Goal: Information Seeking & Learning: Learn about a topic

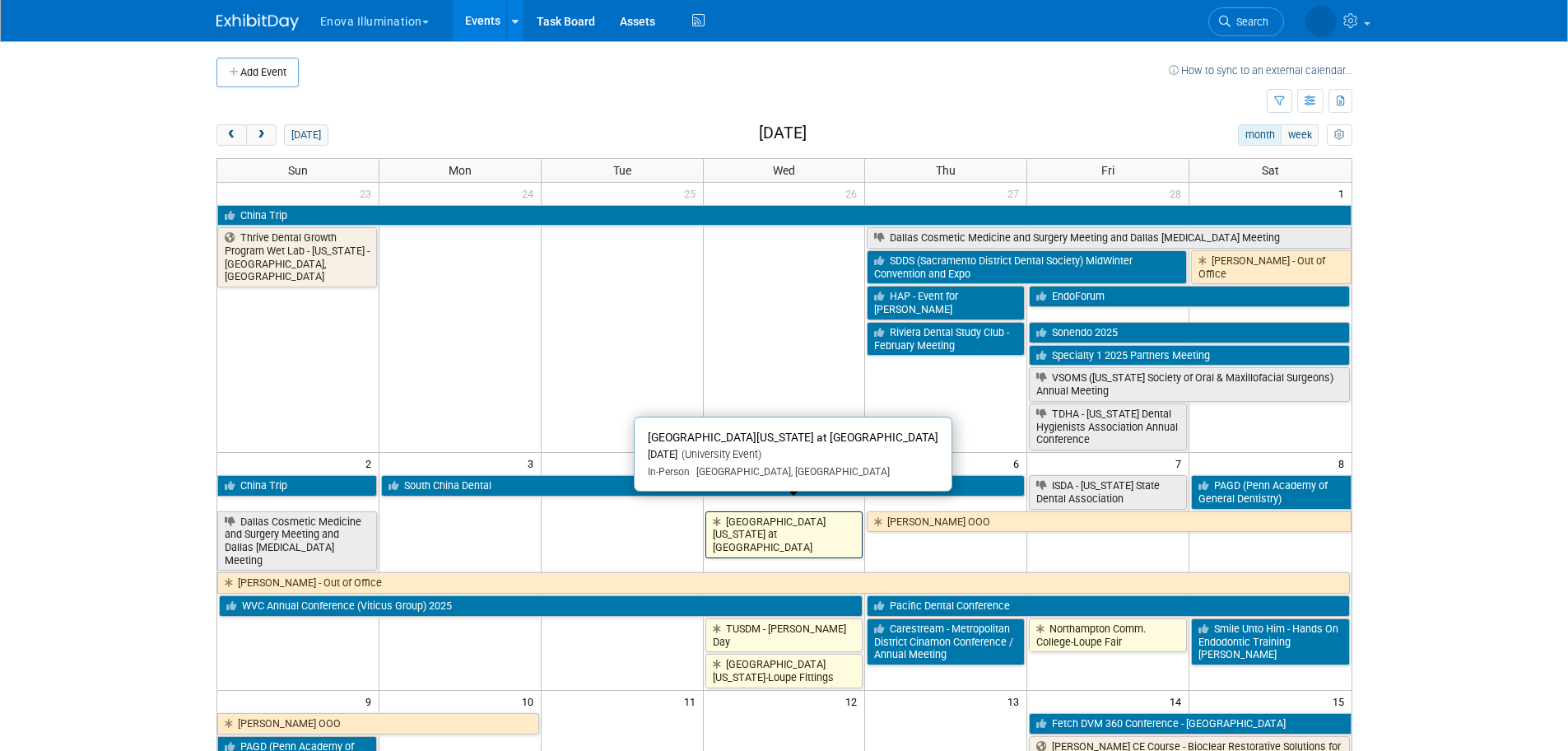
click at [736, 525] on link "[GEOGRAPHIC_DATA][US_STATE] at [GEOGRAPHIC_DATA]" at bounding box center [784, 535] width 158 height 47
click at [818, 511] on link "[GEOGRAPHIC_DATA][US_STATE] at [GEOGRAPHIC_DATA]" at bounding box center [784, 535] width 158 height 47
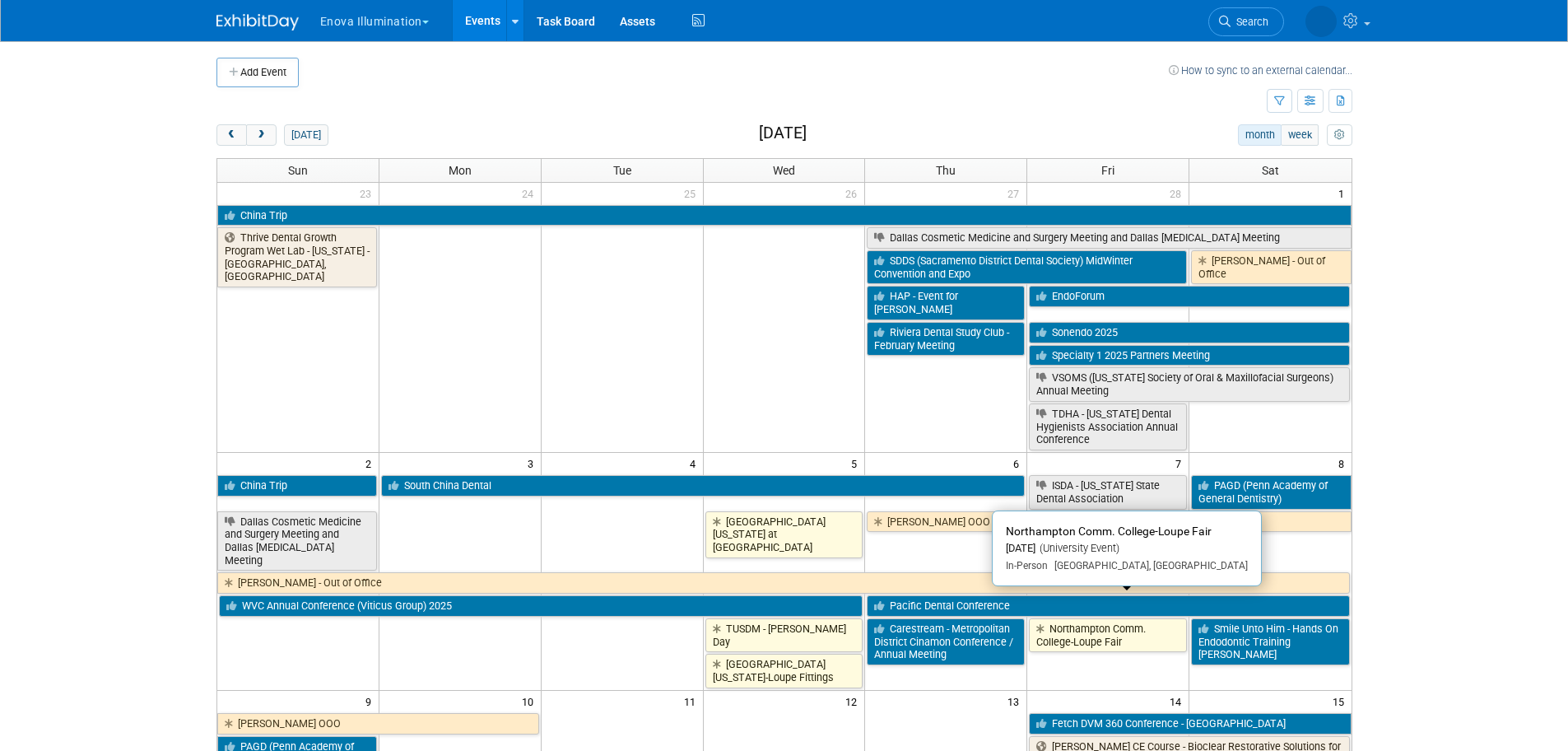
click at [1089, 620] on link "Northampton Comm. College-Loupe Fair" at bounding box center [1107, 634] width 158 height 33
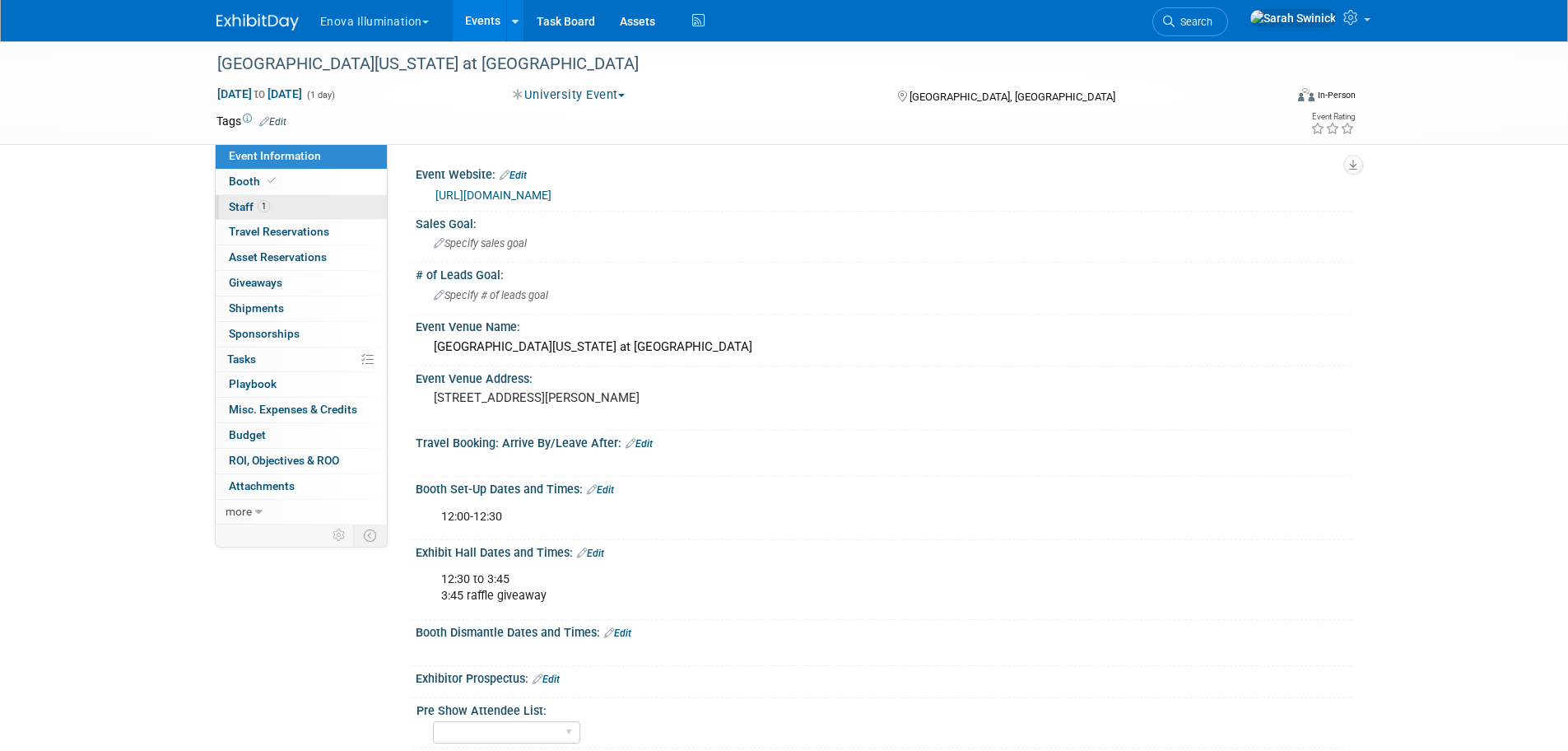
click at [264, 214] on link "1 Staff 1" at bounding box center [300, 207] width 171 height 24
click at [306, 507] on link "more" at bounding box center [300, 511] width 171 height 24
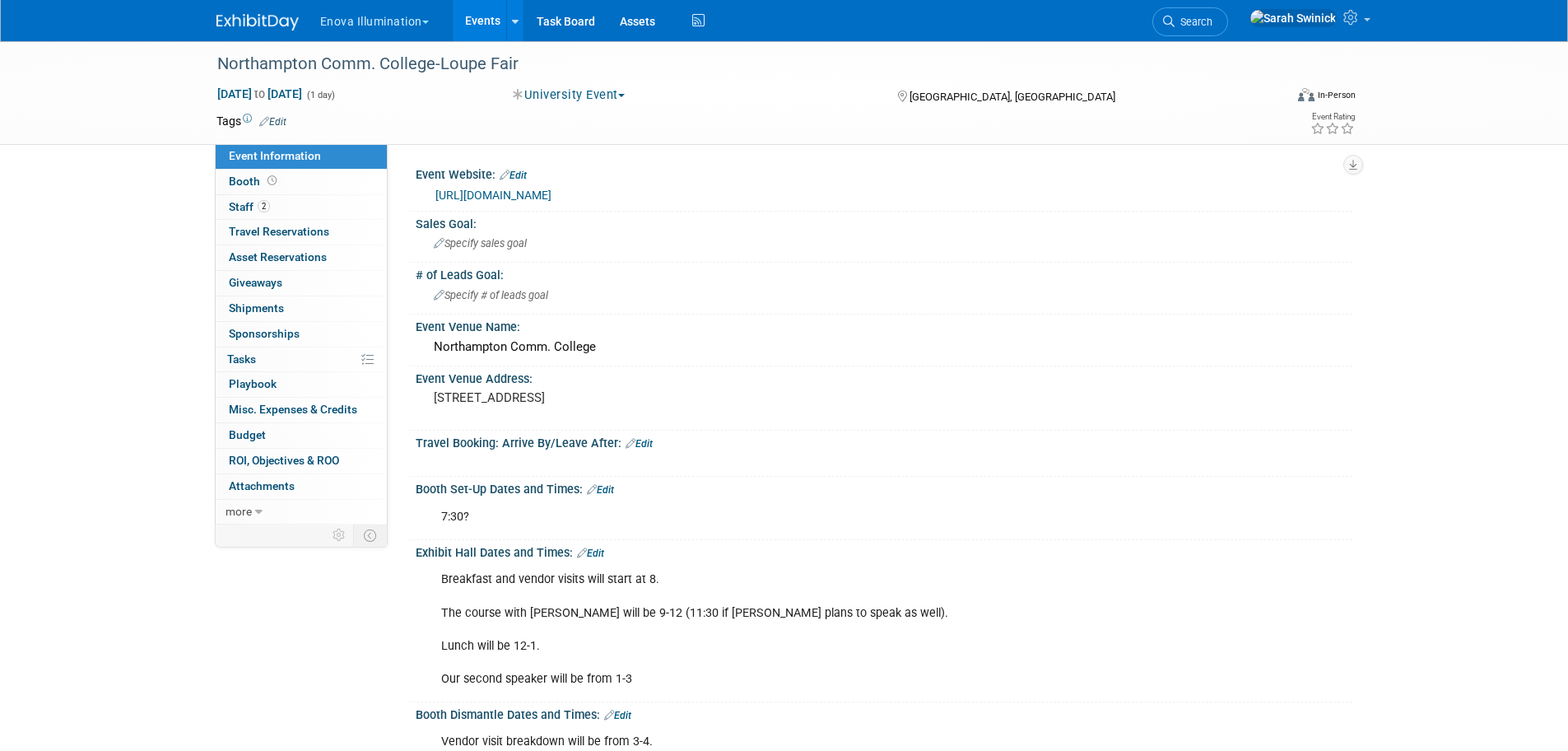
click at [266, 21] on img at bounding box center [257, 22] width 82 height 16
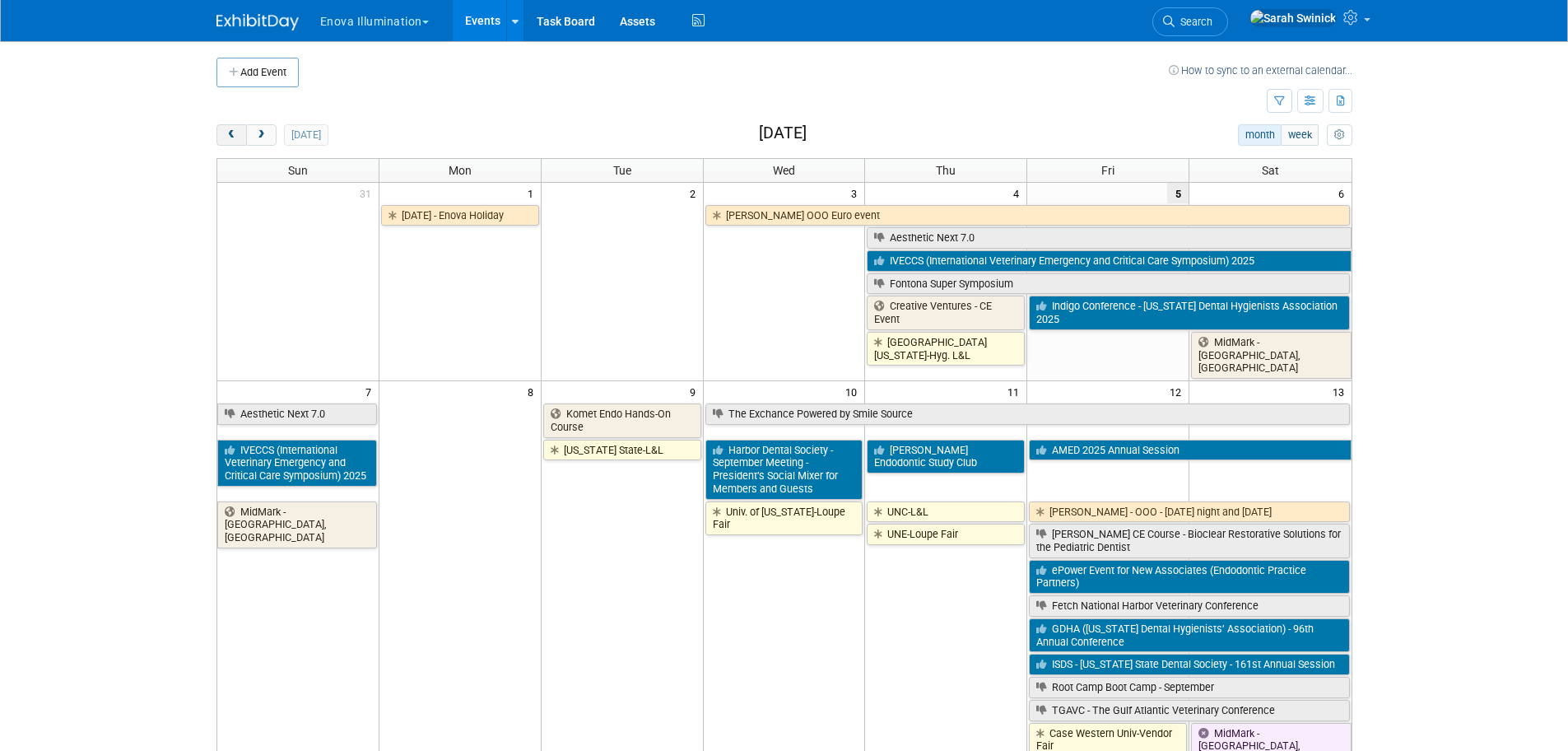
click at [230, 132] on span "prev" at bounding box center [232, 136] width 13 height 11
click at [232, 132] on span "prev" at bounding box center [232, 136] width 13 height 11
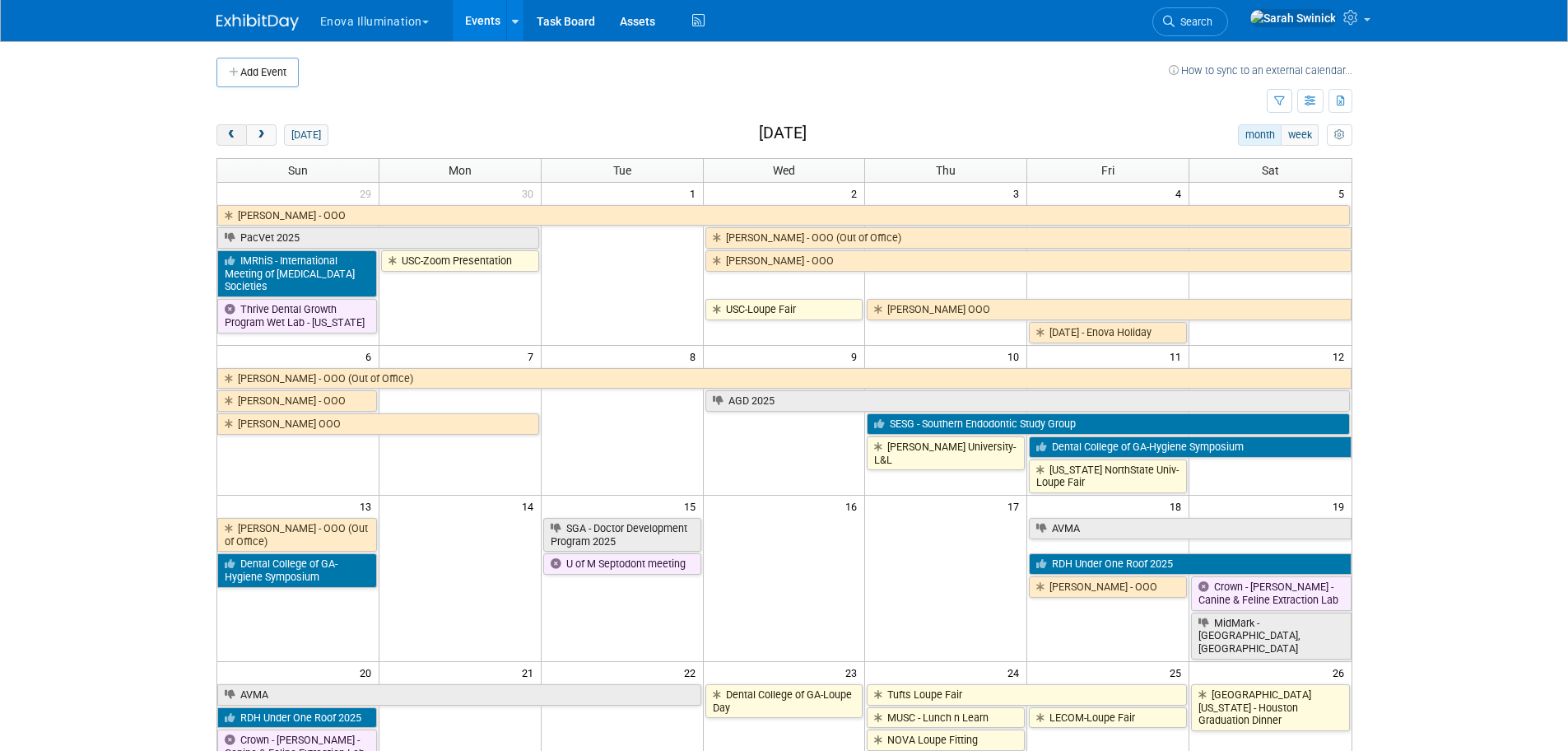
click at [232, 132] on span "prev" at bounding box center [232, 136] width 13 height 11
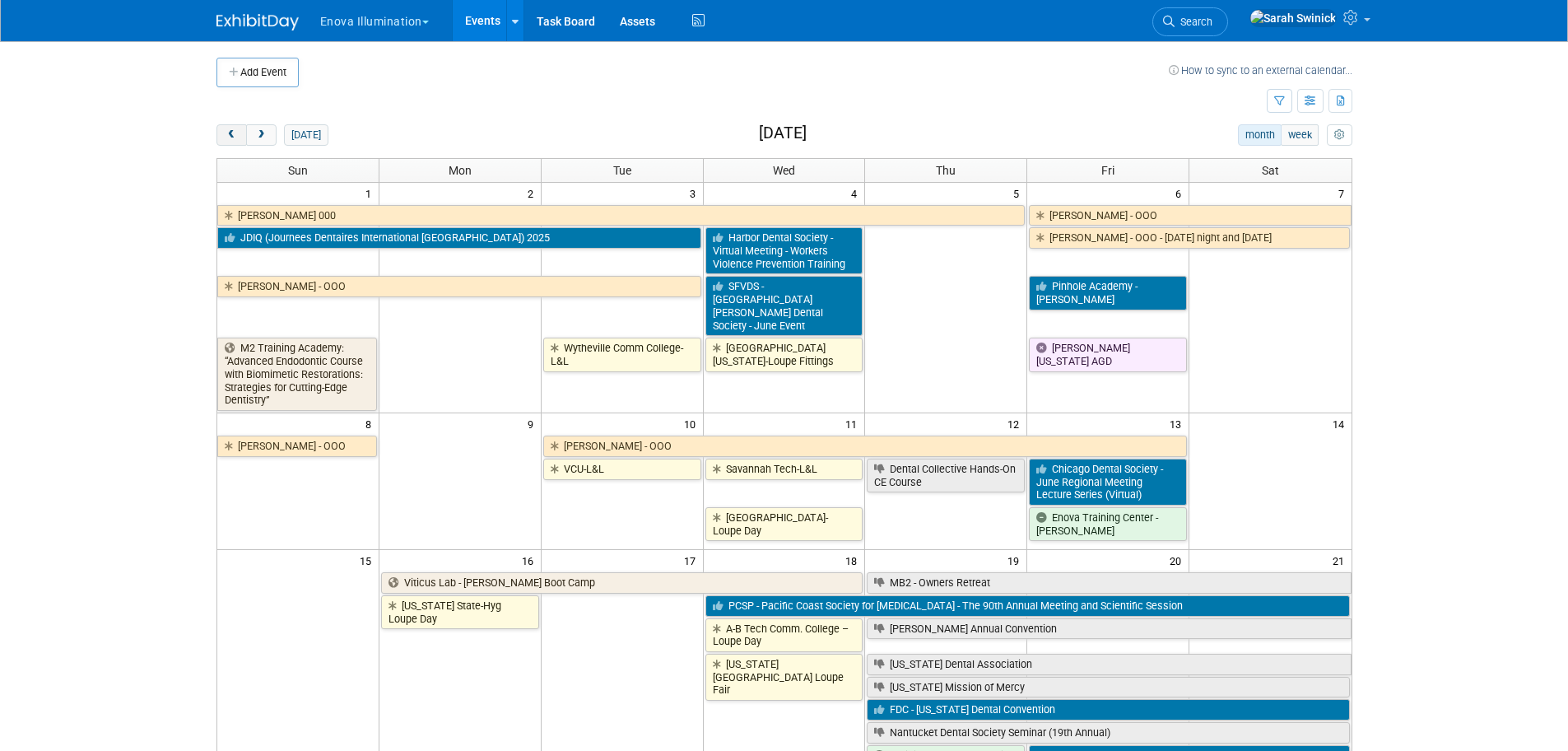
click at [233, 132] on span "prev" at bounding box center [232, 136] width 13 height 11
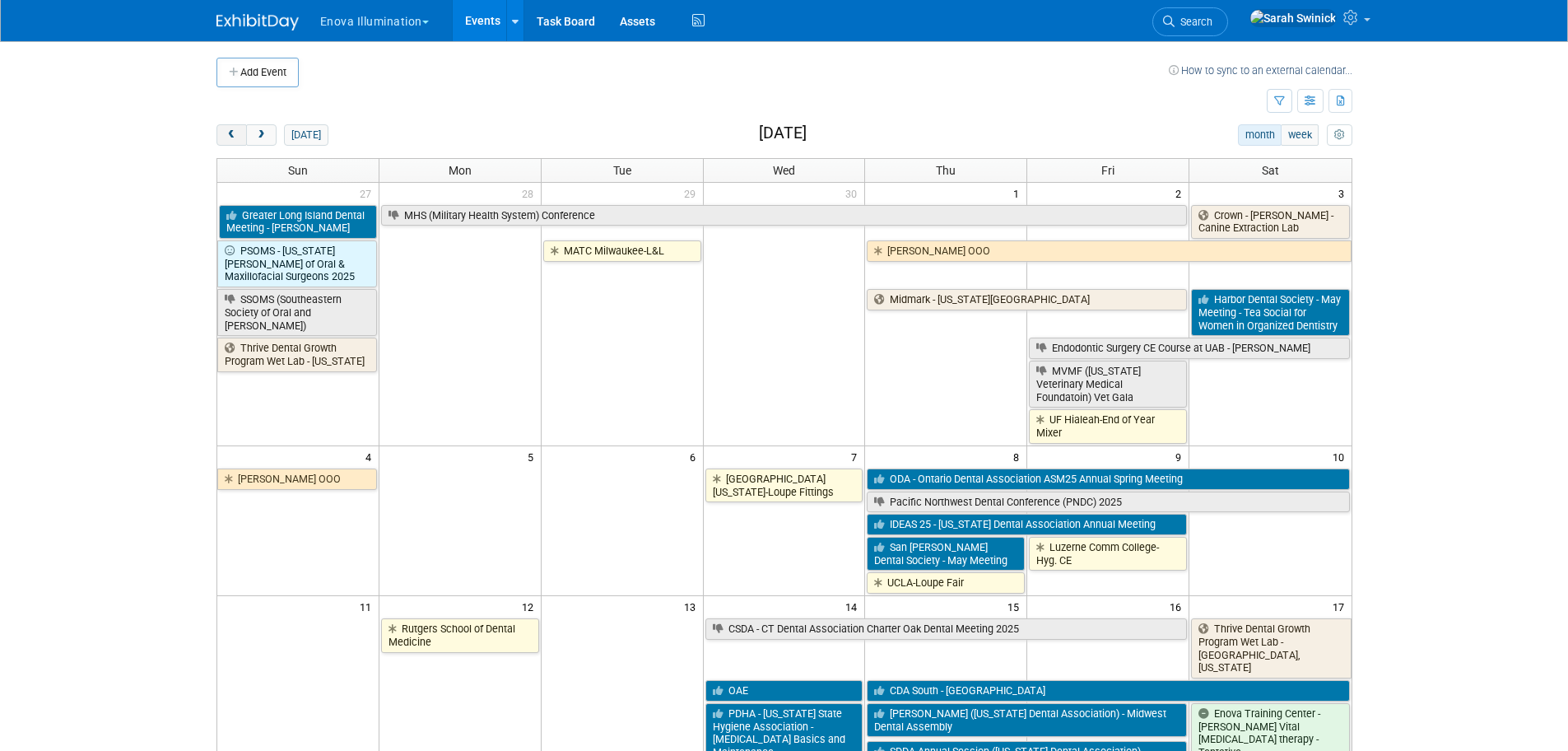
click at [234, 132] on span "prev" at bounding box center [232, 136] width 13 height 11
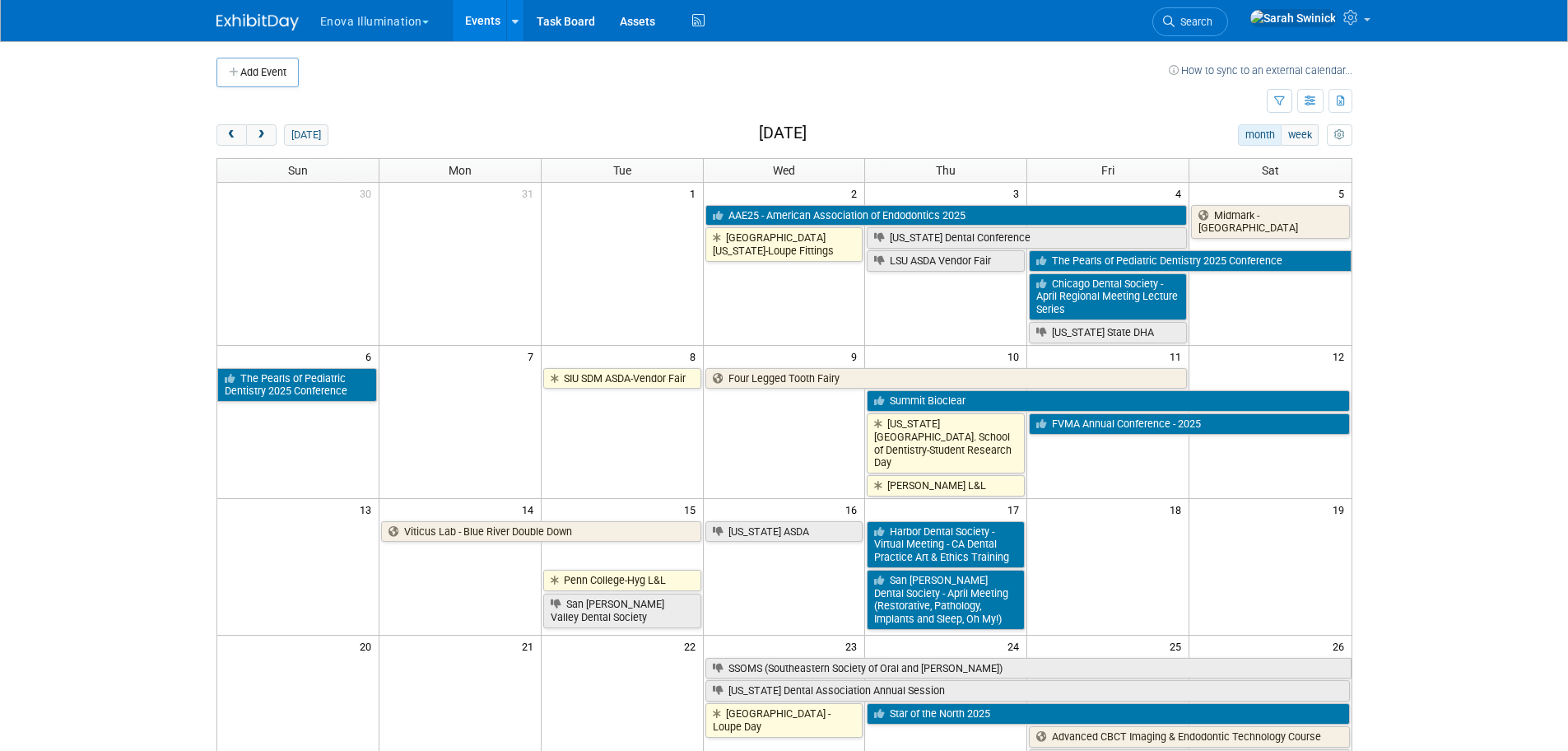
drag, startPoint x: 234, startPoint y: 131, endPoint x: 279, endPoint y: 147, distance: 47.8
click at [234, 132] on span "prev" at bounding box center [232, 136] width 13 height 11
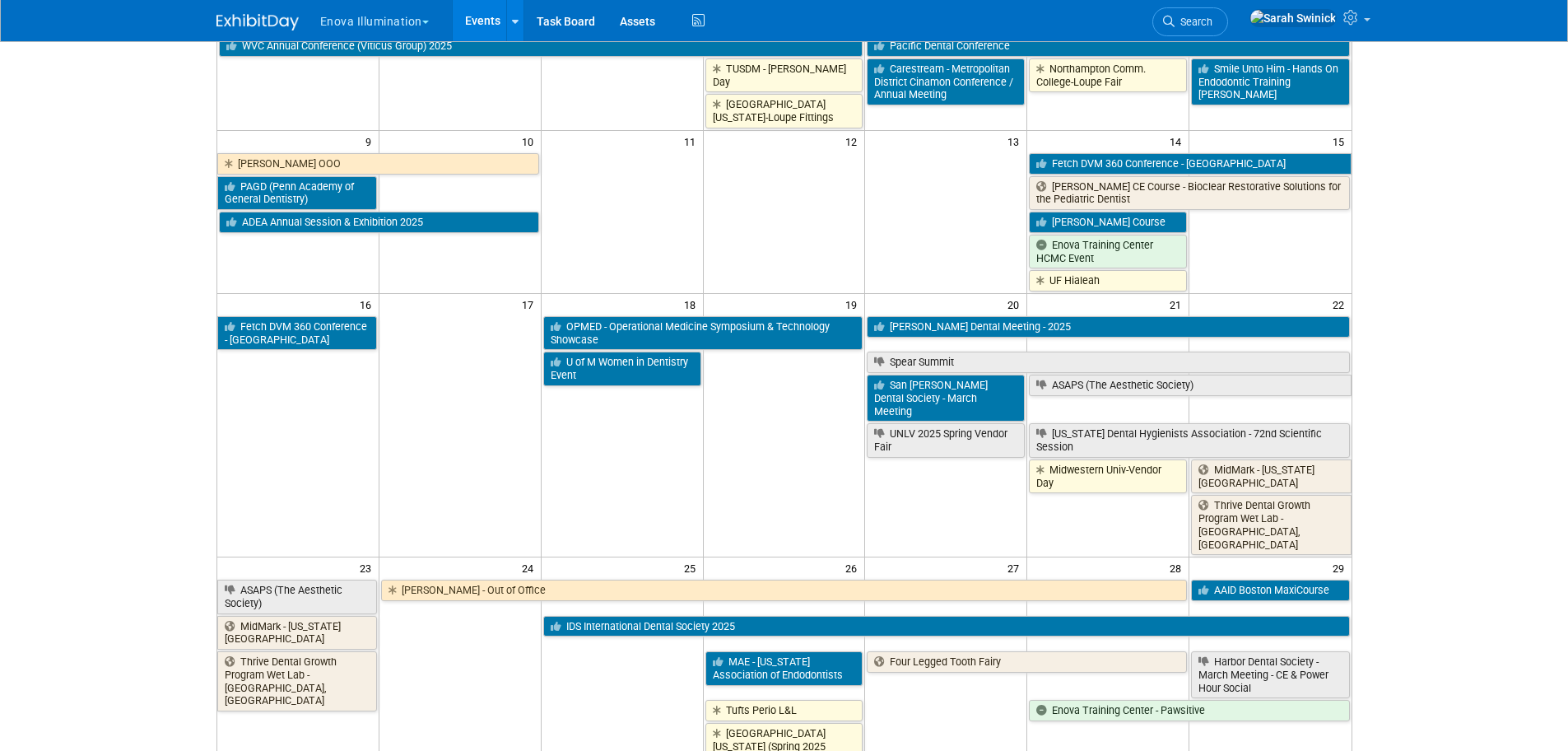
scroll to position [576, 0]
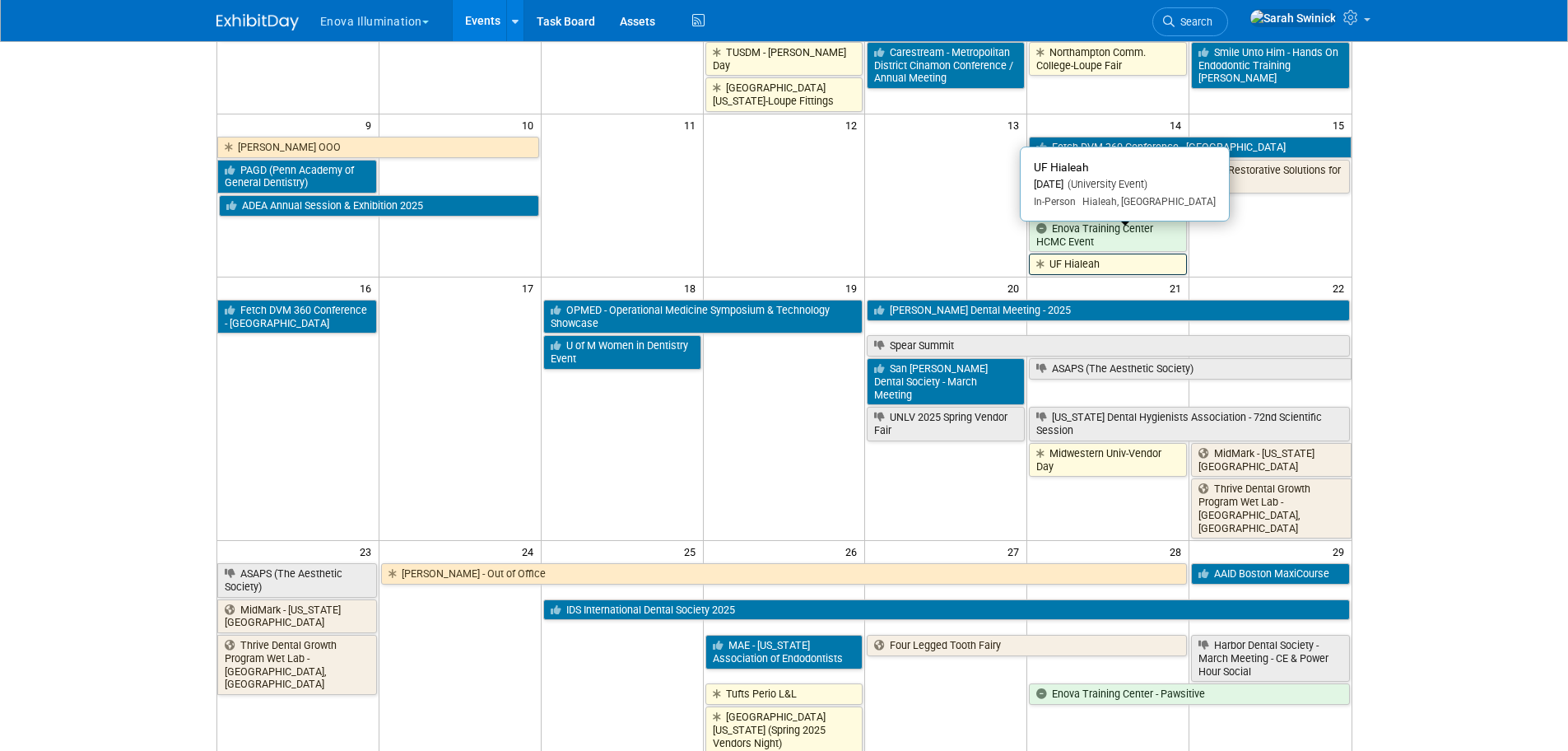
click at [1070, 253] on link "UF Hialeah" at bounding box center [1107, 264] width 158 height 22
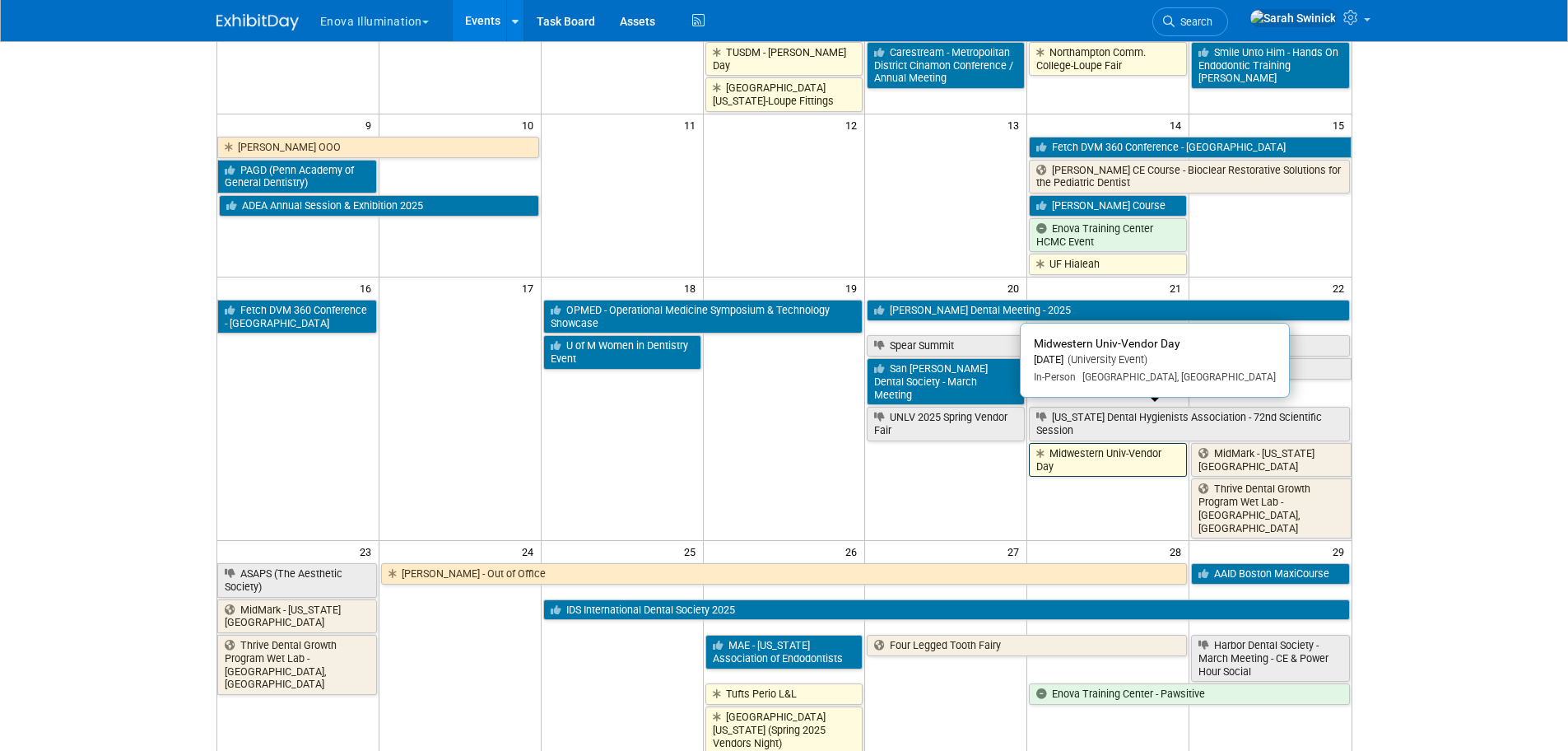
click at [1114, 442] on link "Midwestern Univ-Vendor Day" at bounding box center [1107, 459] width 158 height 33
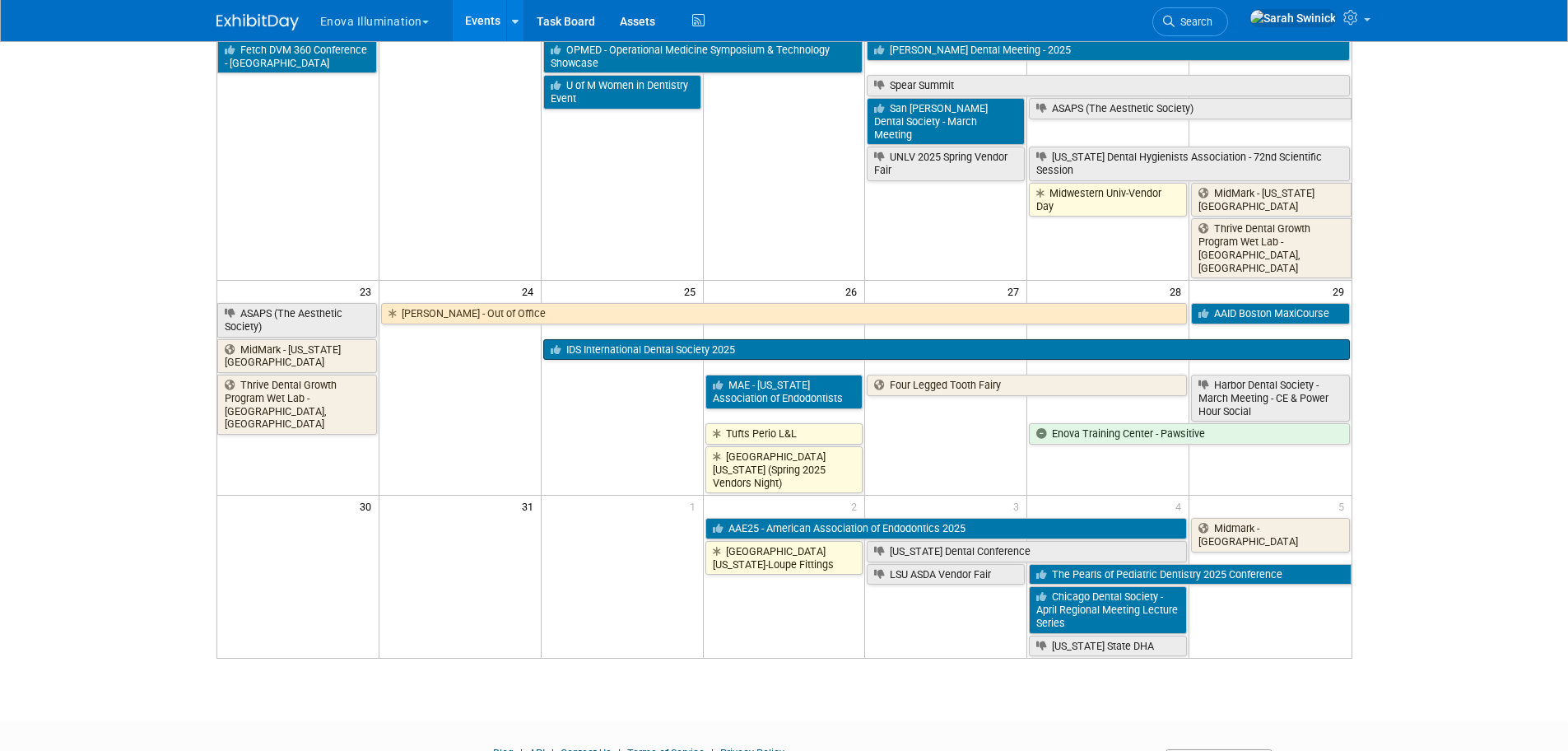
scroll to position [845, 0]
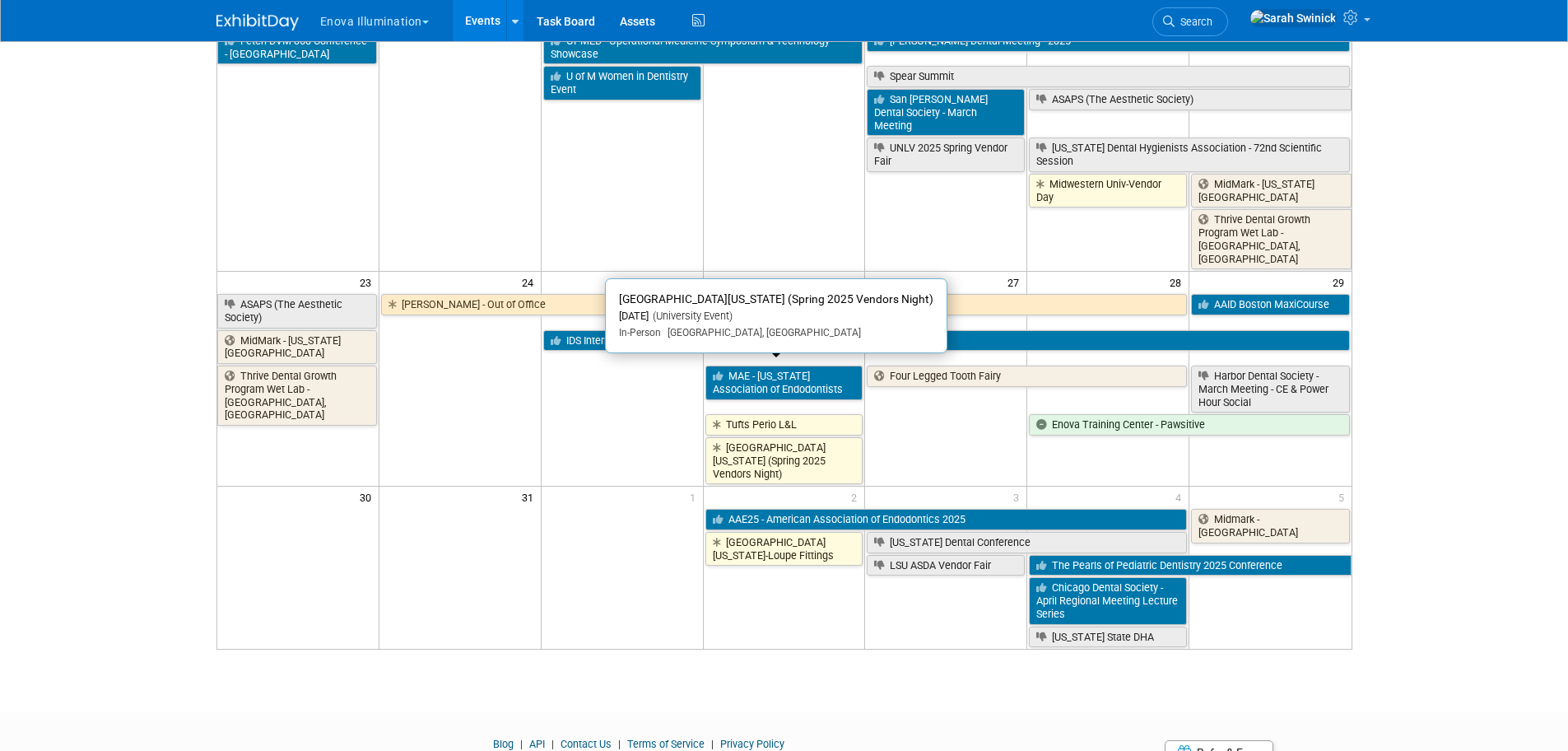
click at [746, 437] on link "[GEOGRAPHIC_DATA][US_STATE] (Spring 2025 Vendors Night)" at bounding box center [784, 461] width 158 height 47
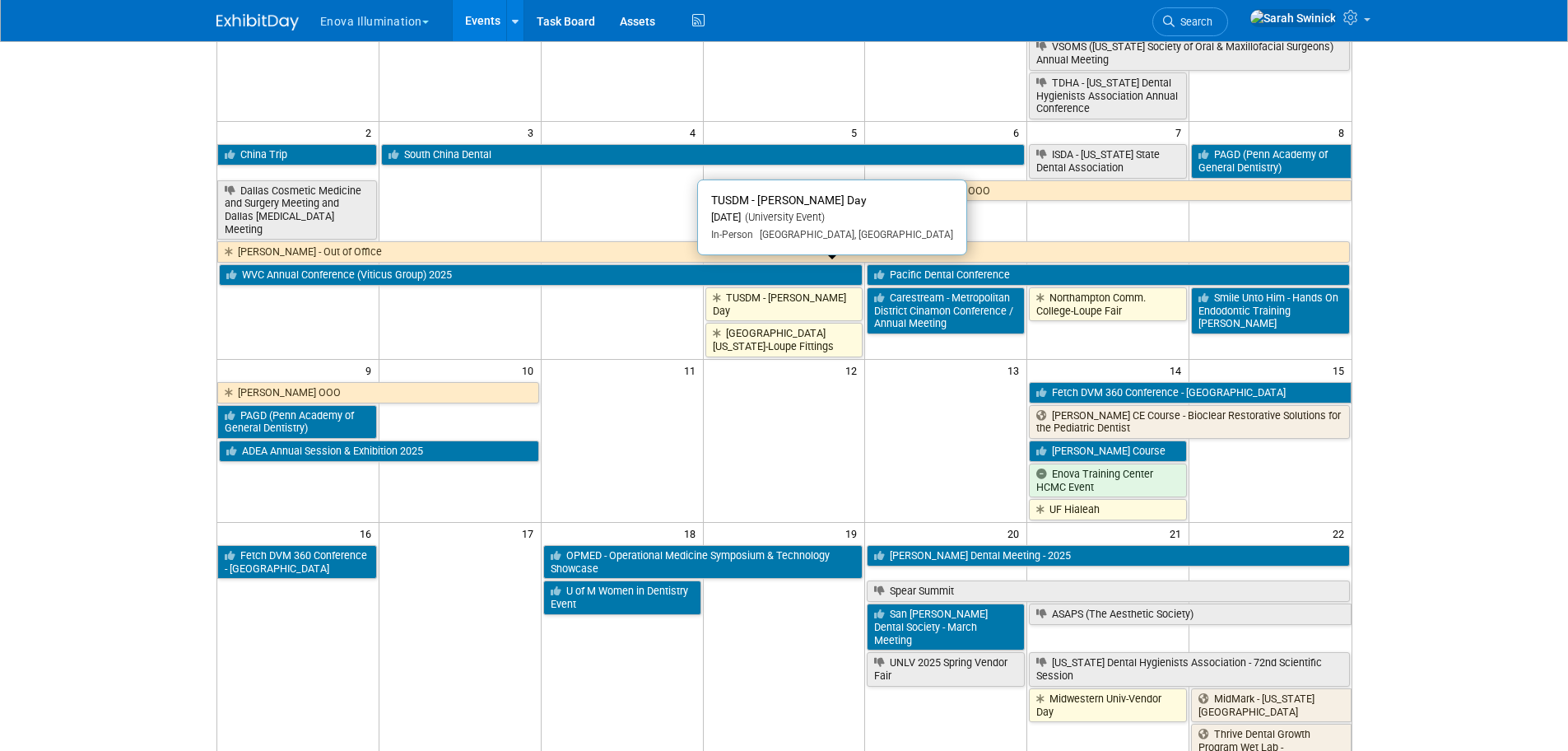
scroll to position [494, 0]
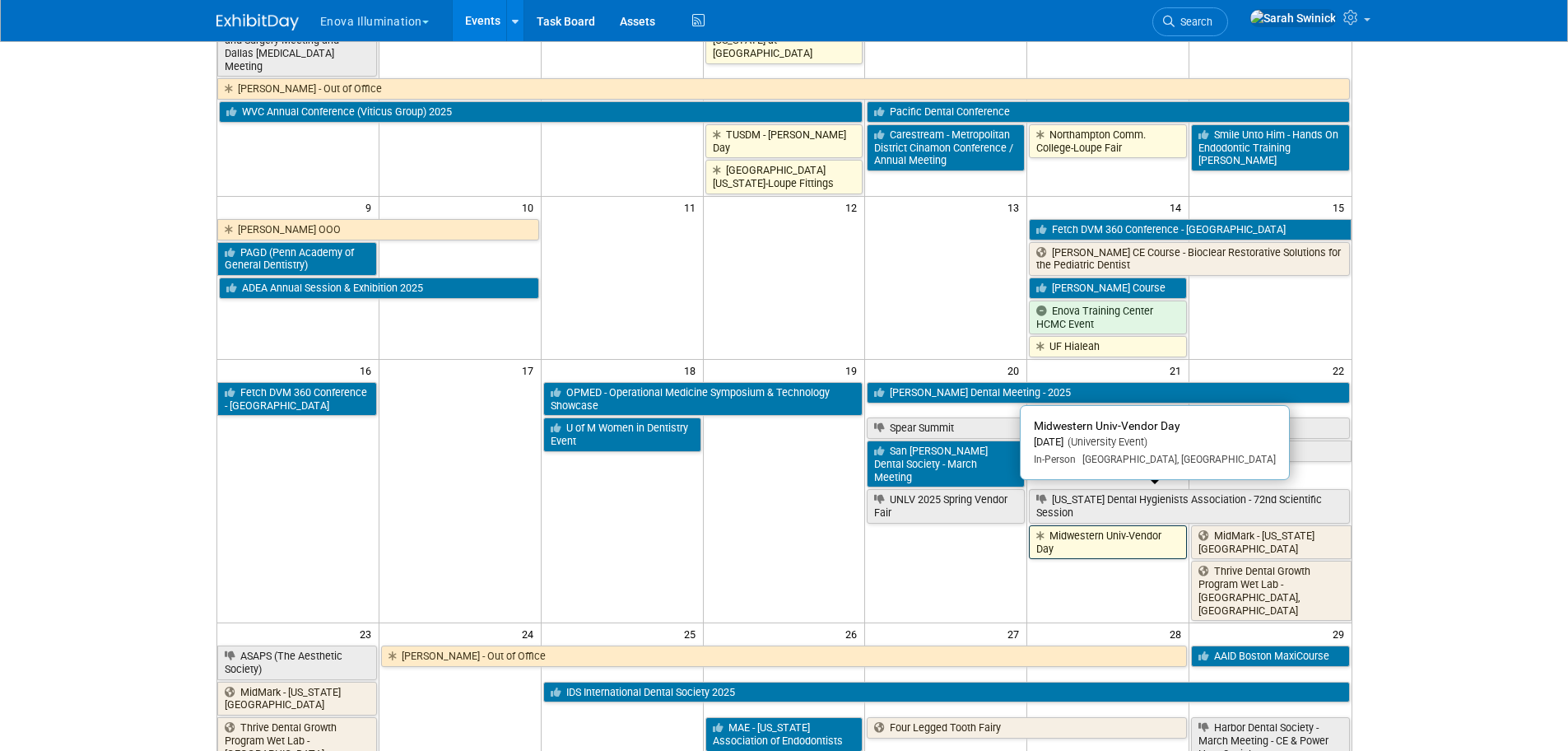
click at [1090, 525] on link "Midwestern Univ-Vendor Day" at bounding box center [1107, 541] width 158 height 33
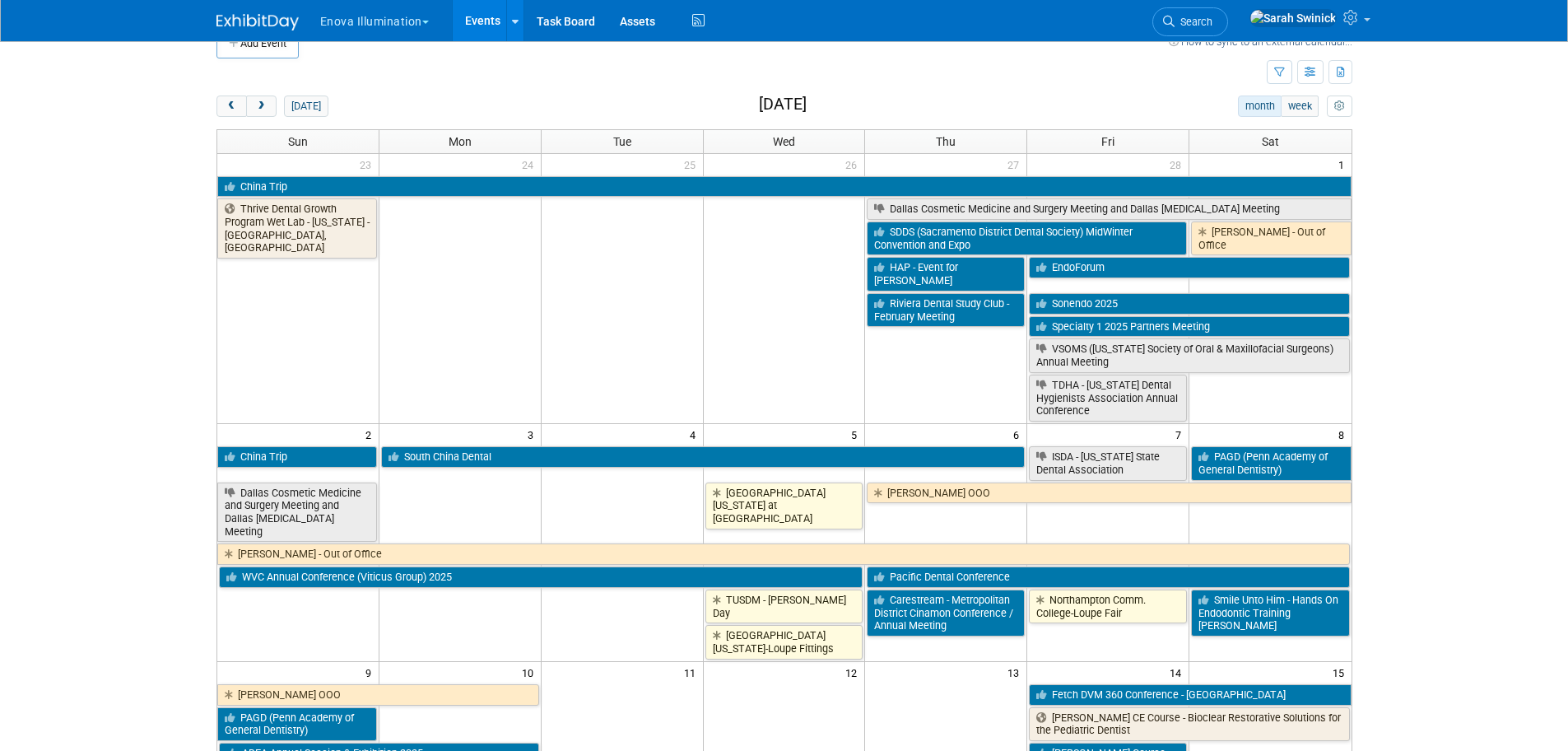
scroll to position [0, 0]
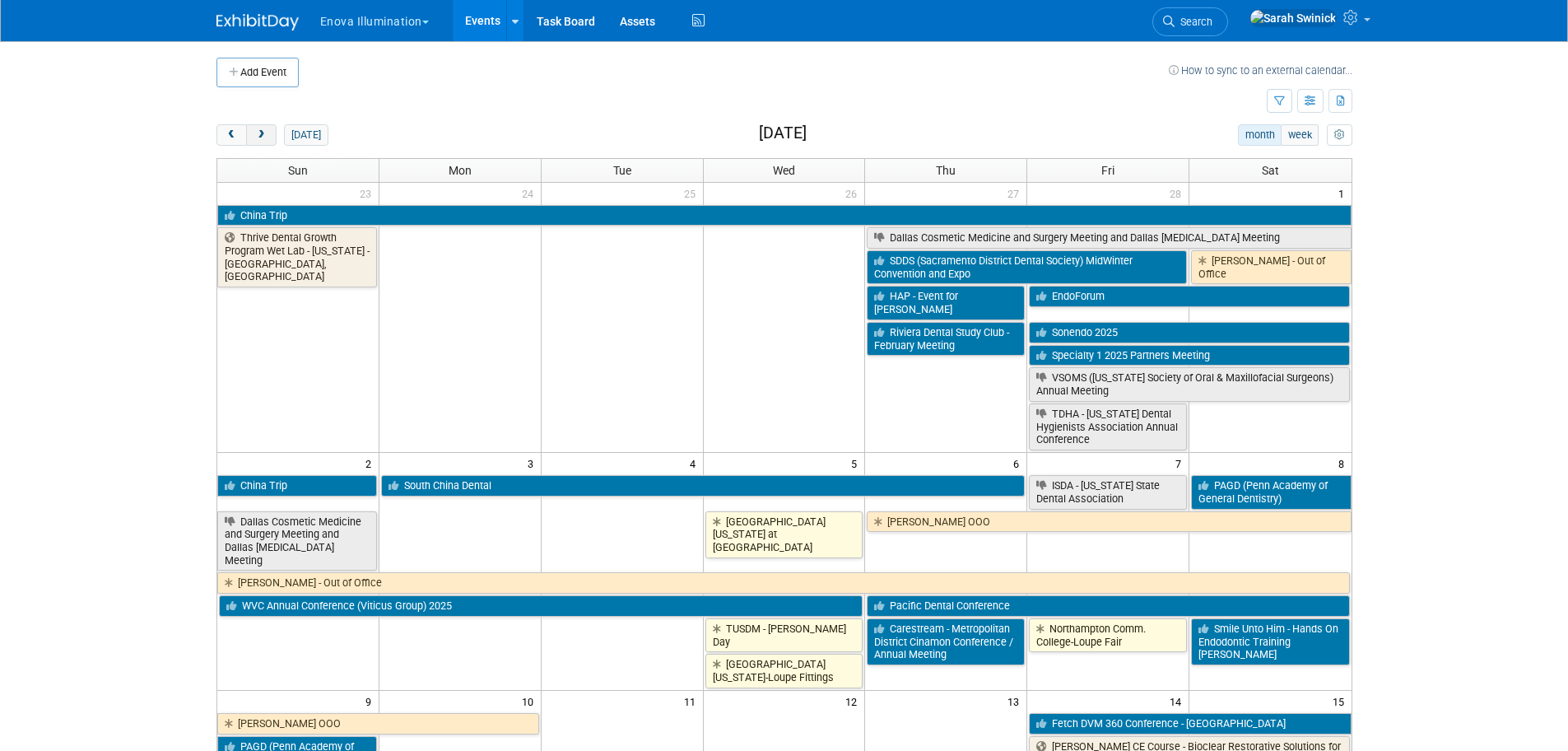
drag, startPoint x: 258, startPoint y: 134, endPoint x: 272, endPoint y: 129, distance: 14.9
click at [259, 135] on span "next" at bounding box center [261, 136] width 13 height 11
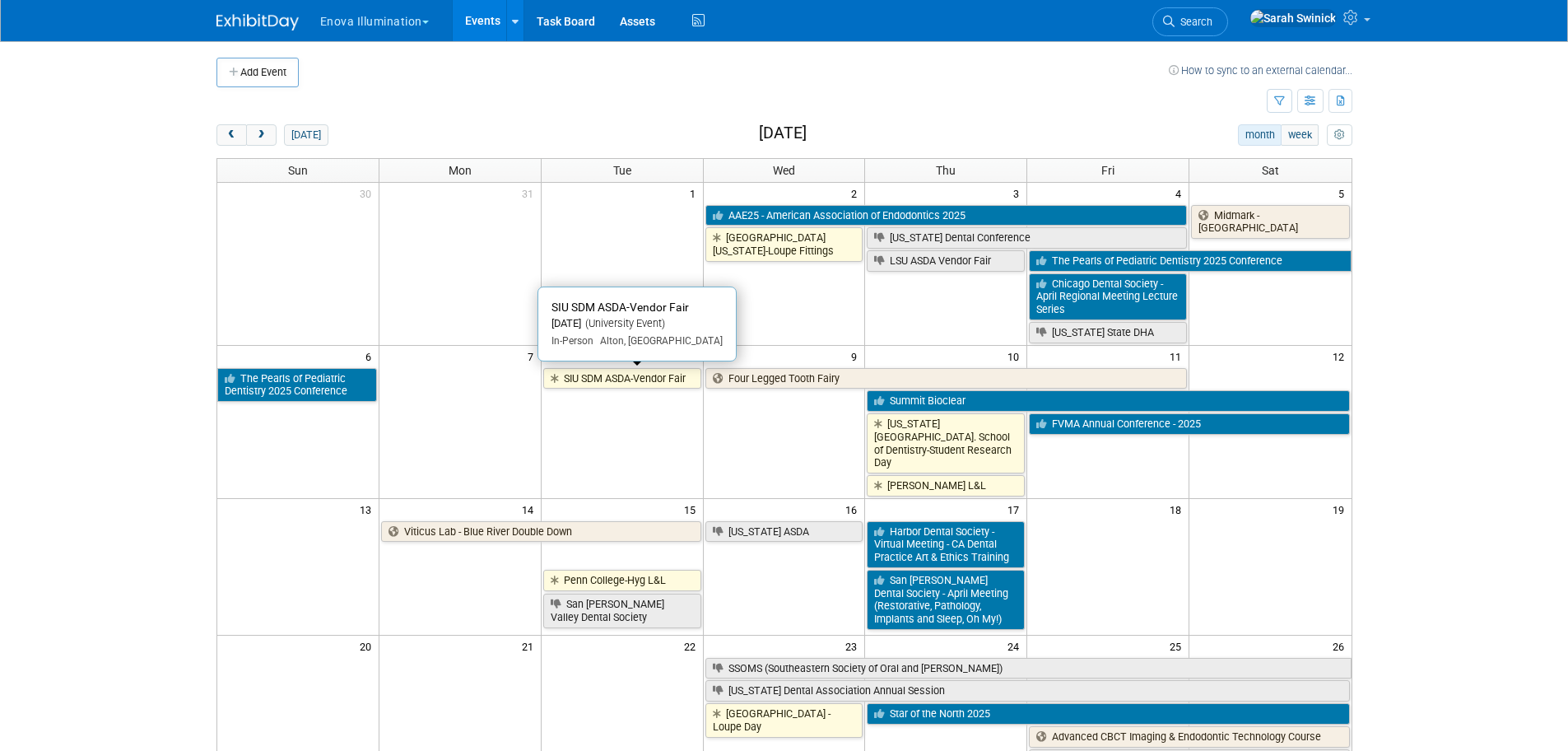
click at [627, 375] on link "SIU SDM ASDA-Vendor Fair" at bounding box center [622, 379] width 158 height 22
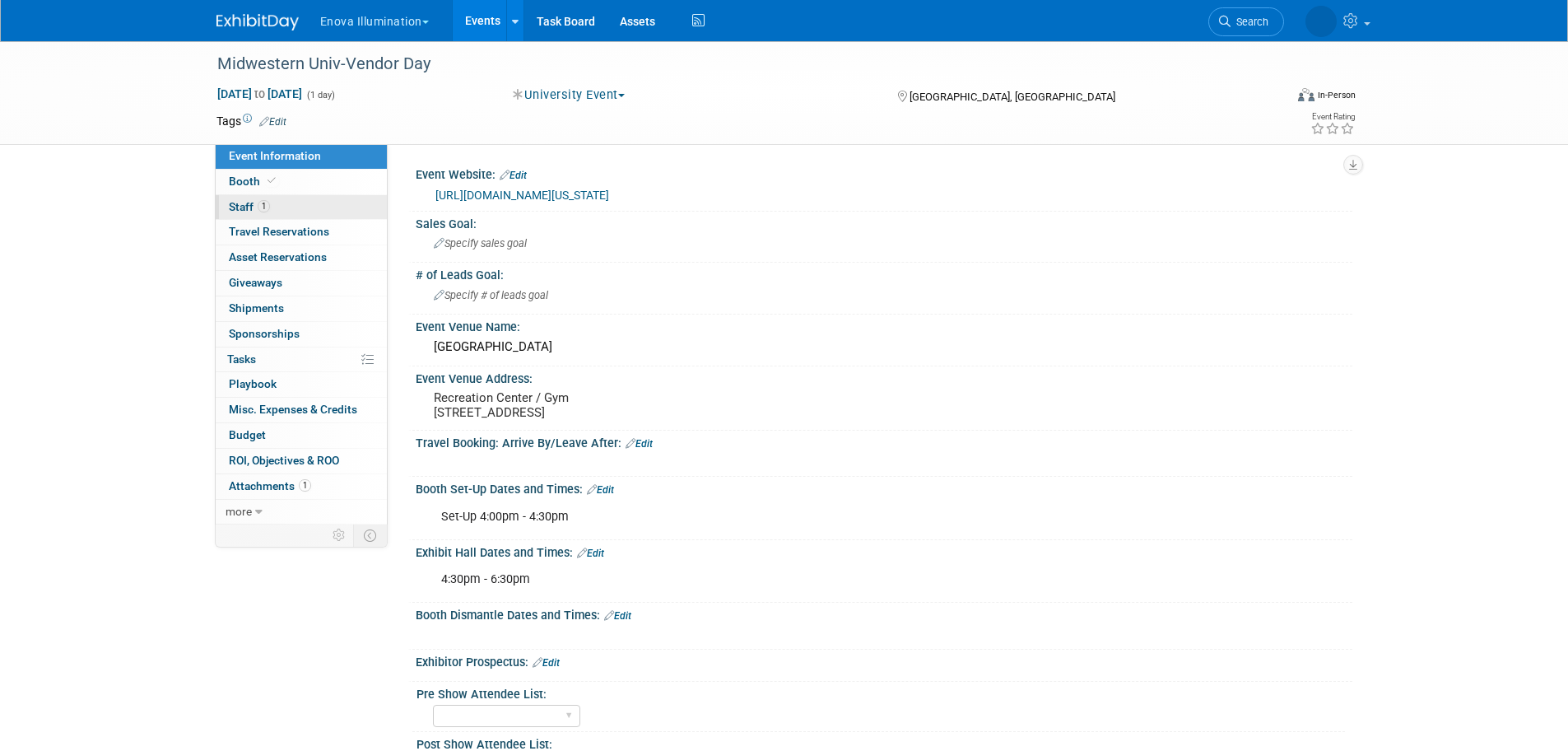
click at [354, 207] on link "1 Staff 1" at bounding box center [300, 207] width 171 height 24
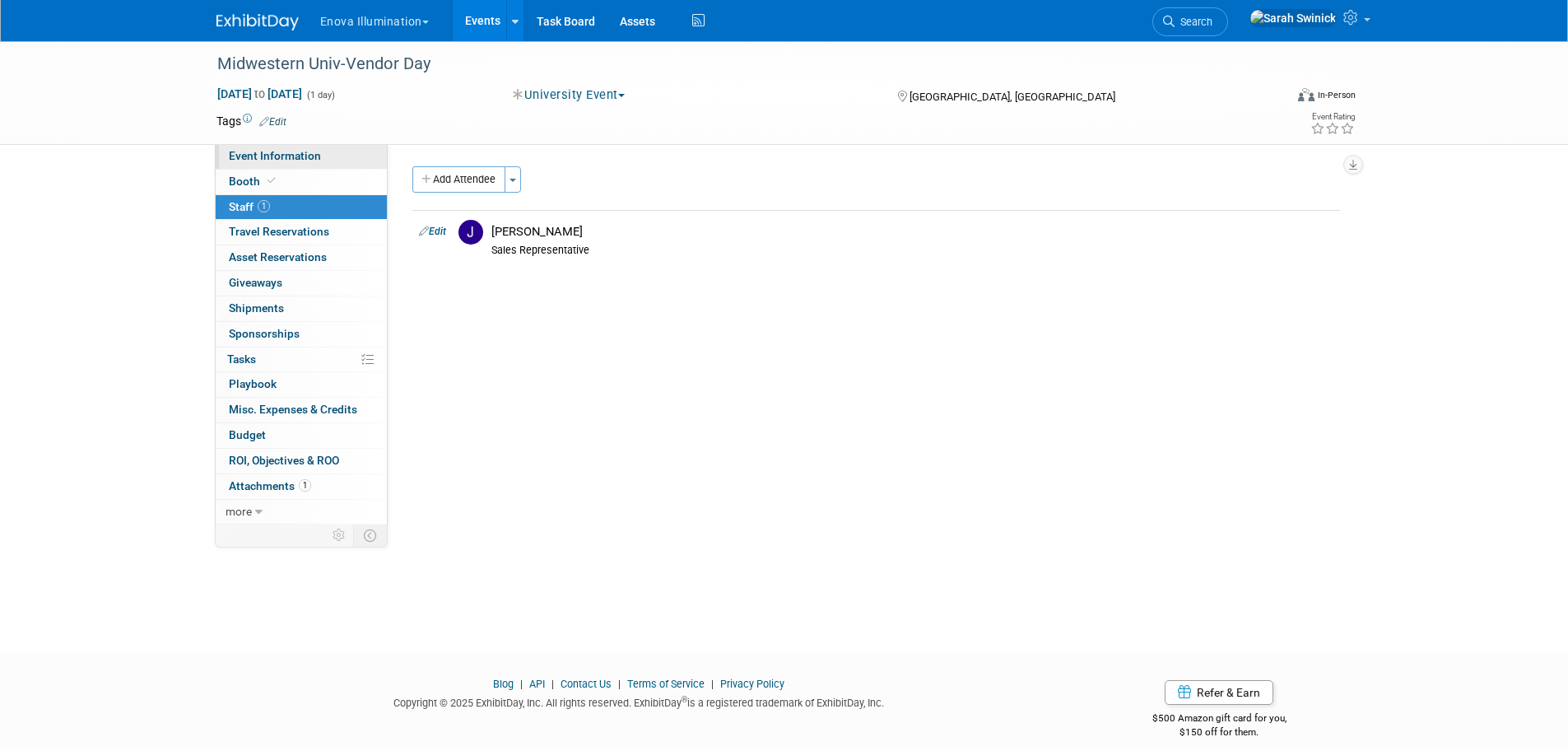
click at [305, 150] on span "Event Information" at bounding box center [275, 156] width 92 height 14
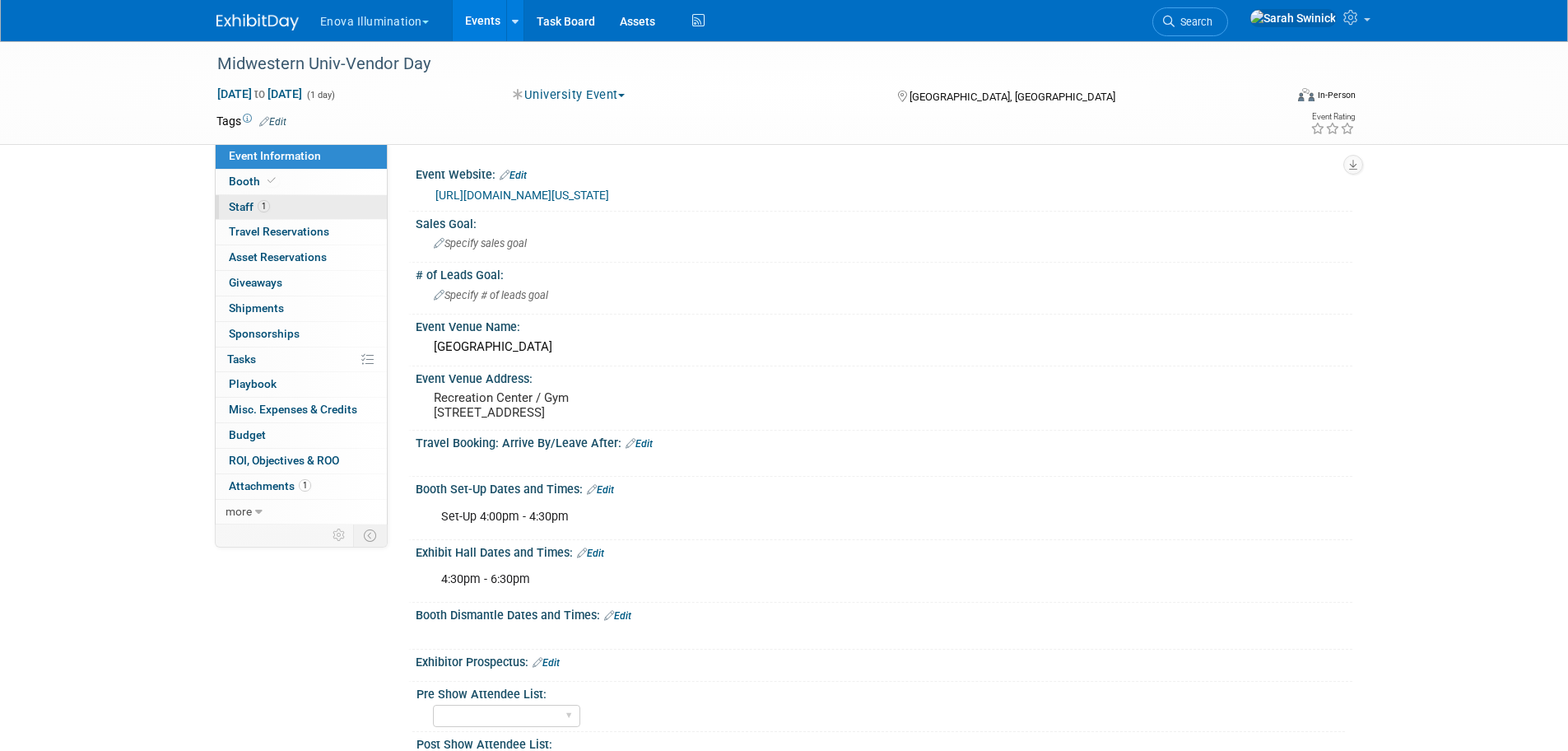
click at [272, 205] on link "1 Staff 1" at bounding box center [300, 207] width 171 height 24
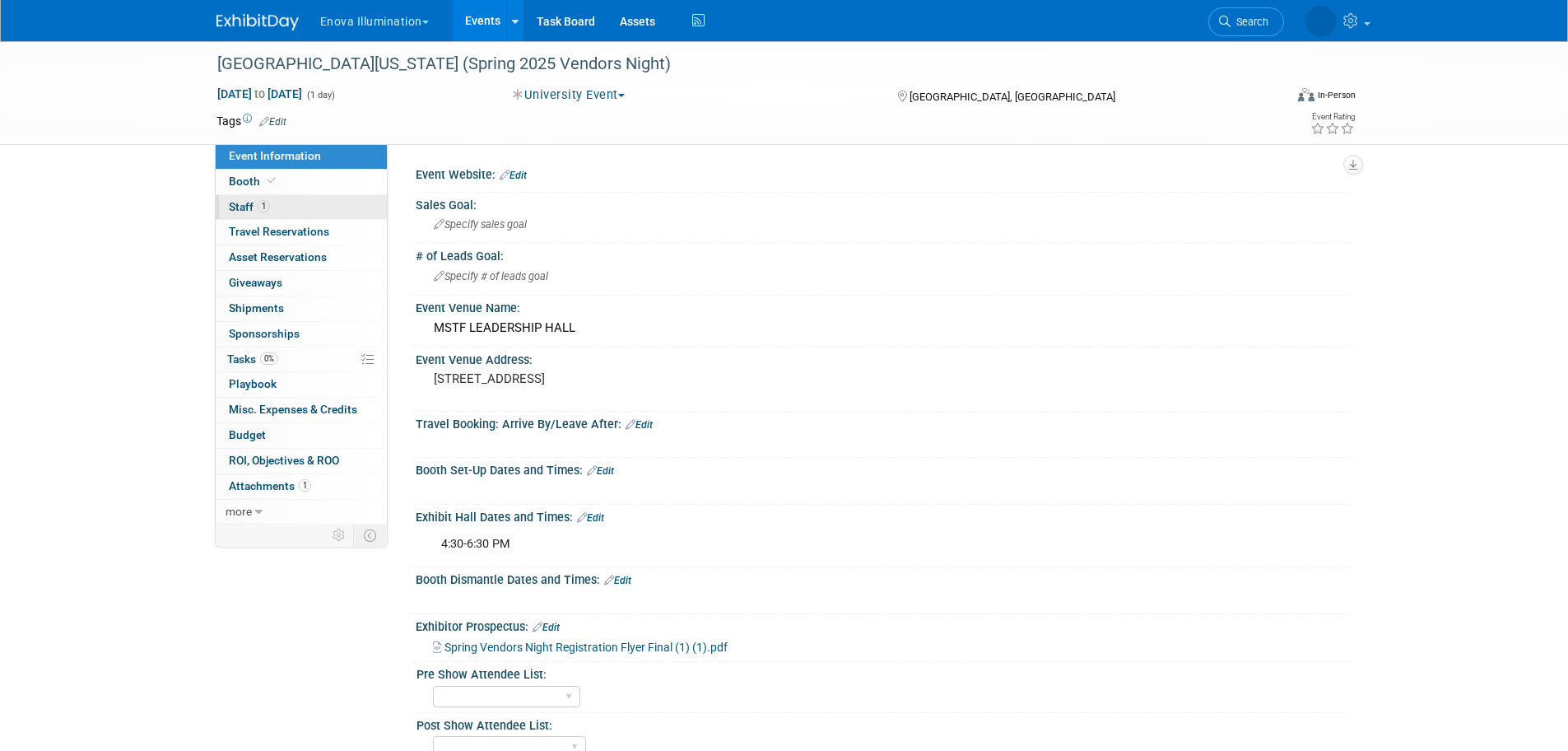
click at [380, 215] on link "1 Staff 1" at bounding box center [300, 207] width 171 height 24
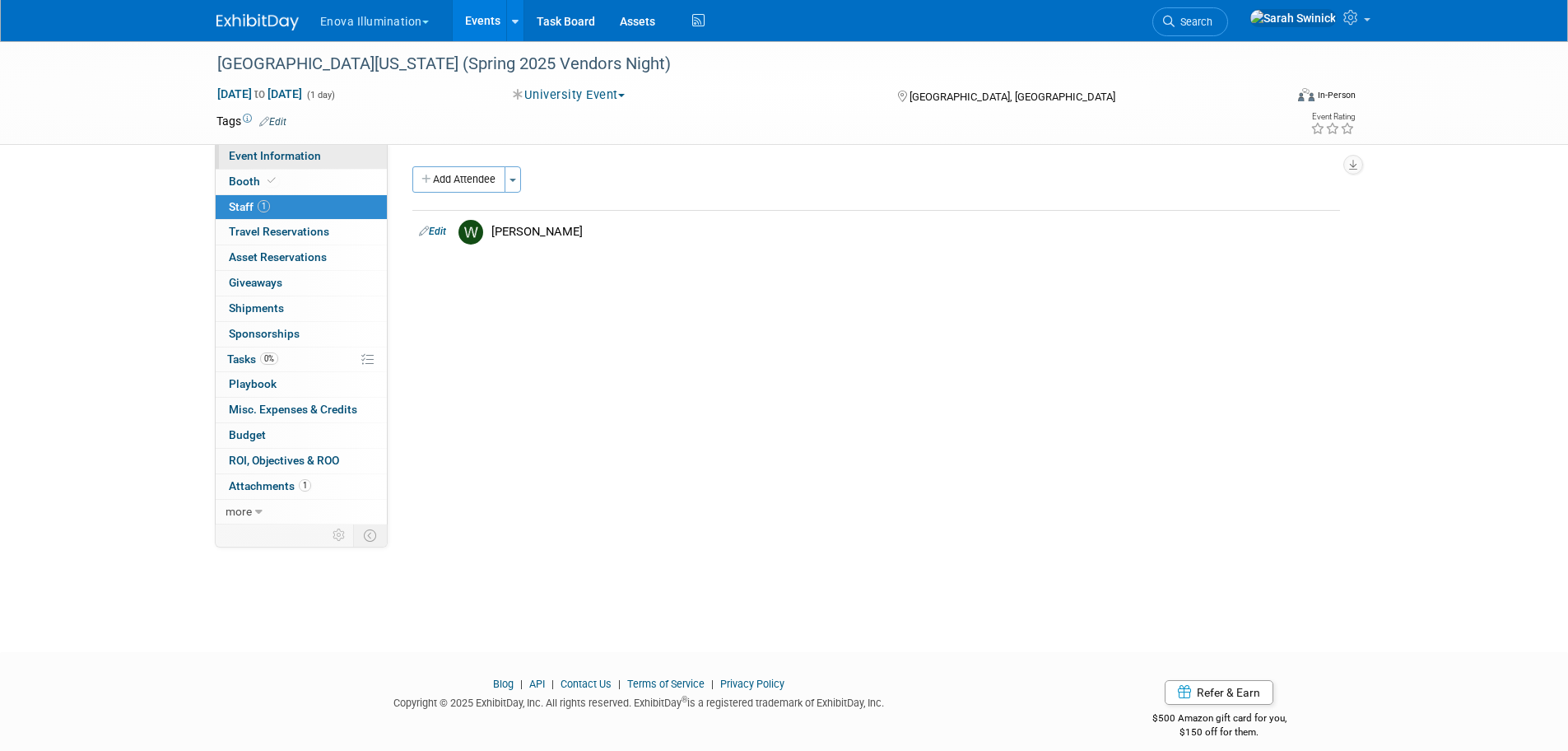
click at [368, 154] on link "Event Information" at bounding box center [300, 156] width 171 height 24
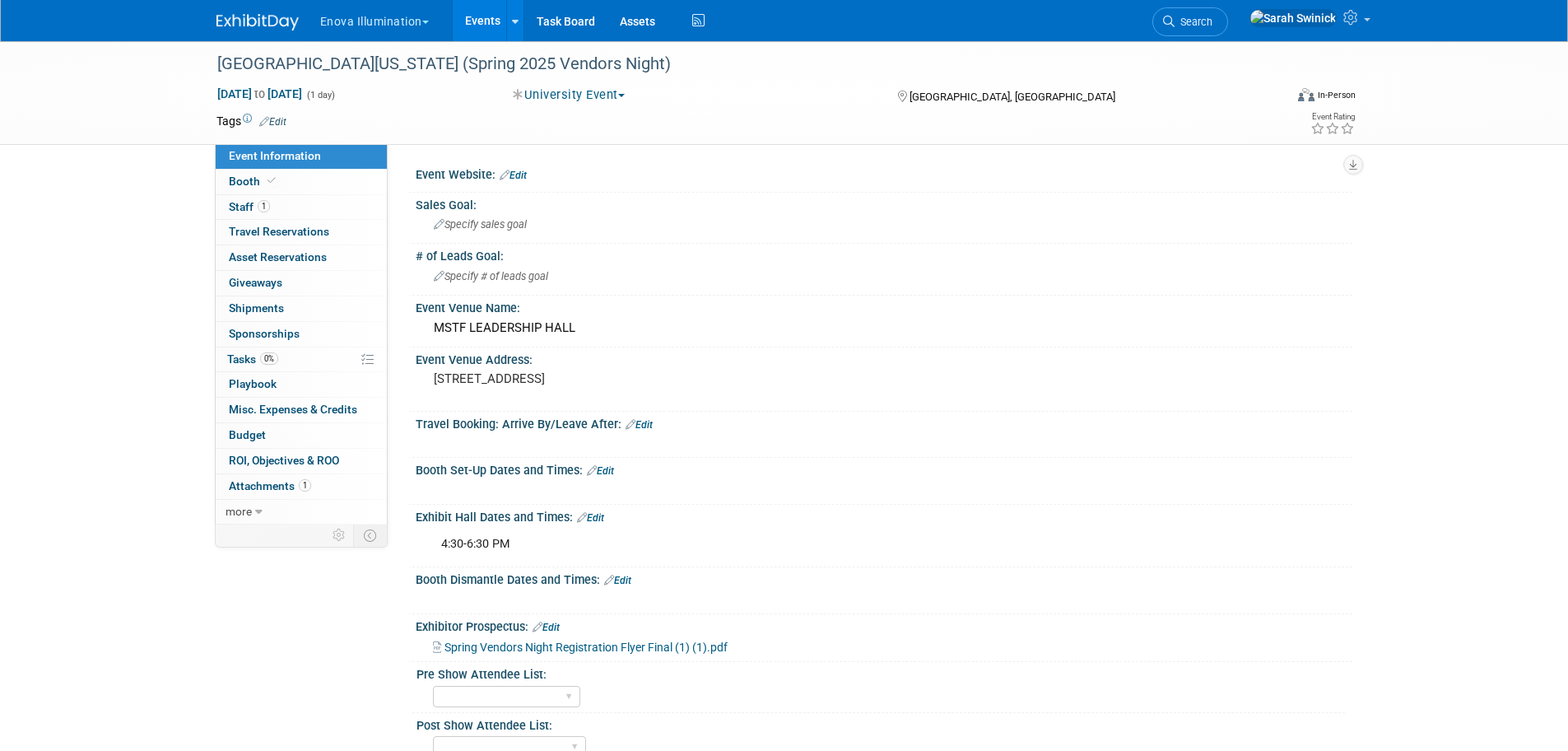
drag, startPoint x: 725, startPoint y: 67, endPoint x: 236, endPoint y: 41, distance: 489.7
click at [236, 41] on body "Enova Illumination Choose Workspace: enova Enova Illumination Enova Illuminatio…" at bounding box center [784, 376] width 1568 height 751
copy body "Recently Viewed Events: Univ of Maryland School of Dentistry (Spring 2025 Vendo…"
click at [310, 526] on td at bounding box center [270, 536] width 109 height 22
click at [317, 509] on link "more" at bounding box center [300, 511] width 171 height 24
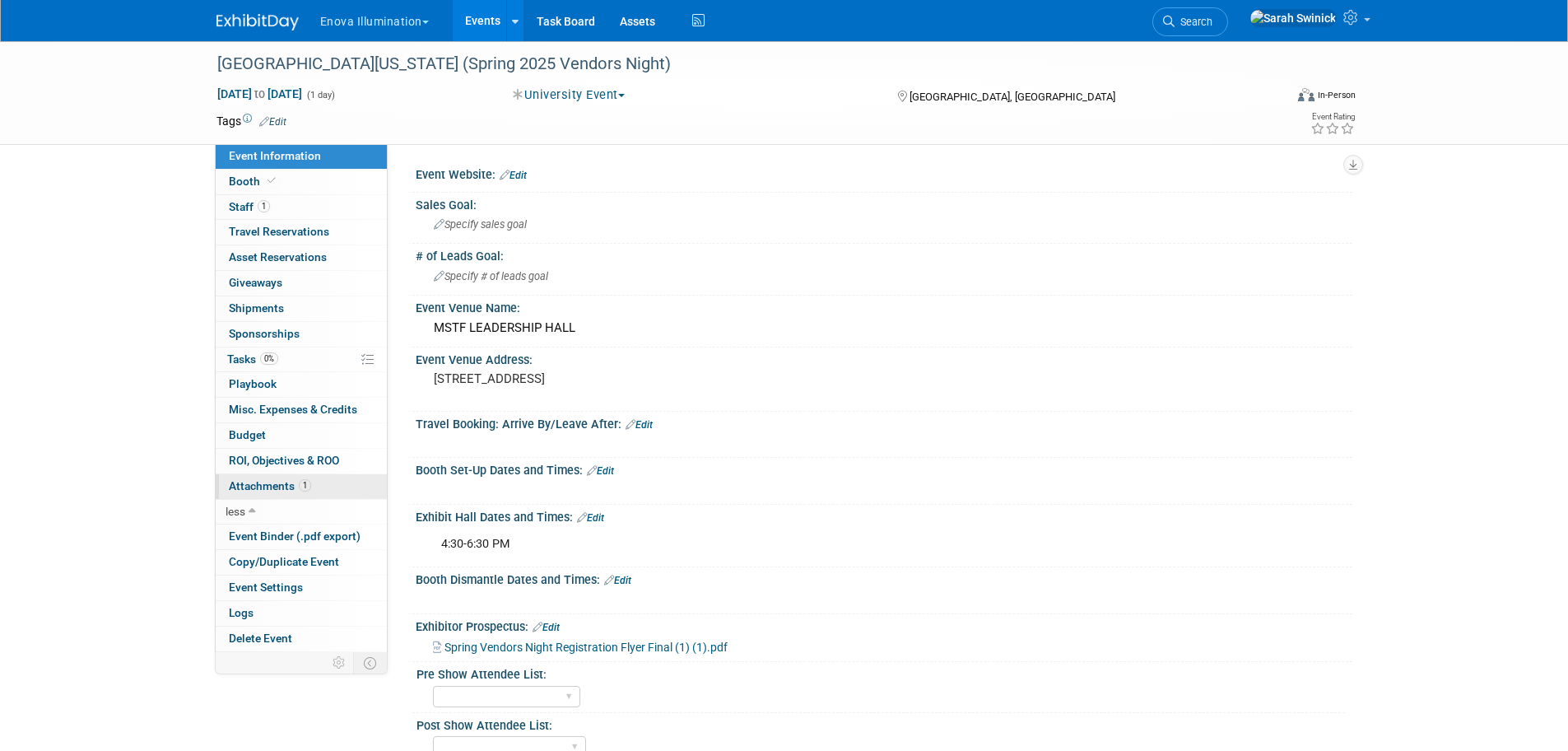
click at [318, 483] on link "1 Attachments 1" at bounding box center [300, 486] width 171 height 24
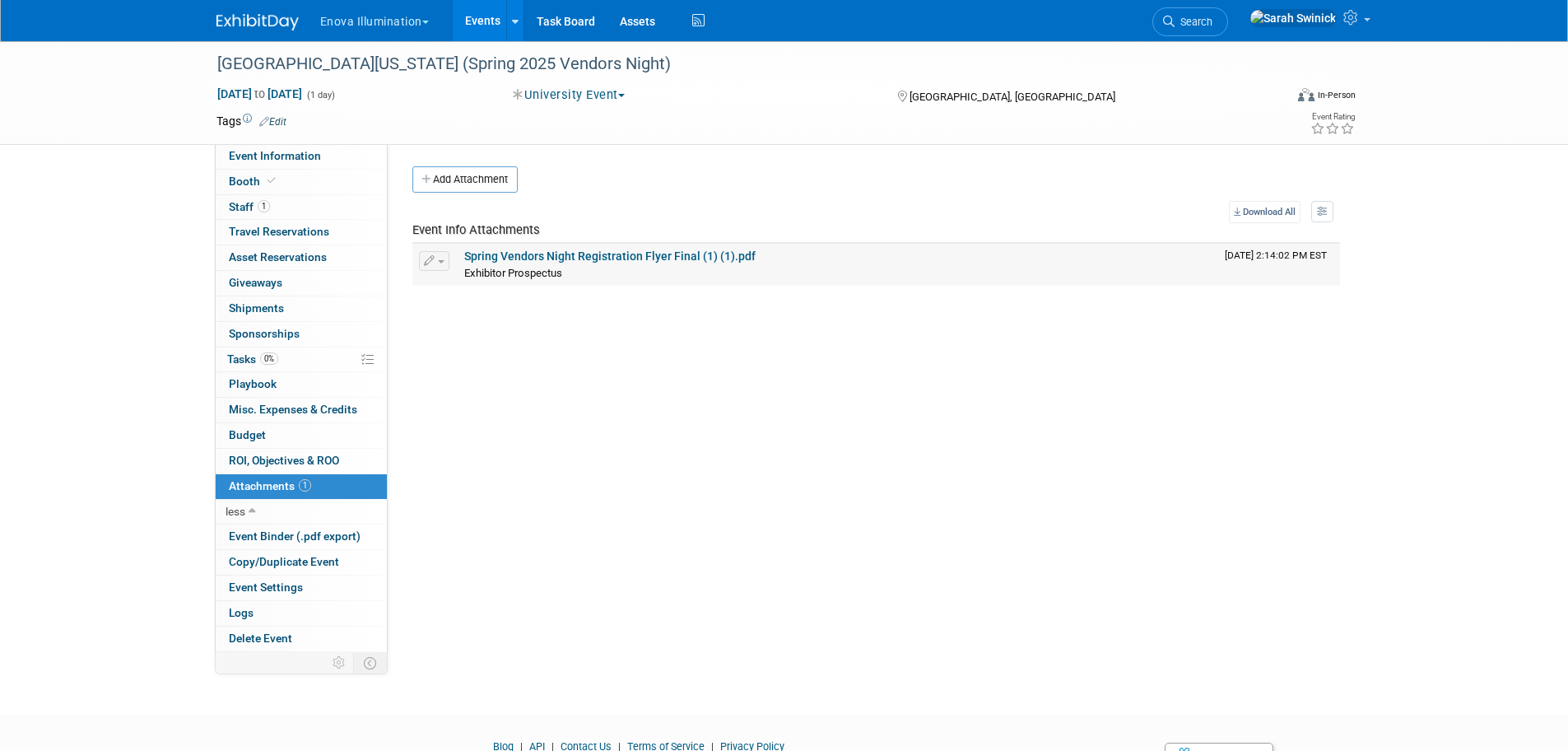
click at [515, 257] on link "Spring Vendors Night Registration Flyer Final (1) (1).pdf" at bounding box center [610, 256] width 291 height 14
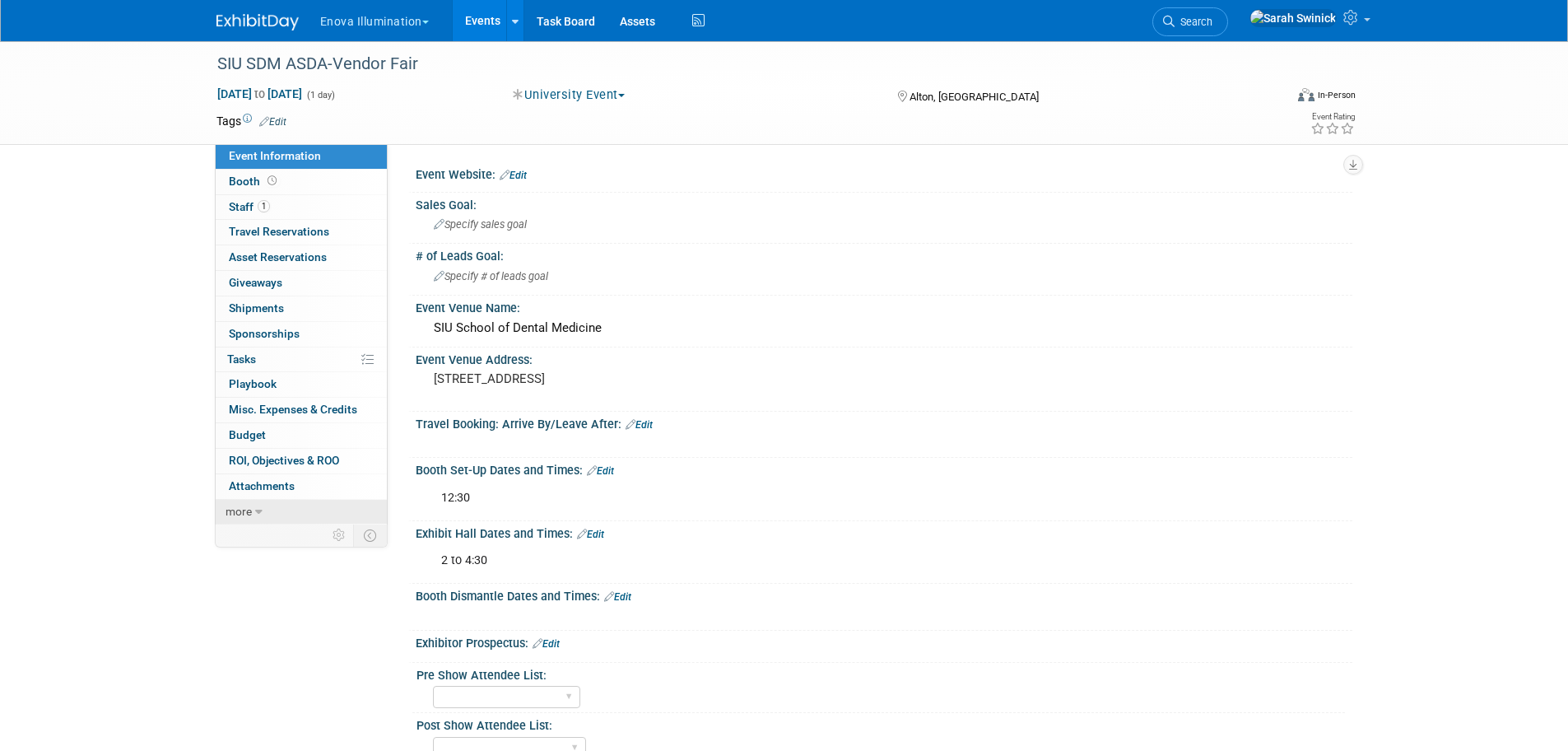
click at [329, 509] on link "more" at bounding box center [300, 511] width 171 height 24
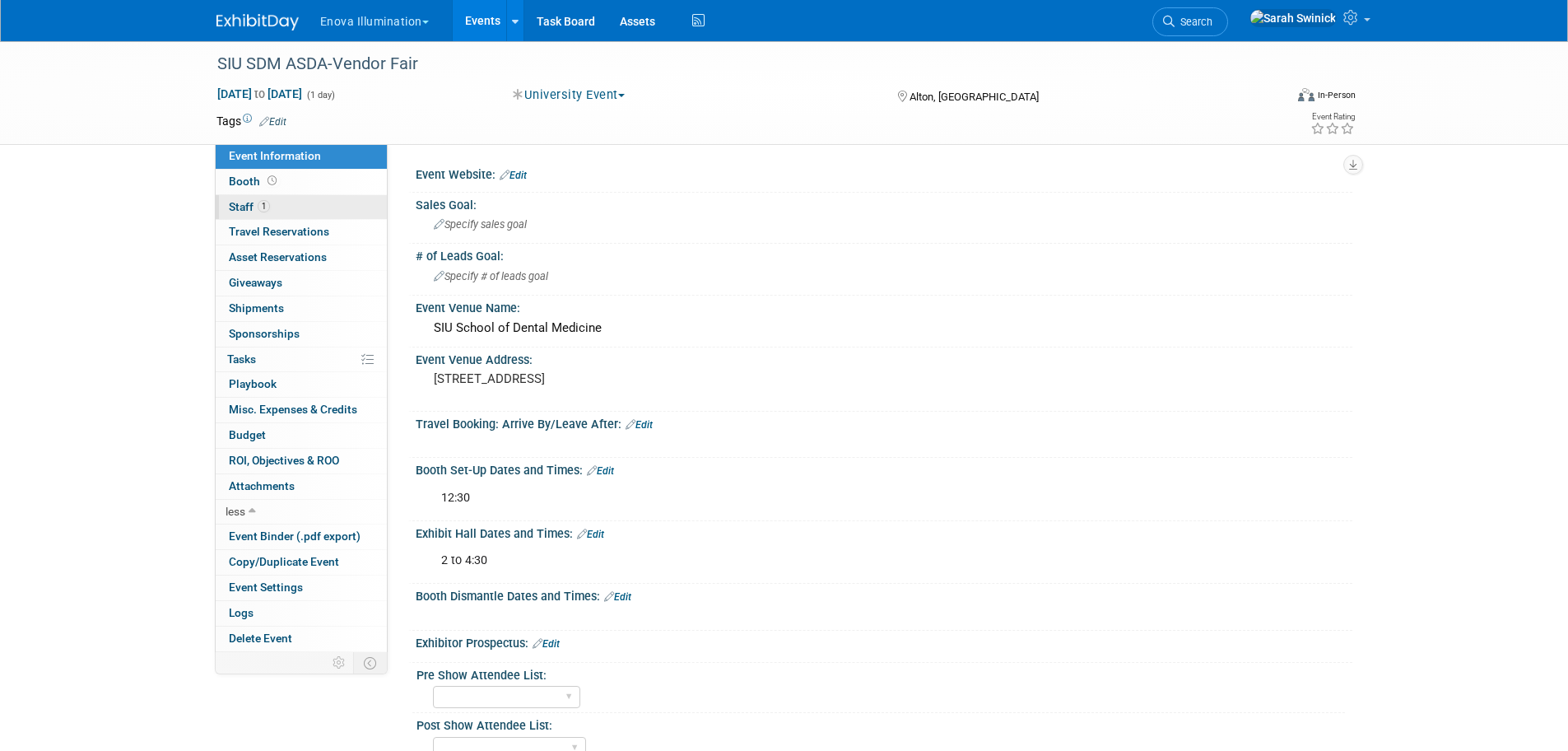
click at [254, 214] on link "1 Staff 1" at bounding box center [300, 207] width 171 height 24
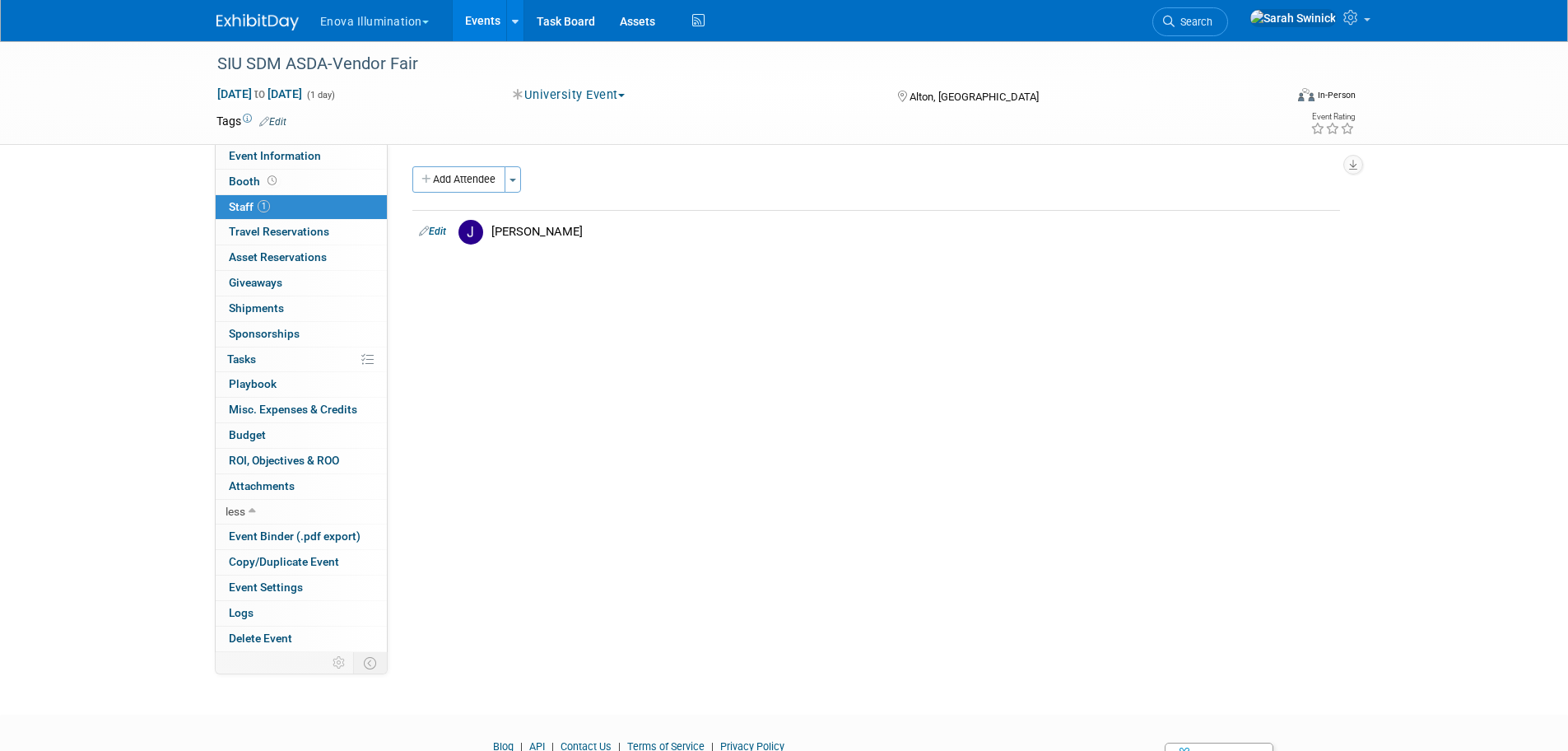
click at [269, 19] on img at bounding box center [257, 22] width 82 height 16
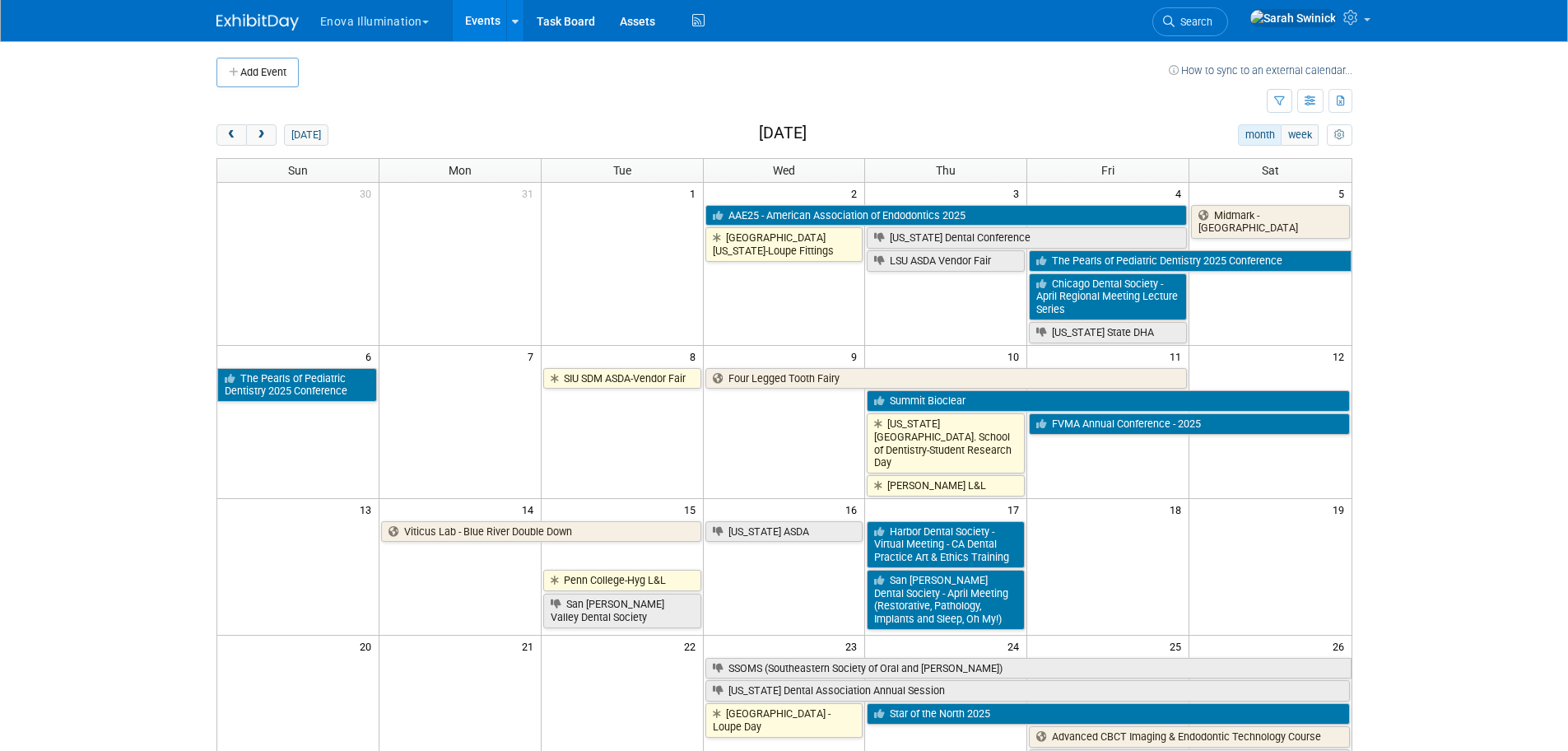
click at [1212, 24] on span "Search" at bounding box center [1193, 22] width 38 height 13
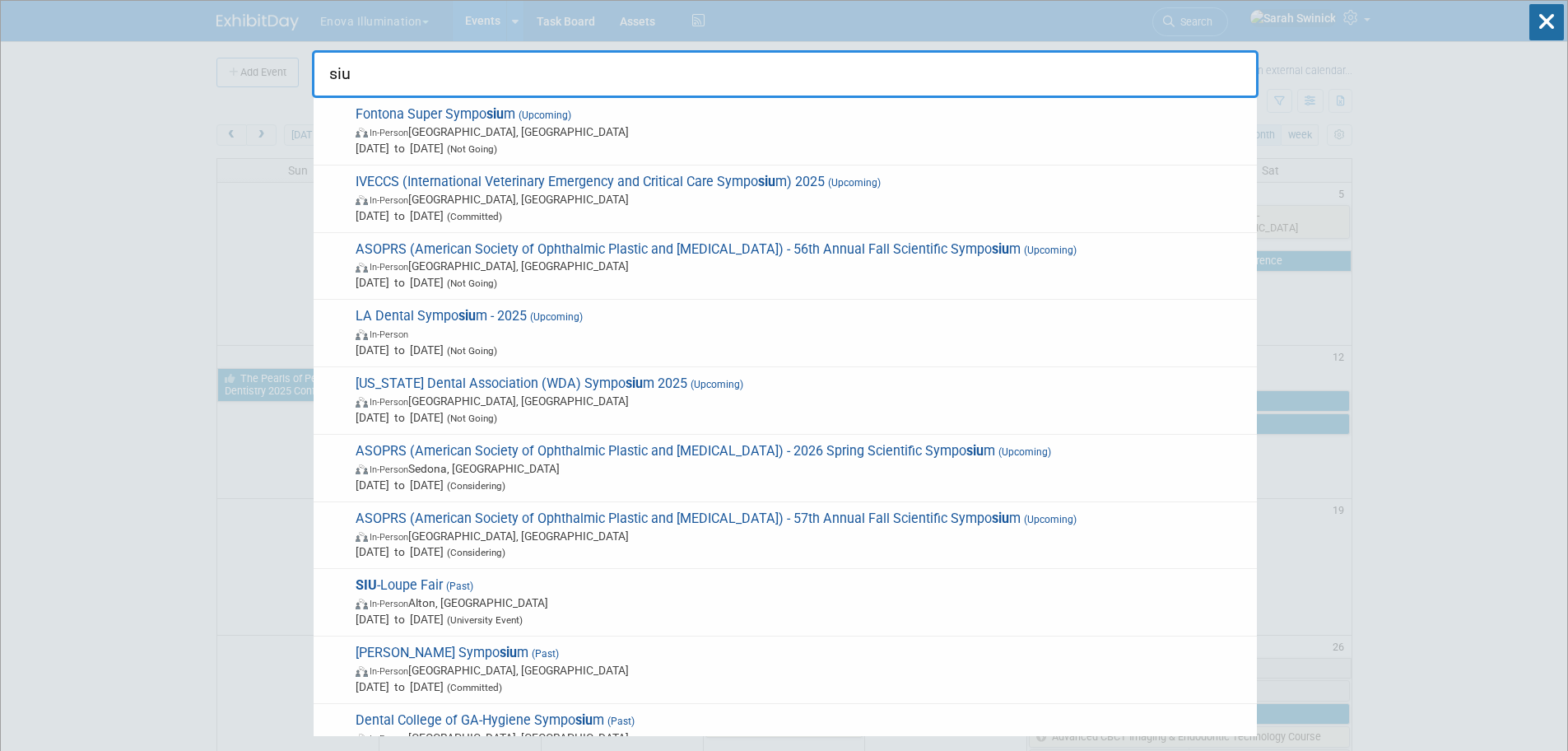
drag, startPoint x: 812, startPoint y: 59, endPoint x: 810, endPoint y: 69, distance: 10.2
click at [812, 62] on input "siu" at bounding box center [785, 73] width 946 height 48
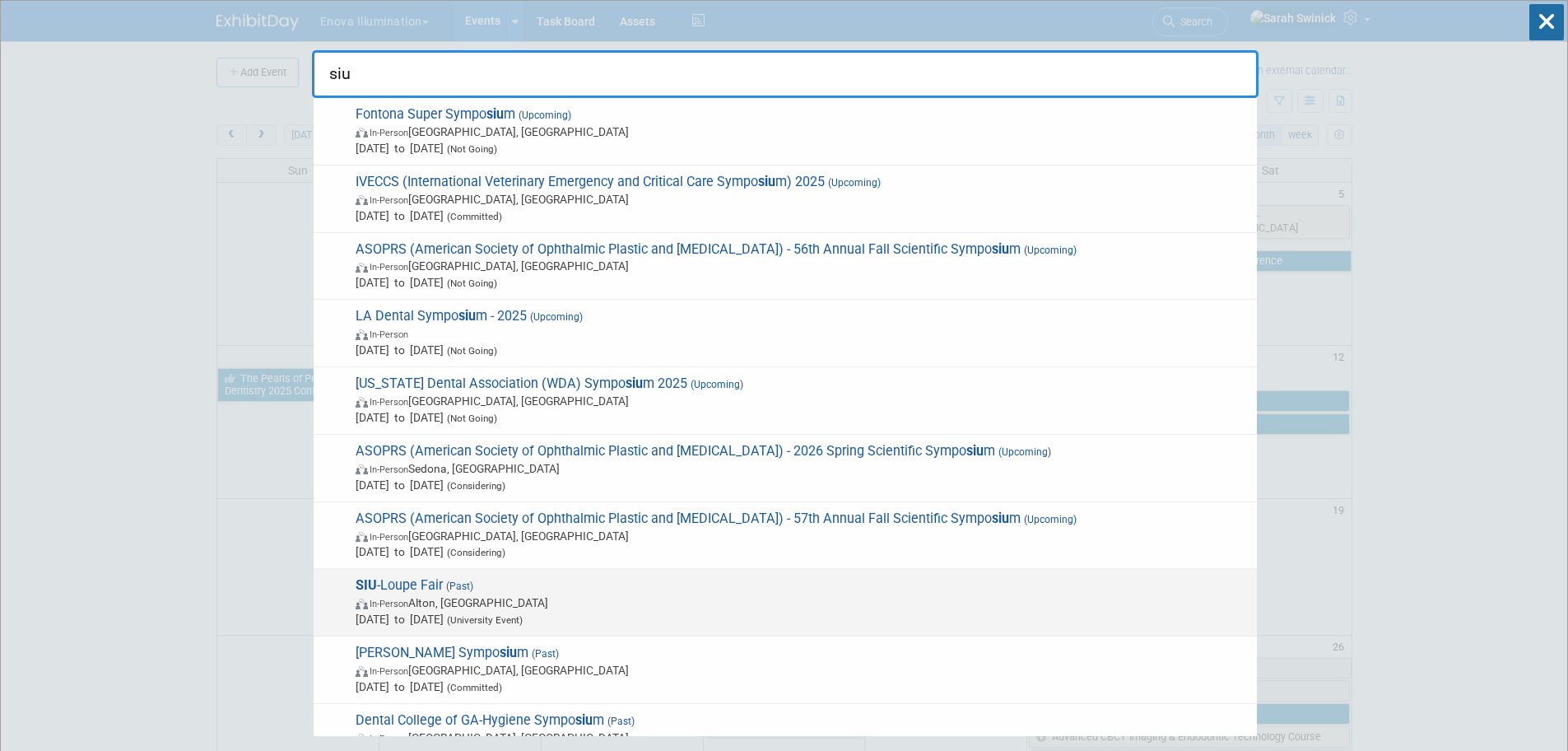
click at [603, 622] on span "Aug 16, 2025 to Aug 16, 2025 (University Event)" at bounding box center [802, 619] width 893 height 16
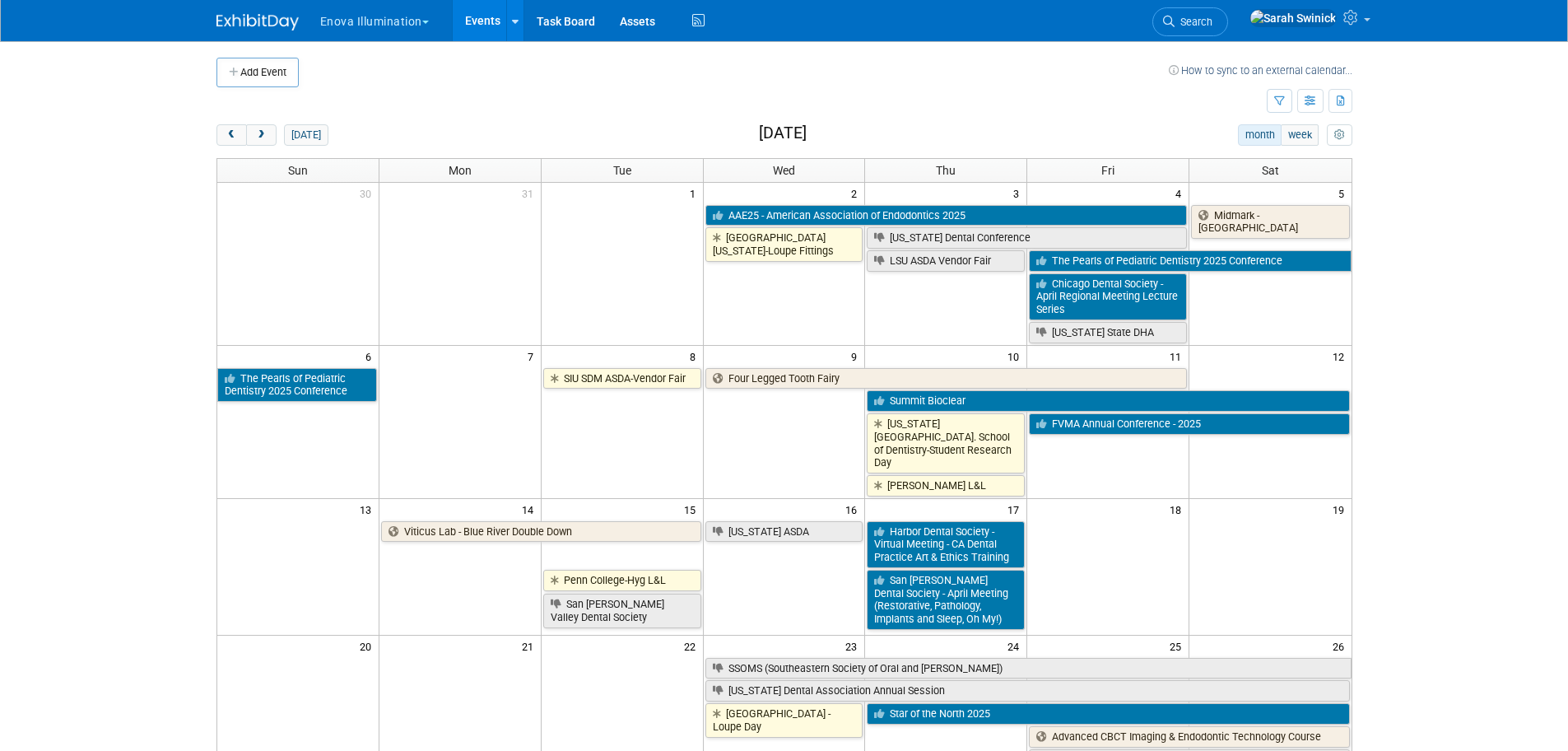
click at [1212, 23] on span "Search" at bounding box center [1193, 22] width 38 height 13
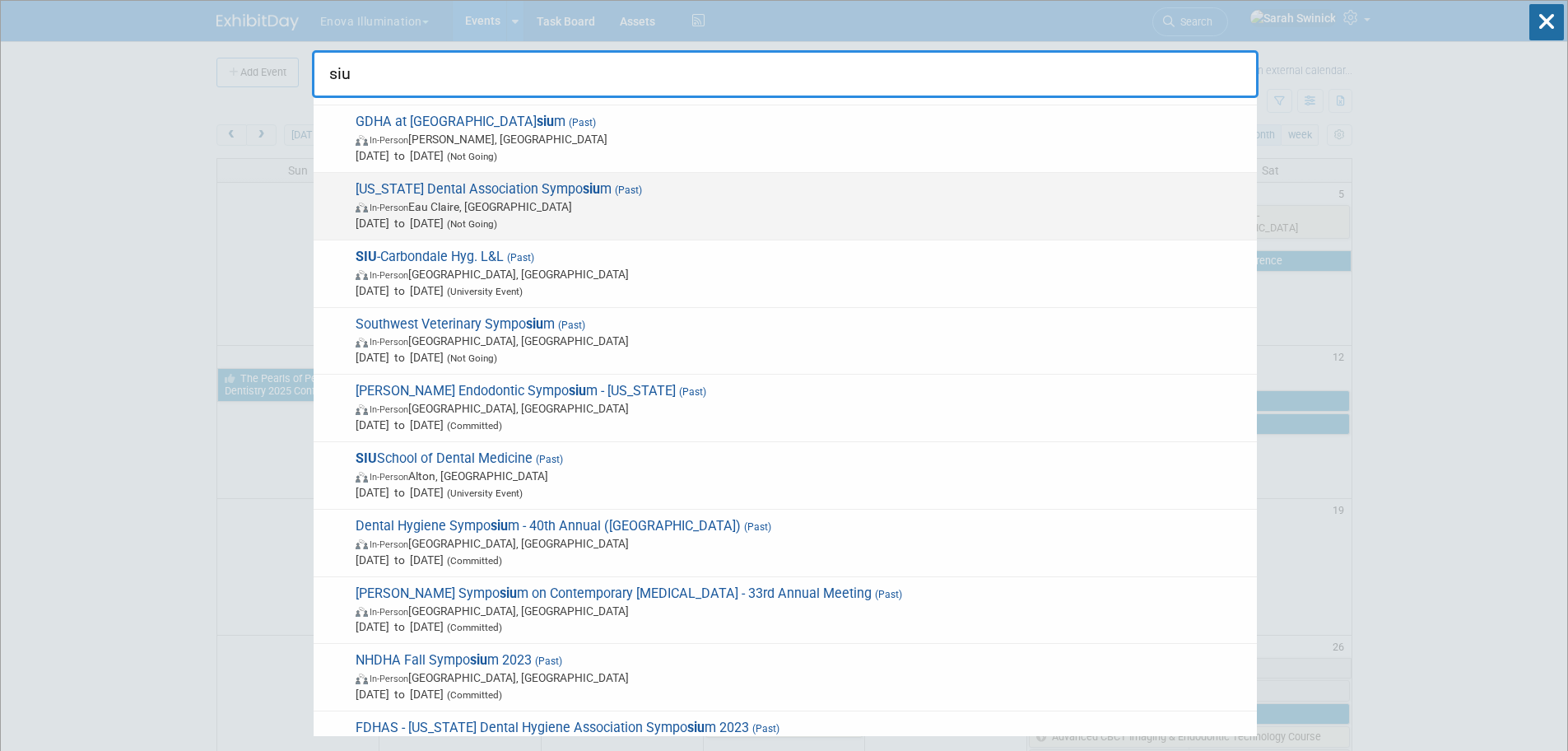
scroll to position [1070, 0]
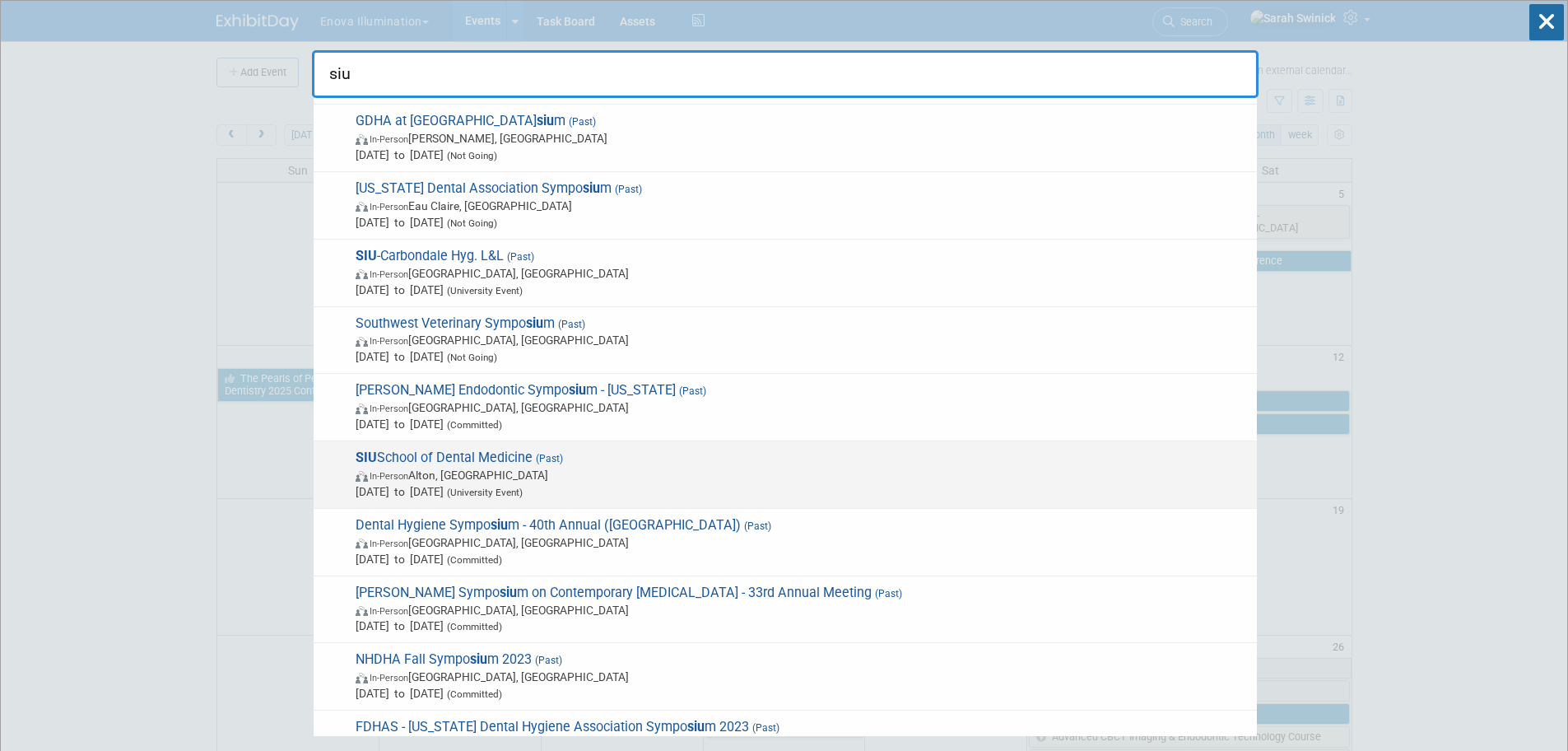
type input "siu"
click at [450, 486] on span "Aug 17, 2024 to Aug 17, 2024 (University Event)" at bounding box center [802, 491] width 893 height 16
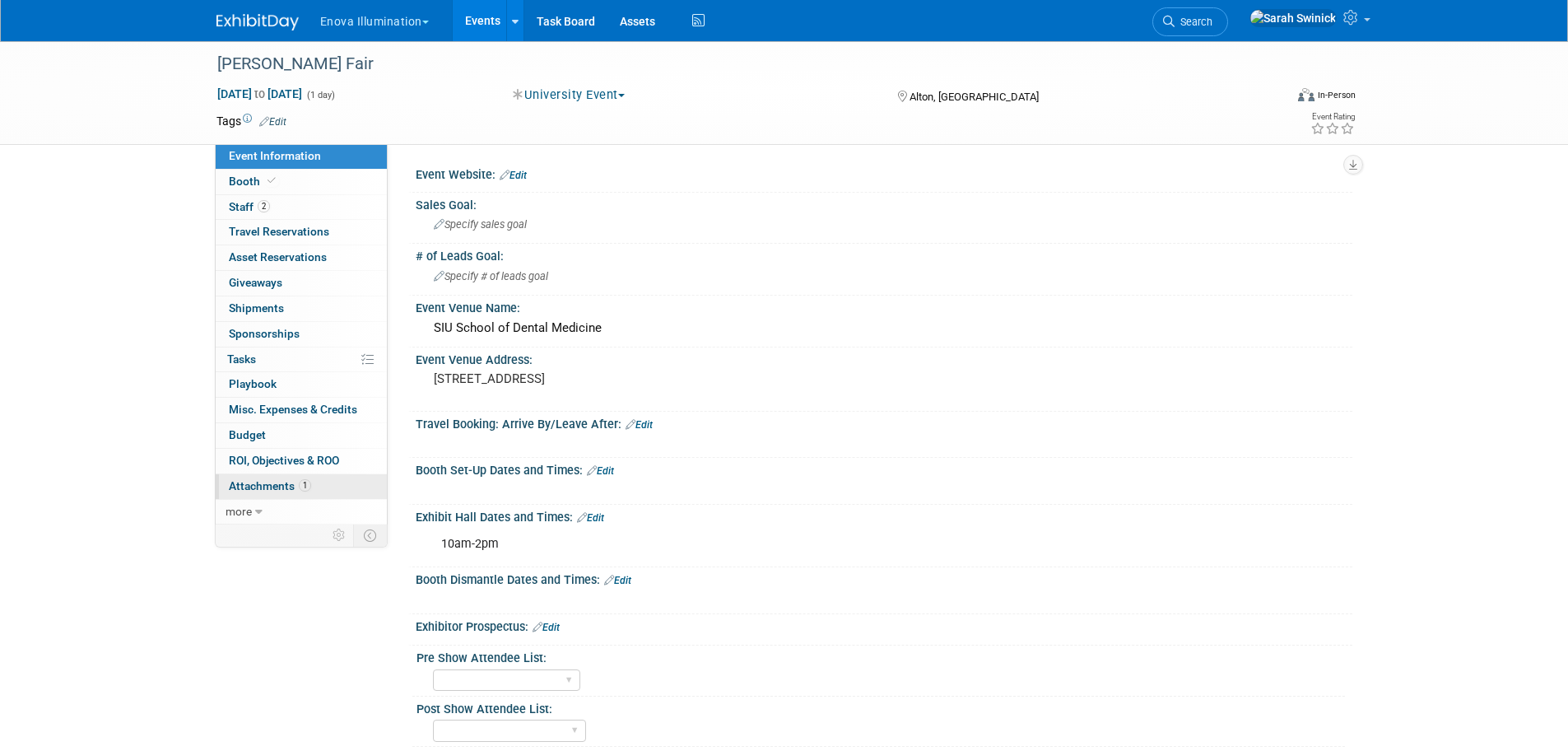
click at [324, 486] on link "1 Attachments 1" at bounding box center [300, 486] width 171 height 24
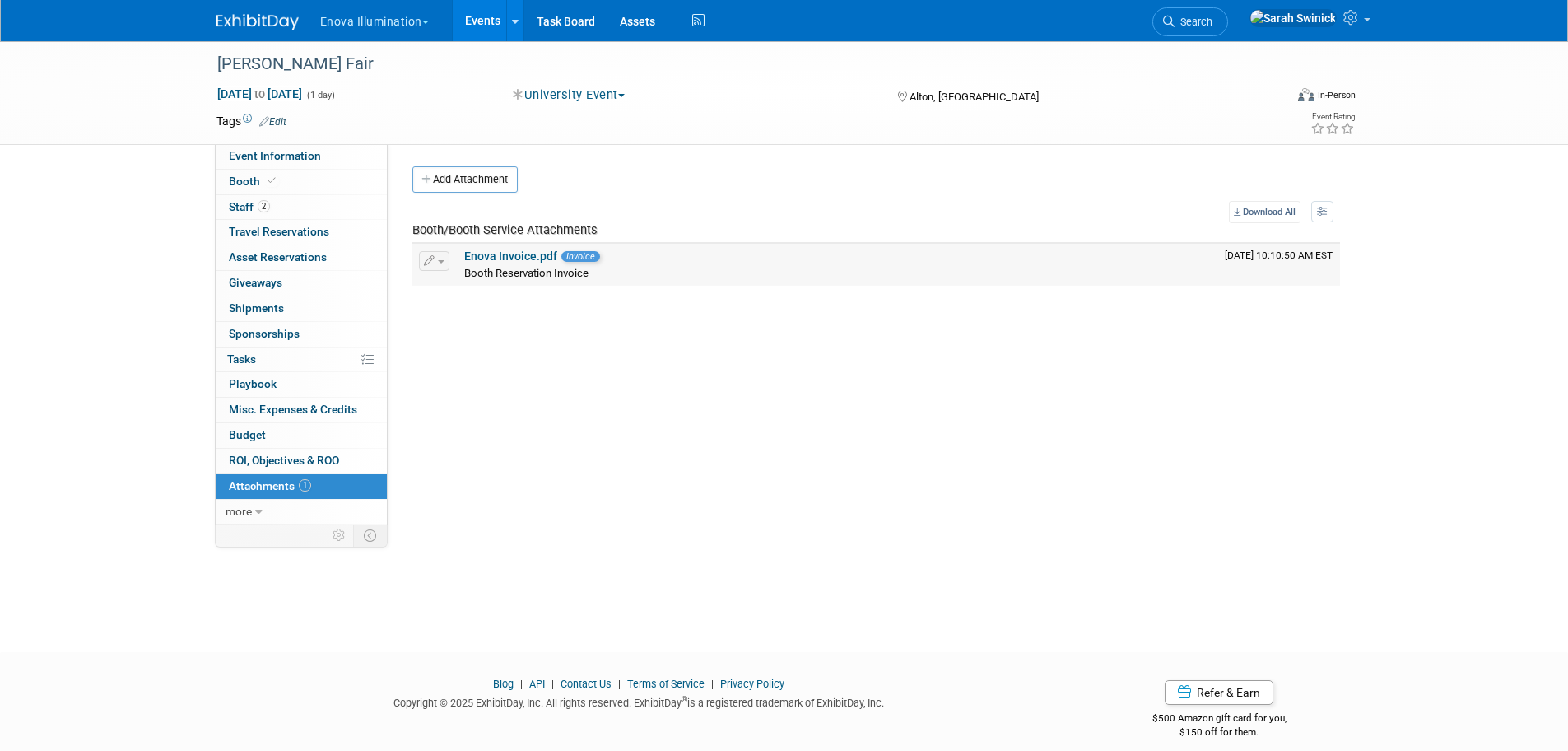
click at [519, 265] on div "Booth Reservation Invoice" at bounding box center [838, 272] width 747 height 16
click at [527, 251] on link "Enova Invoice.pdf" at bounding box center [510, 256] width 93 height 14
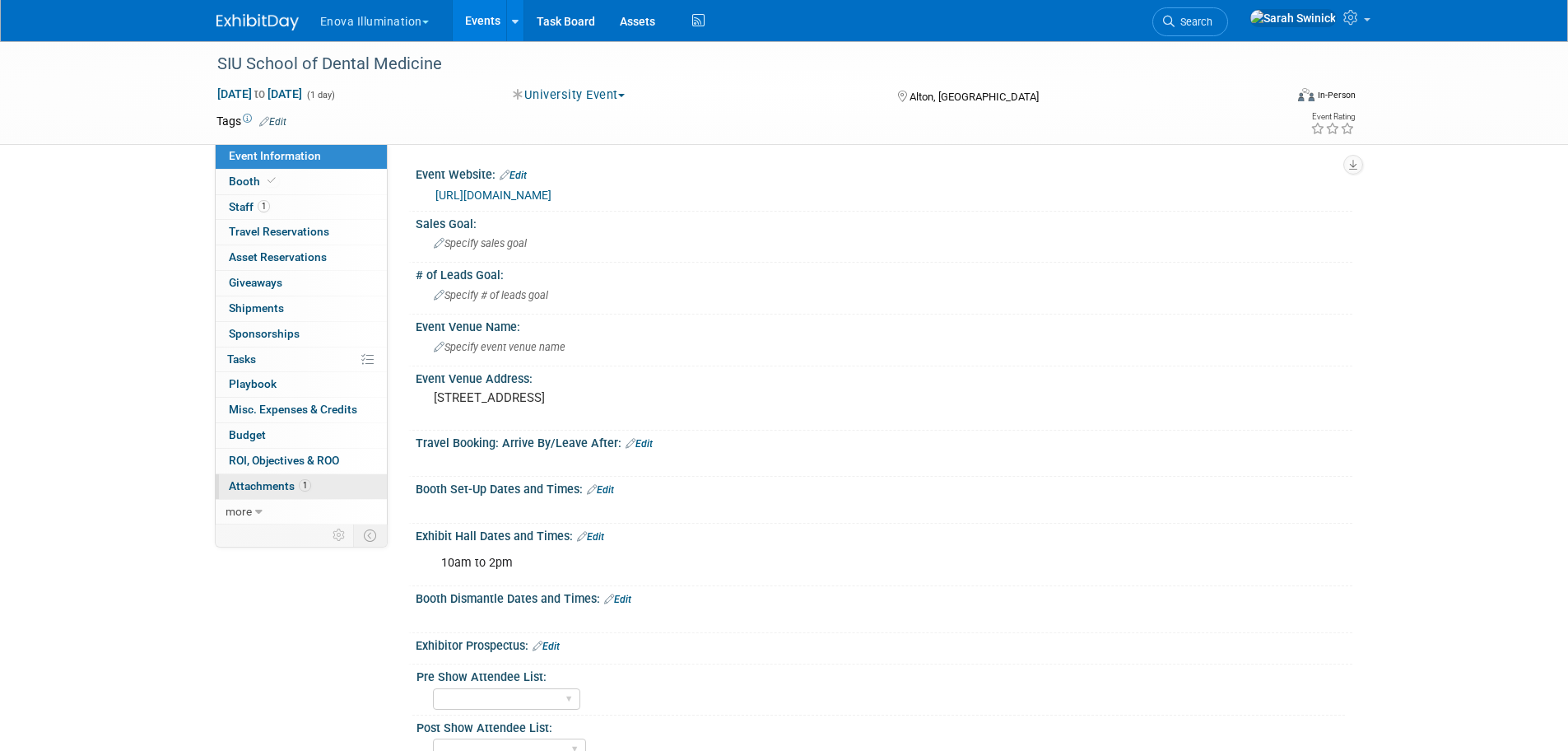
click at [318, 490] on link "1 Attachments 1" at bounding box center [300, 486] width 171 height 24
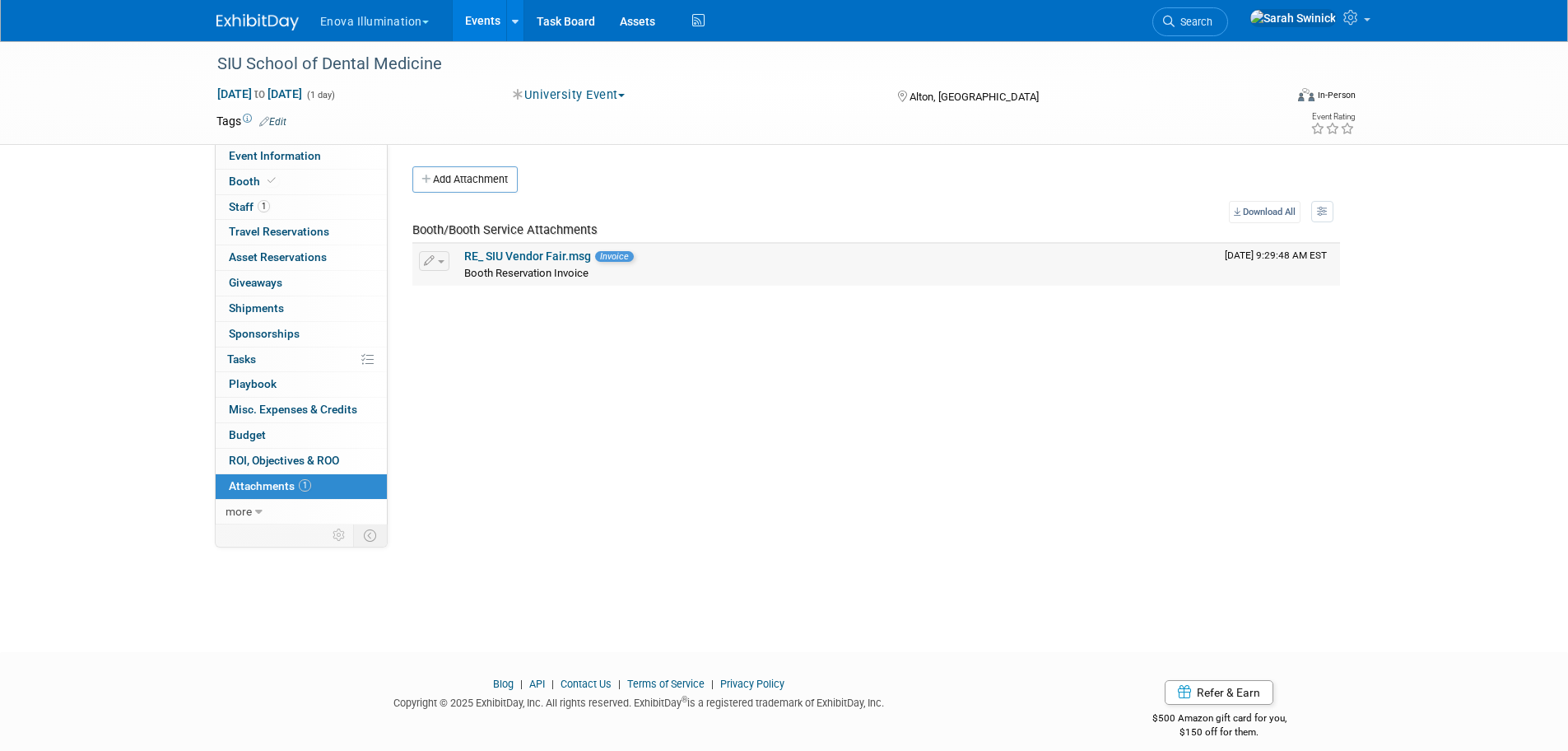
drag, startPoint x: 515, startPoint y: 271, endPoint x: 518, endPoint y: 261, distance: 10.4
click at [516, 269] on span "Booth Reservation Invoice" at bounding box center [526, 273] width 124 height 13
click at [518, 260] on link "RE_ SIU Vendor Fair.msg" at bounding box center [527, 256] width 127 height 14
click at [257, 16] on img at bounding box center [257, 22] width 82 height 16
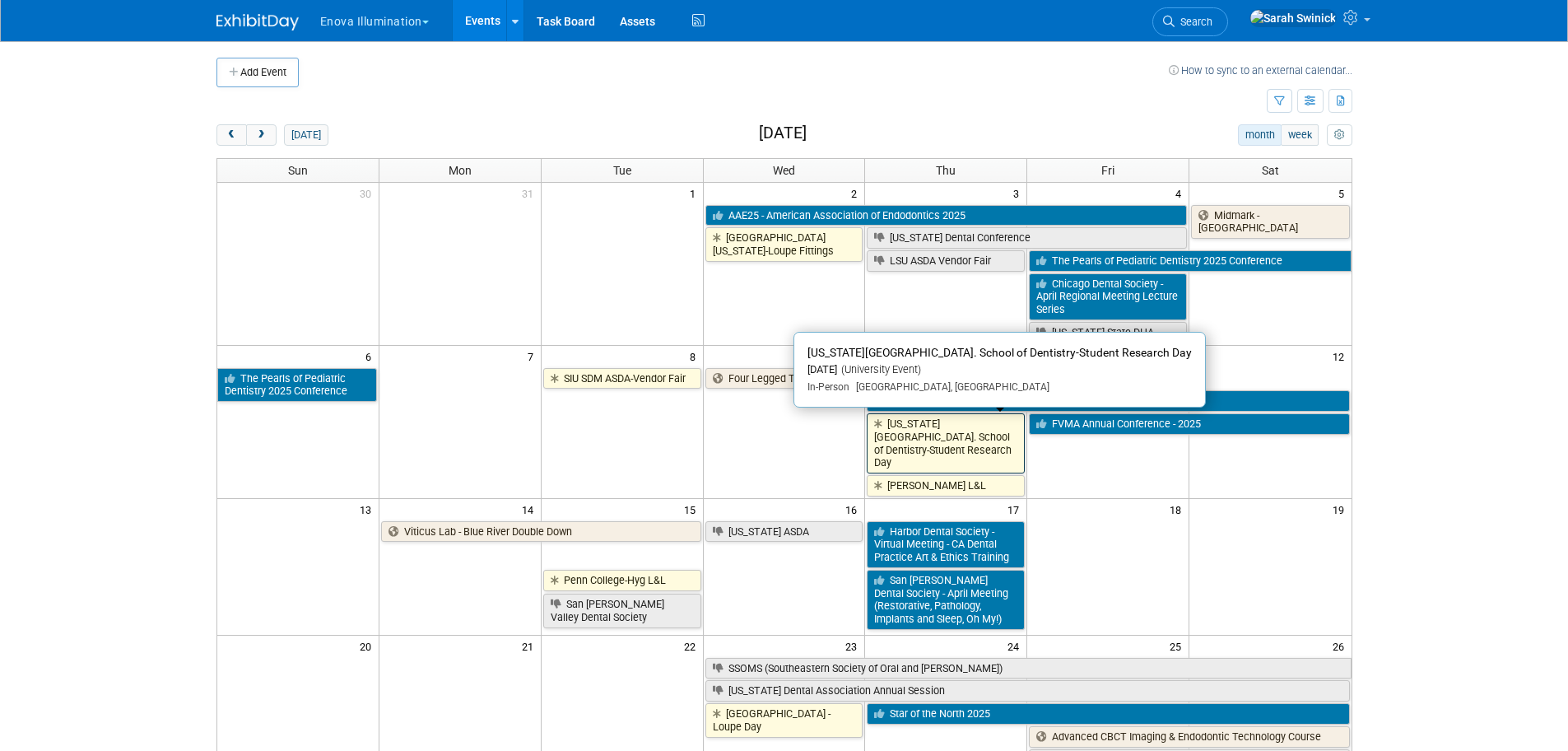
click at [936, 423] on link "[US_STATE][GEOGRAPHIC_DATA]. School of Dentistry-Student Research Day" at bounding box center [946, 443] width 158 height 60
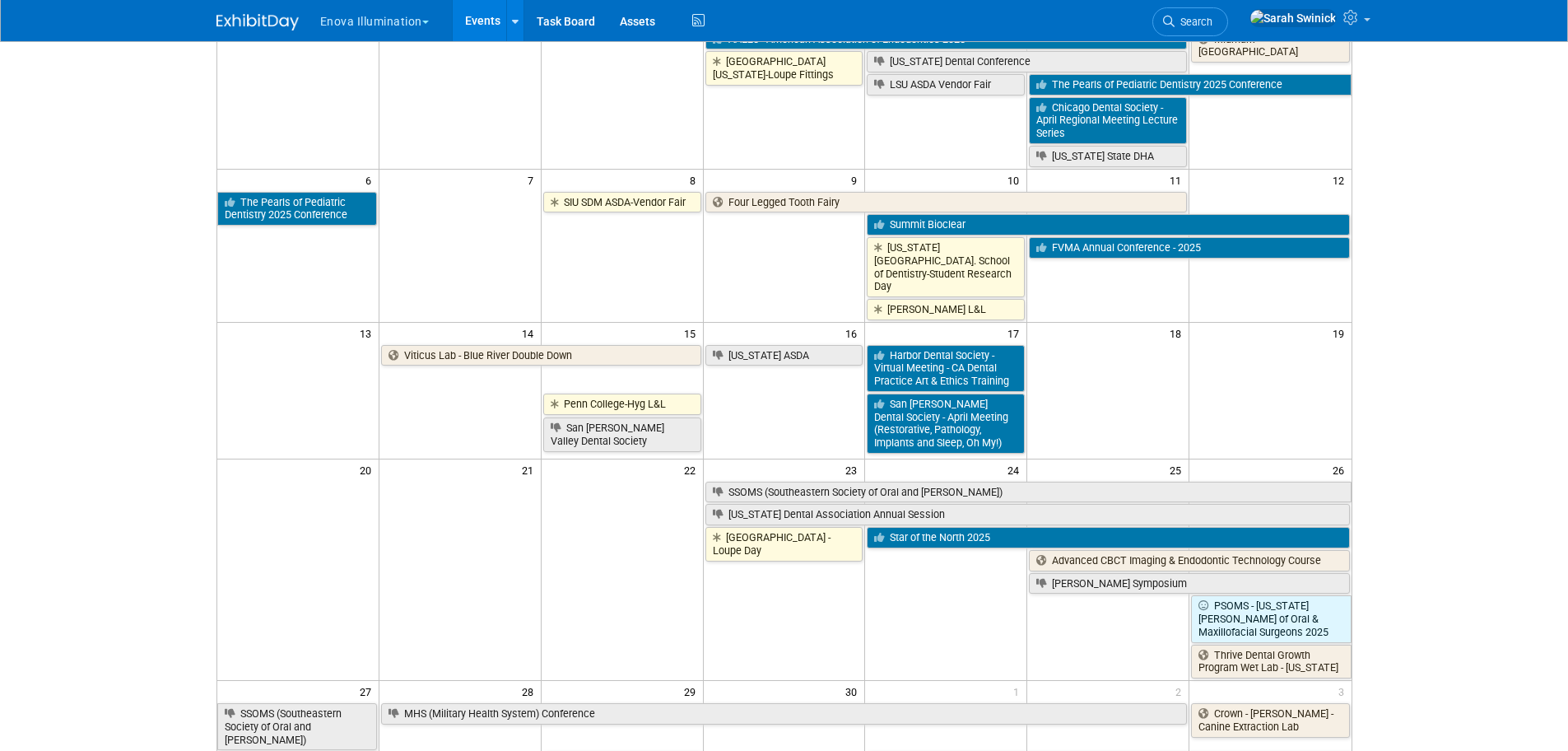
scroll to position [329, 0]
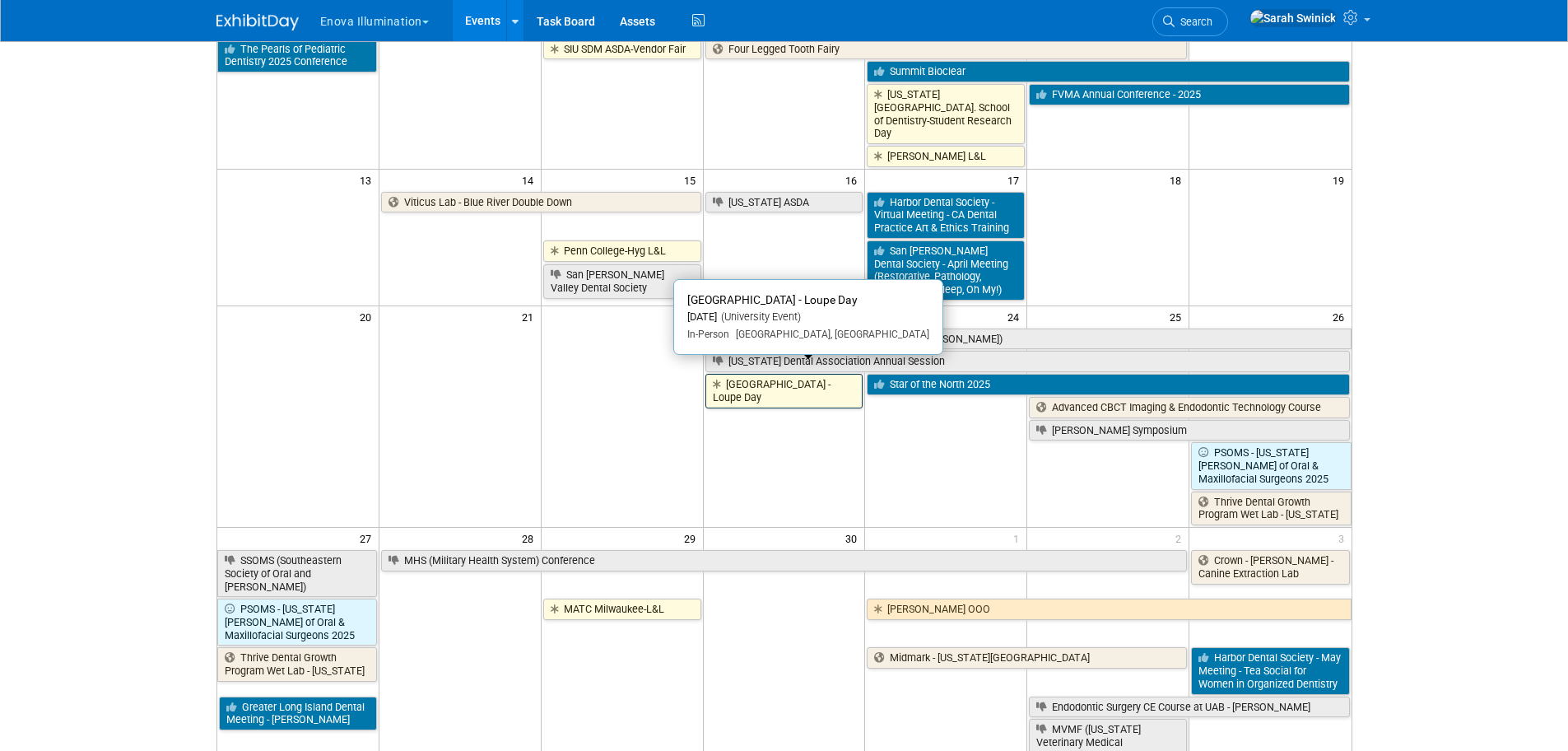
click at [772, 376] on link "West Los Angeles College - Loupe Day" at bounding box center [784, 390] width 158 height 33
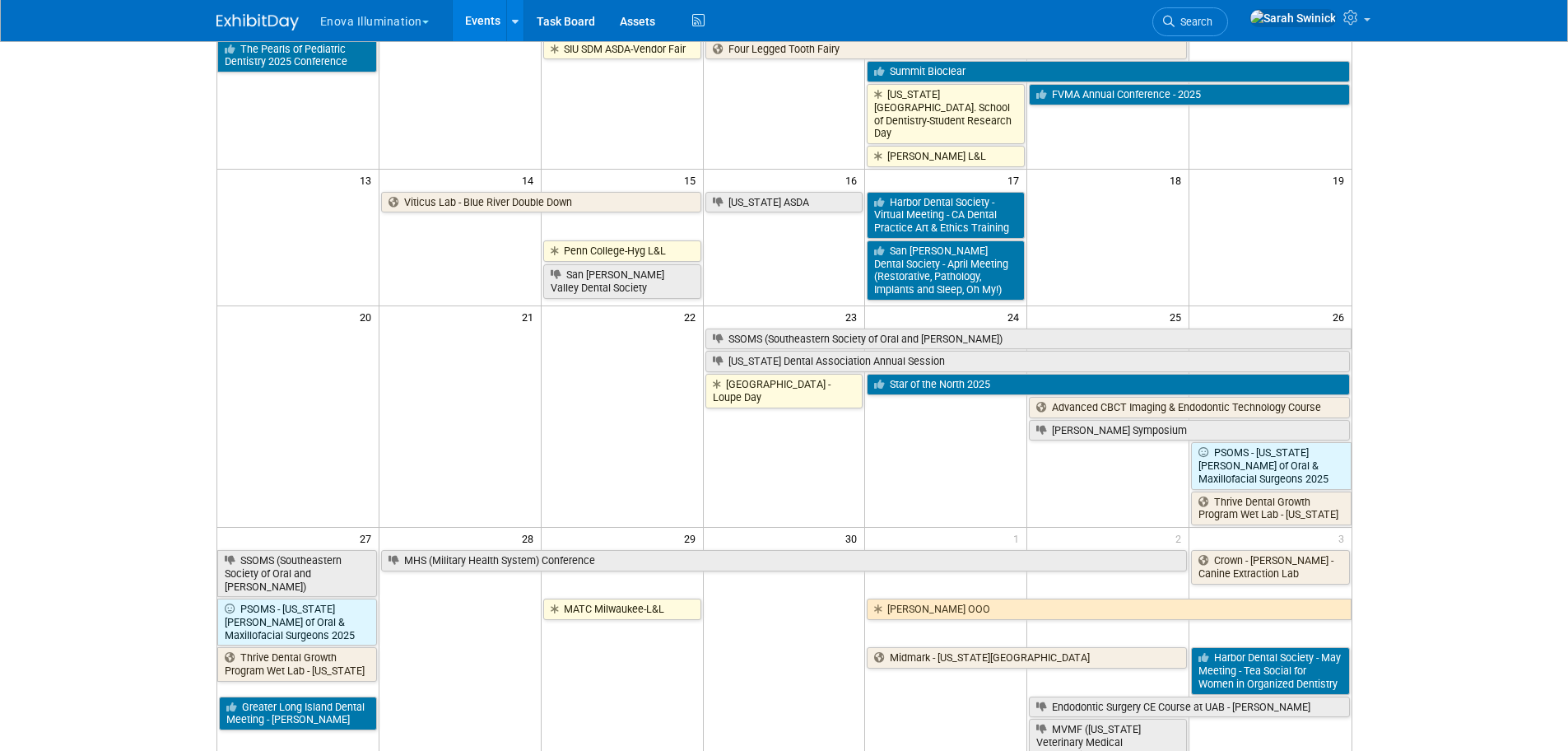
click at [641, 602] on link "MATC Milwaukee-L&L" at bounding box center [622, 609] width 158 height 22
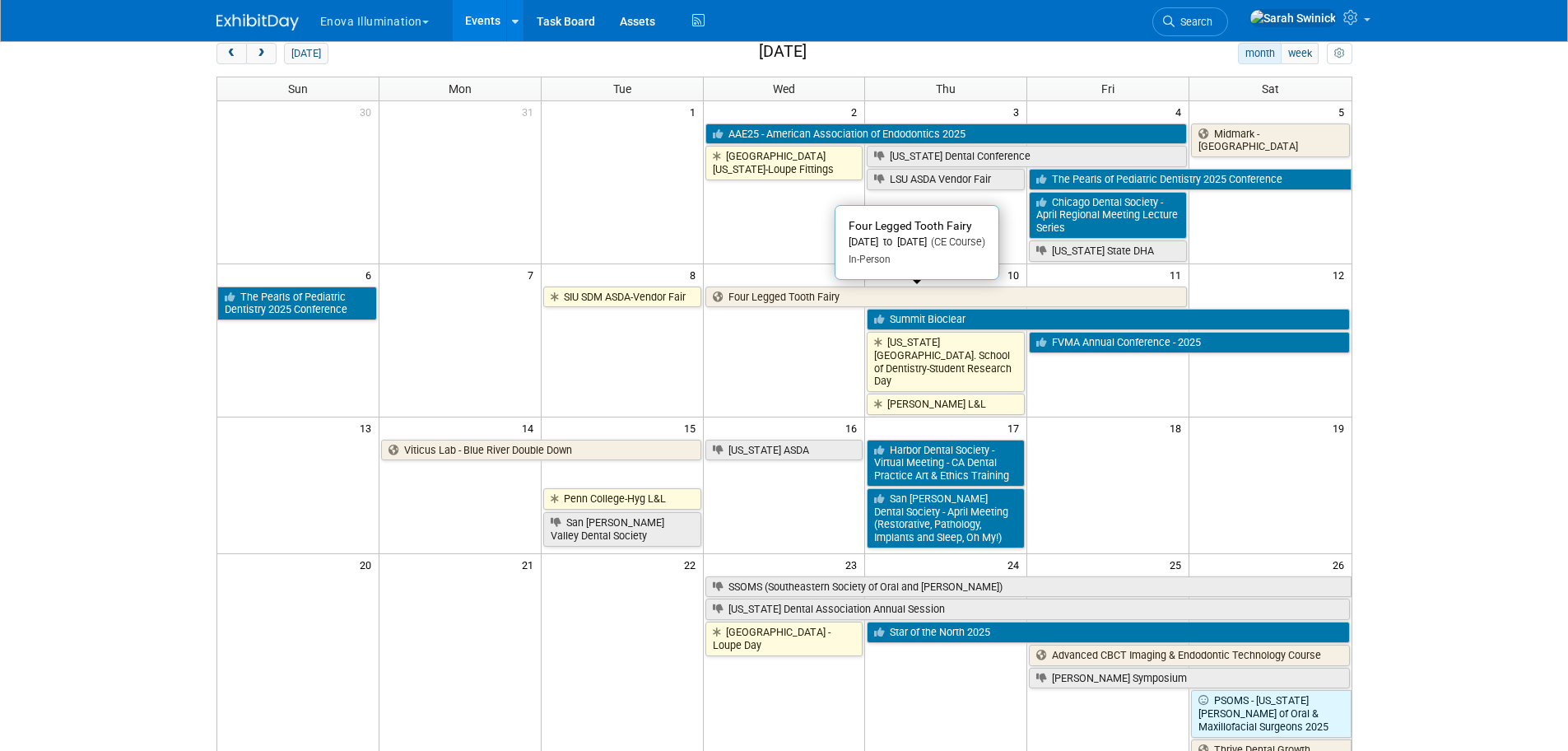
scroll to position [0, 0]
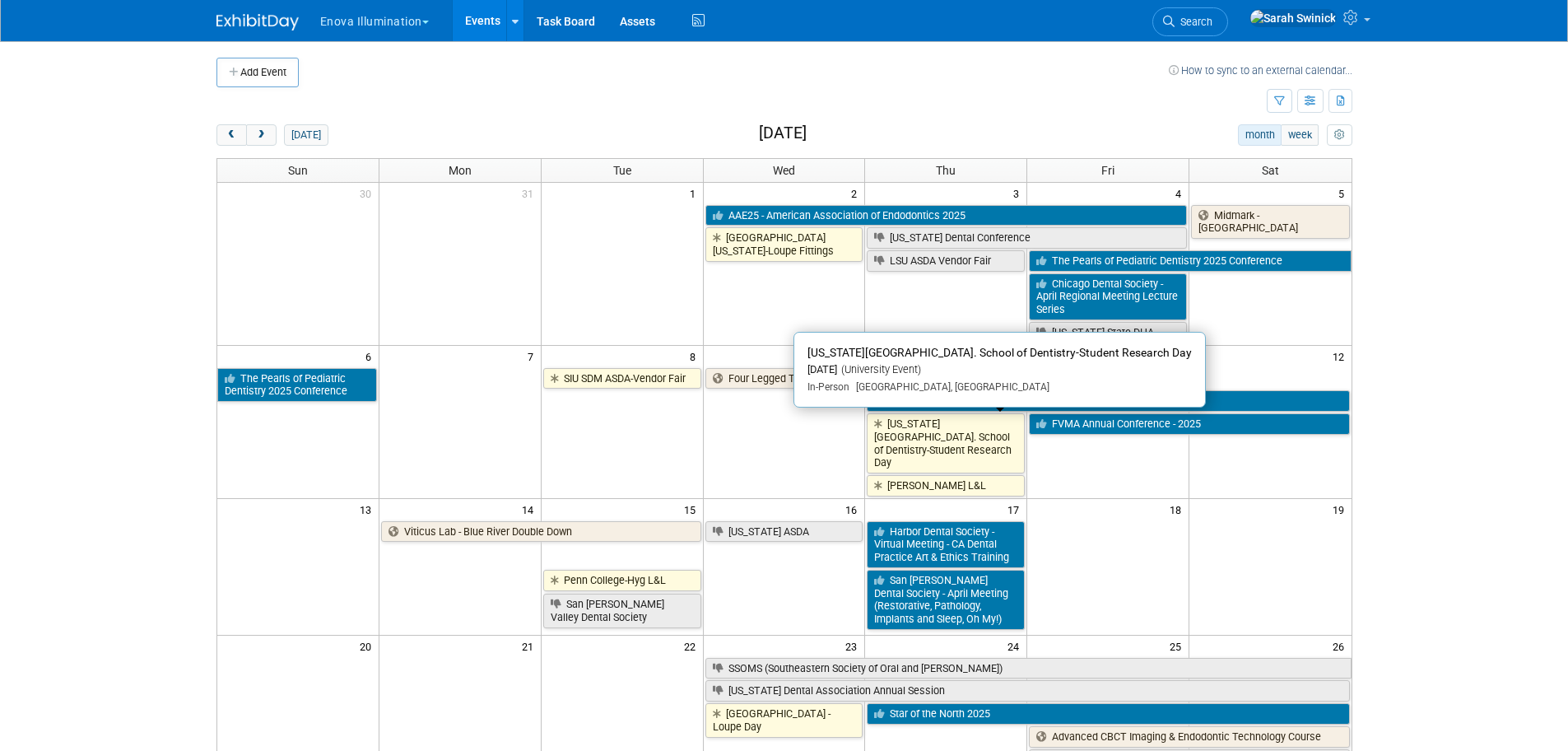
click at [924, 442] on link "[US_STATE][GEOGRAPHIC_DATA]. School of Dentistry-Student Research Day" at bounding box center [946, 443] width 158 height 60
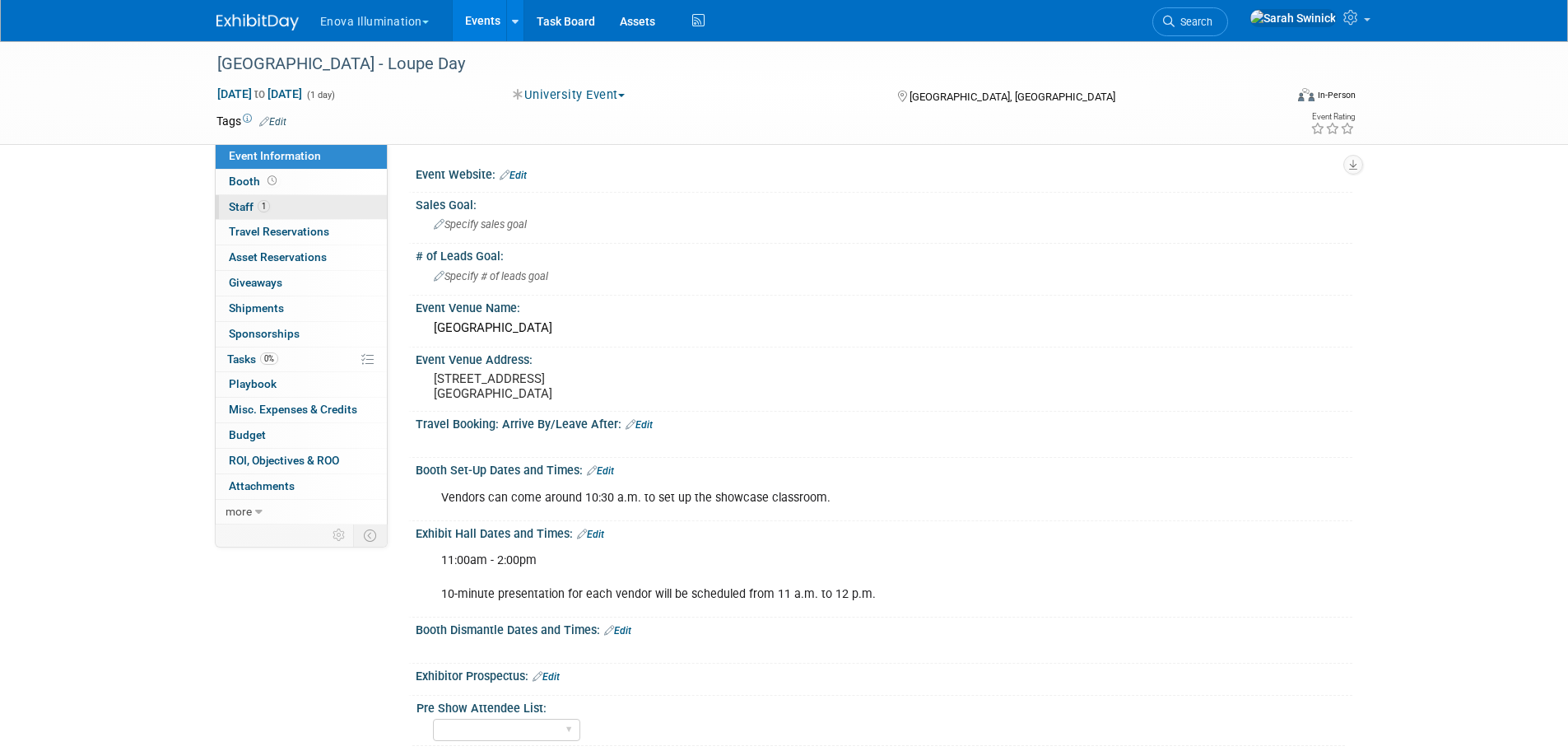
click at [278, 197] on link "1 Staff 1" at bounding box center [300, 207] width 171 height 24
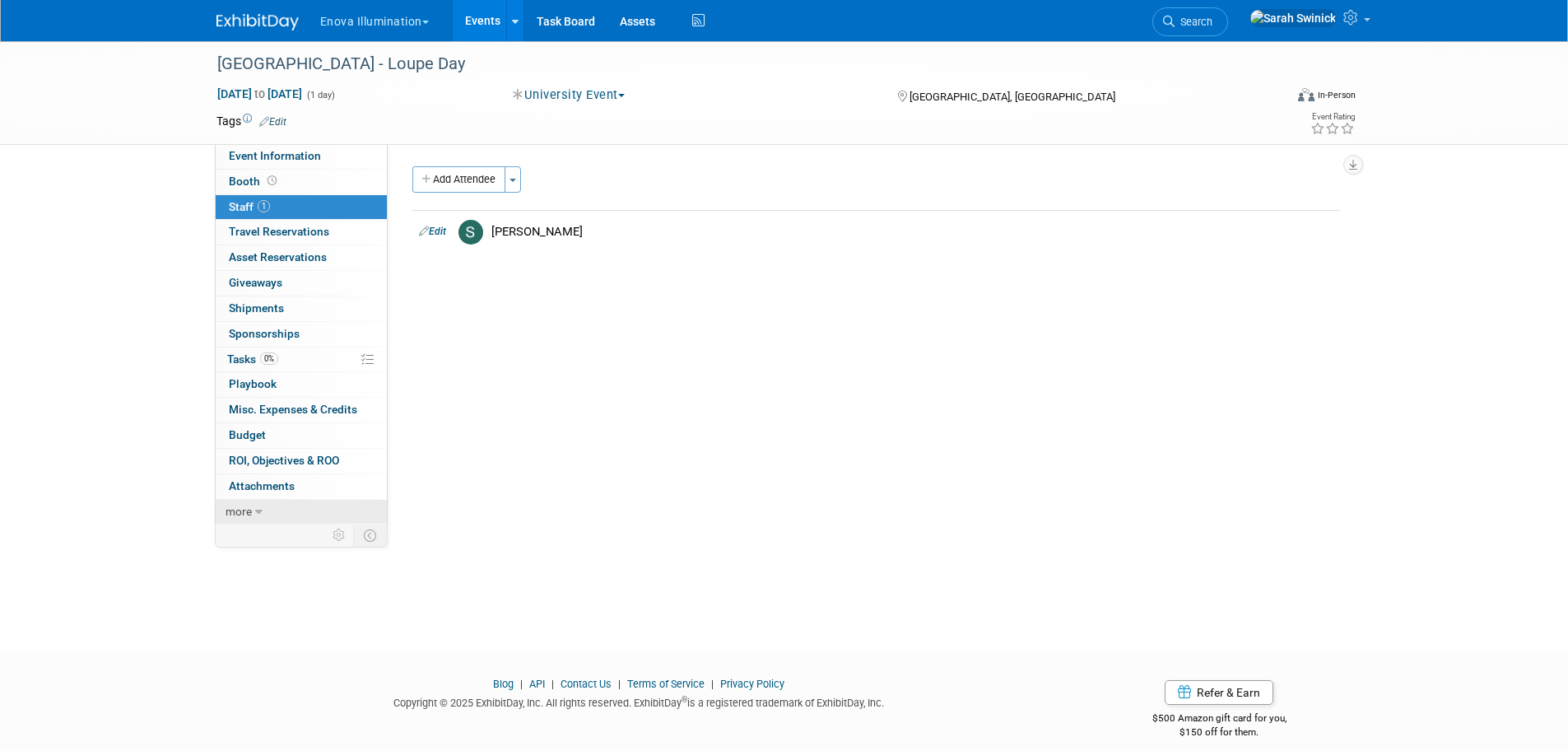
click at [279, 504] on link "more" at bounding box center [300, 511] width 171 height 24
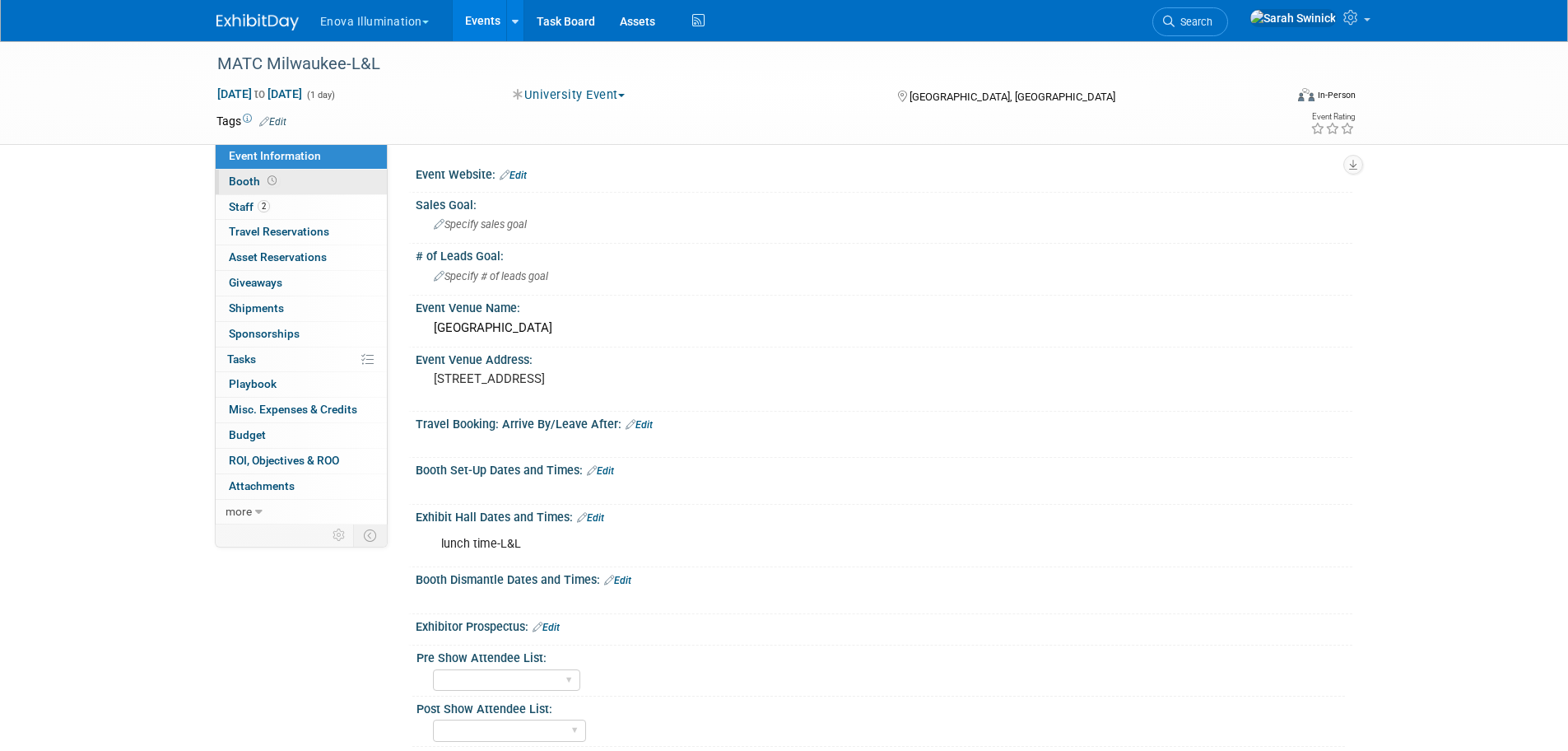
click at [320, 188] on link "Booth" at bounding box center [300, 181] width 171 height 24
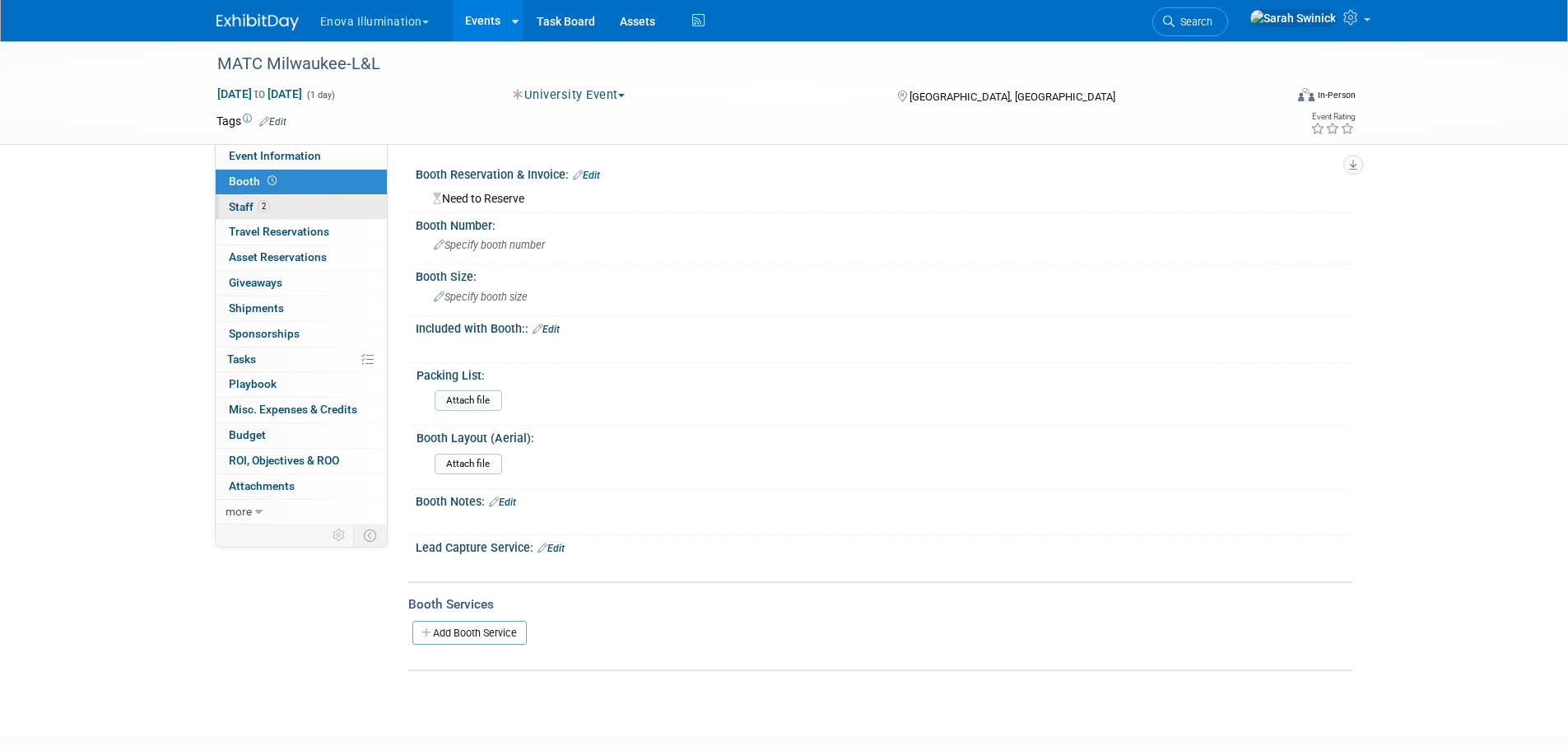
click at [304, 215] on link "2 Staff 2" at bounding box center [300, 207] width 171 height 24
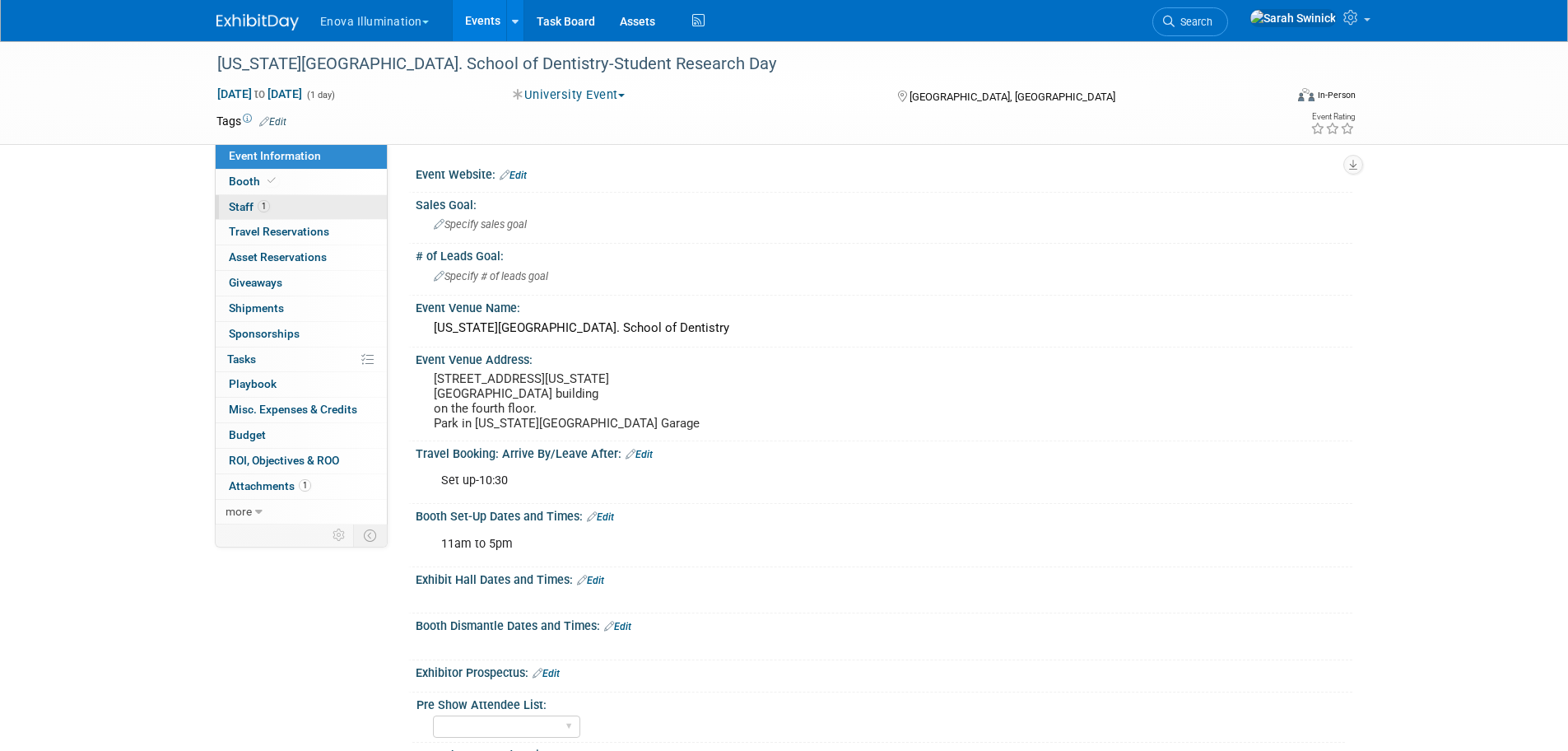
click at [319, 203] on link "1 Staff 1" at bounding box center [300, 207] width 171 height 24
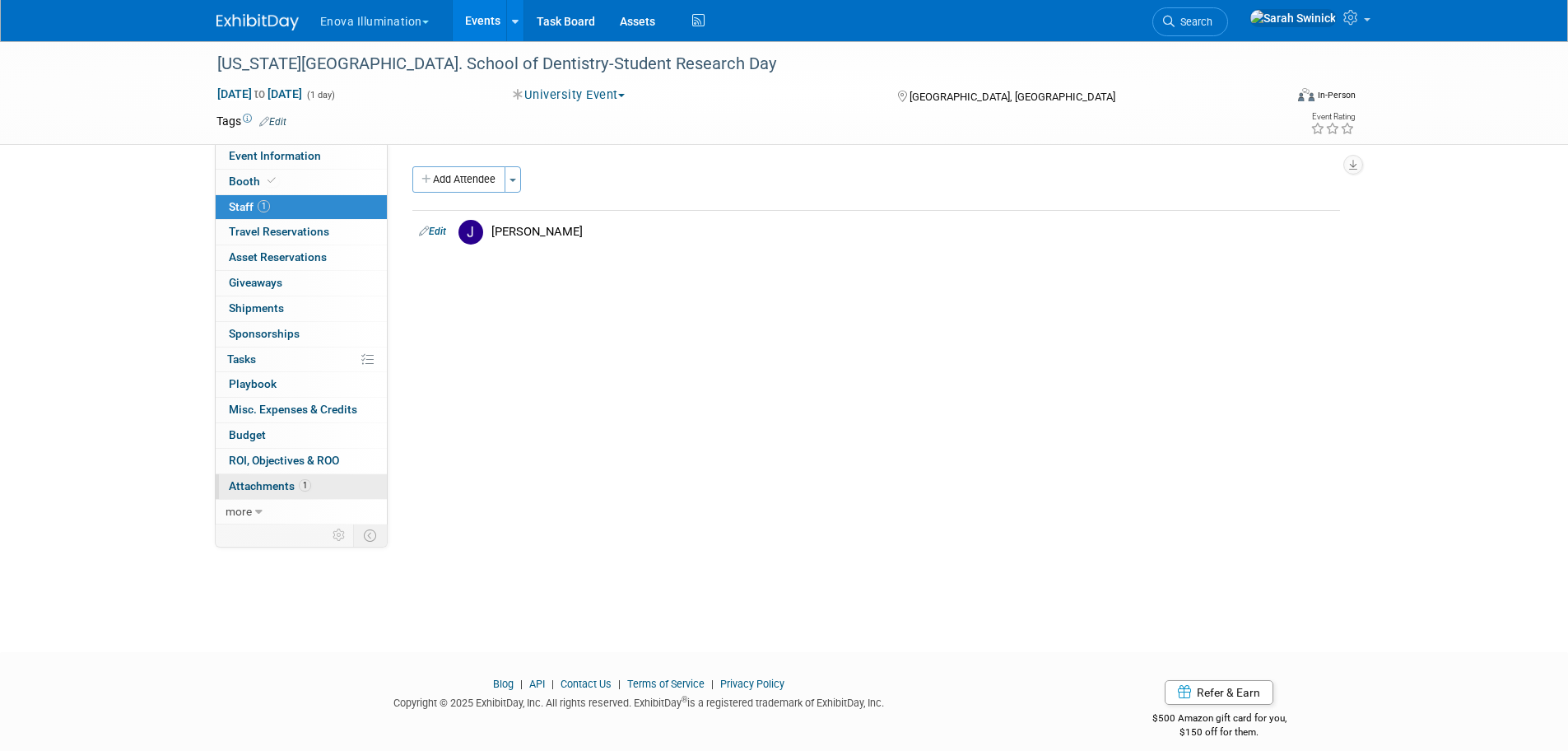
click at [298, 491] on span "Attachments 1" at bounding box center [270, 486] width 82 height 14
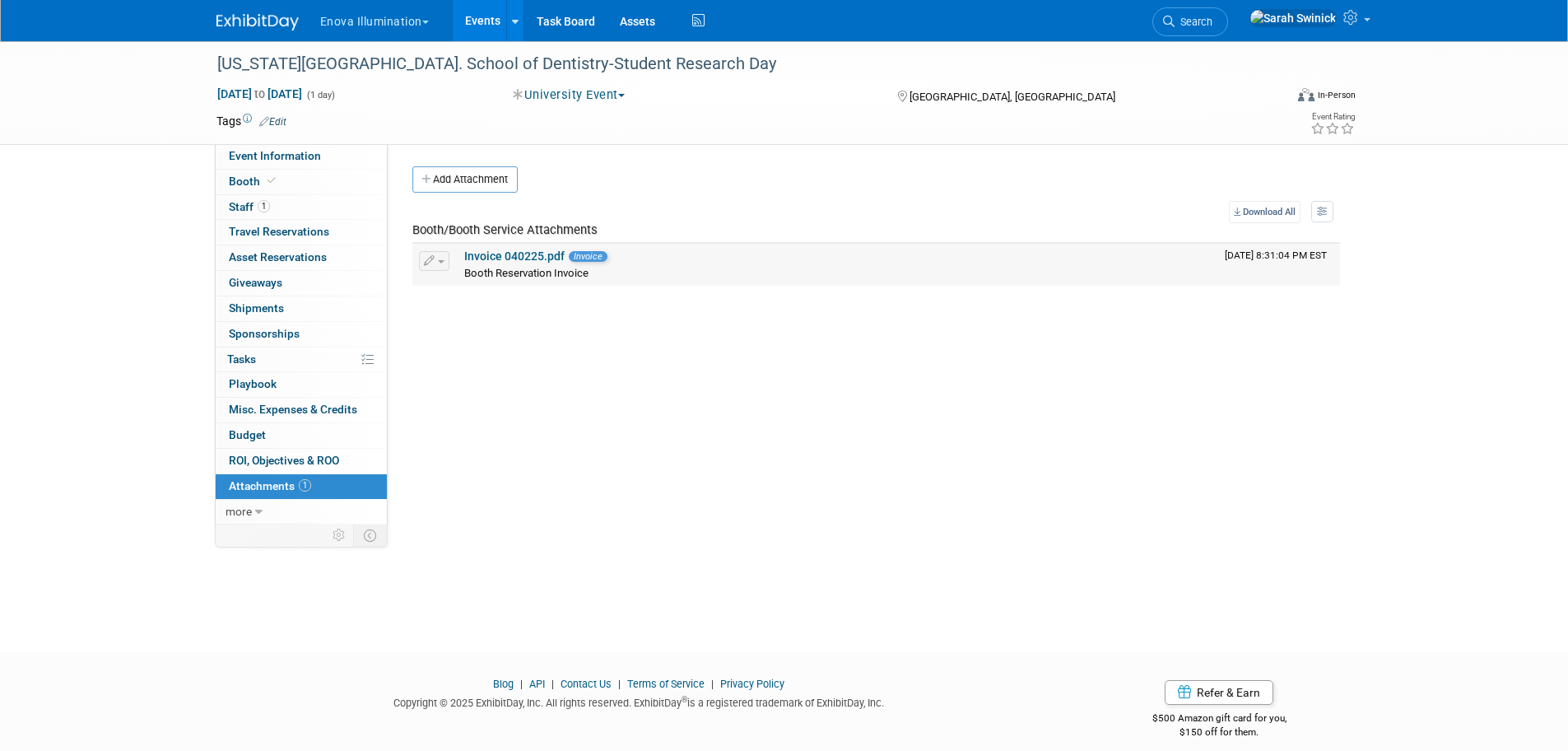
click at [524, 259] on link "Invoice 040225.pdf" at bounding box center [514, 256] width 100 height 14
click at [249, 8] on link at bounding box center [267, 14] width 102 height 14
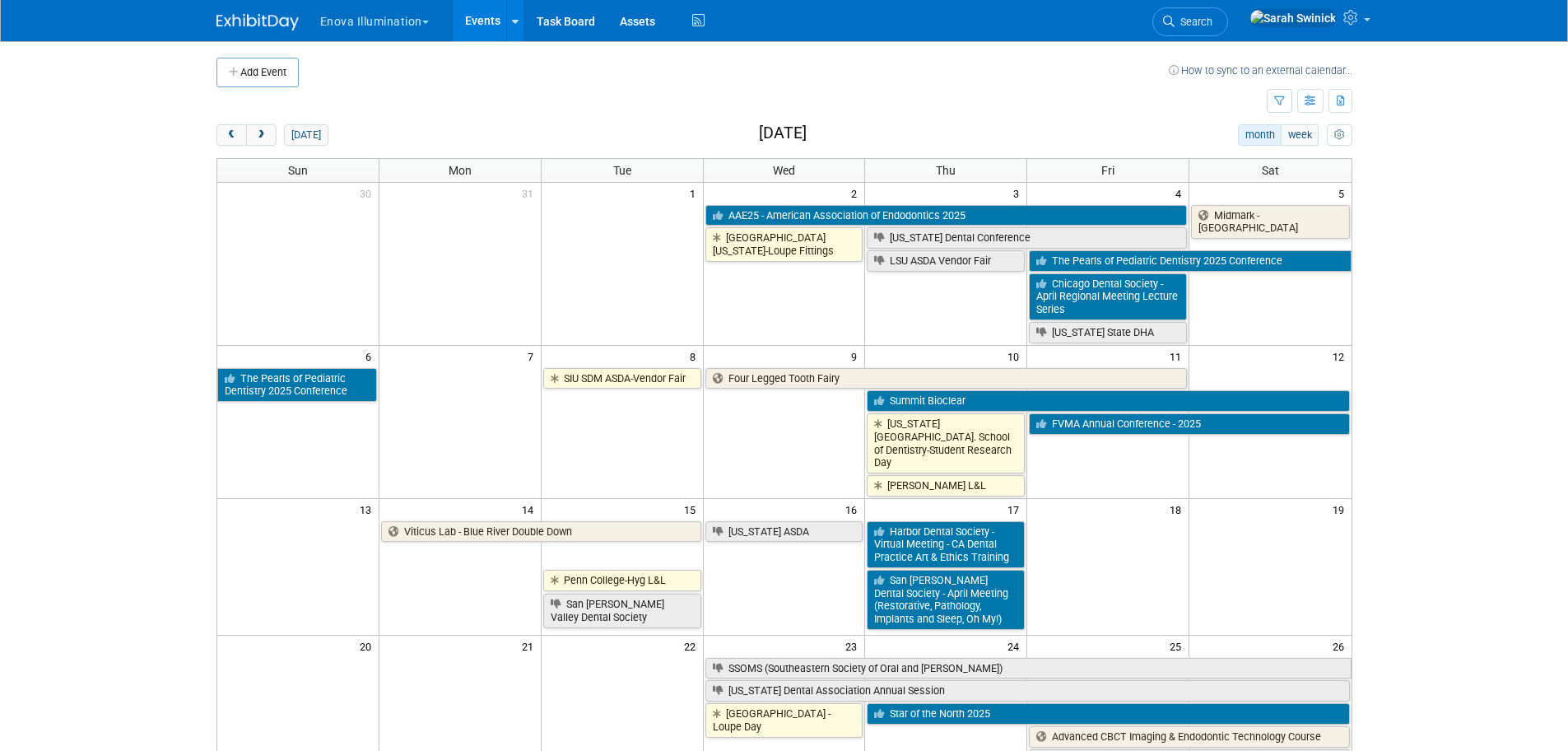
click at [90, 492] on body "Enova Illumination Choose Workspace: enova Enova Illumination Enova Illuminatio…" at bounding box center [784, 376] width 1568 height 751
click at [257, 135] on span "next" at bounding box center [261, 136] width 13 height 11
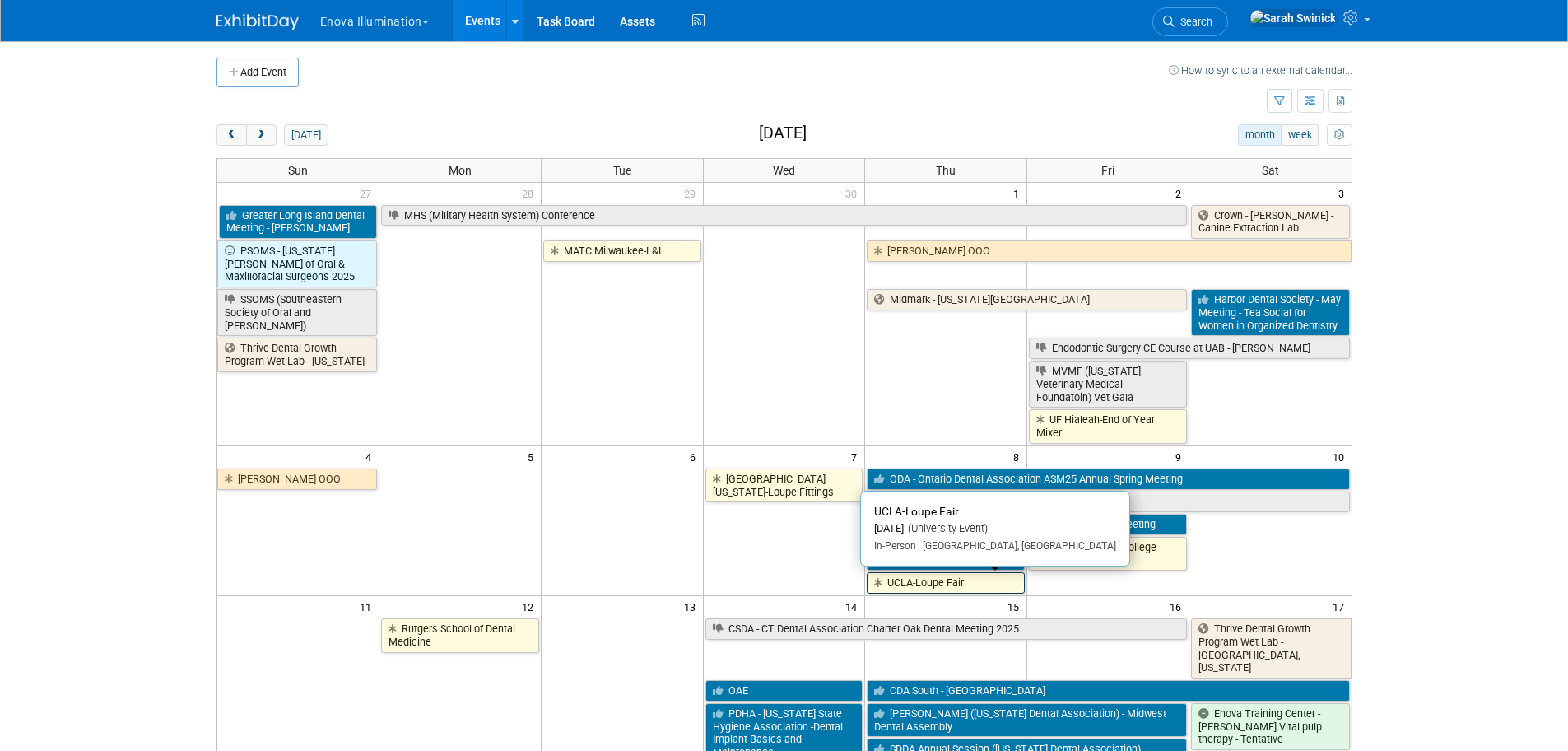
click at [1000, 575] on link "UCLA-Loupe Fair" at bounding box center [946, 583] width 158 height 22
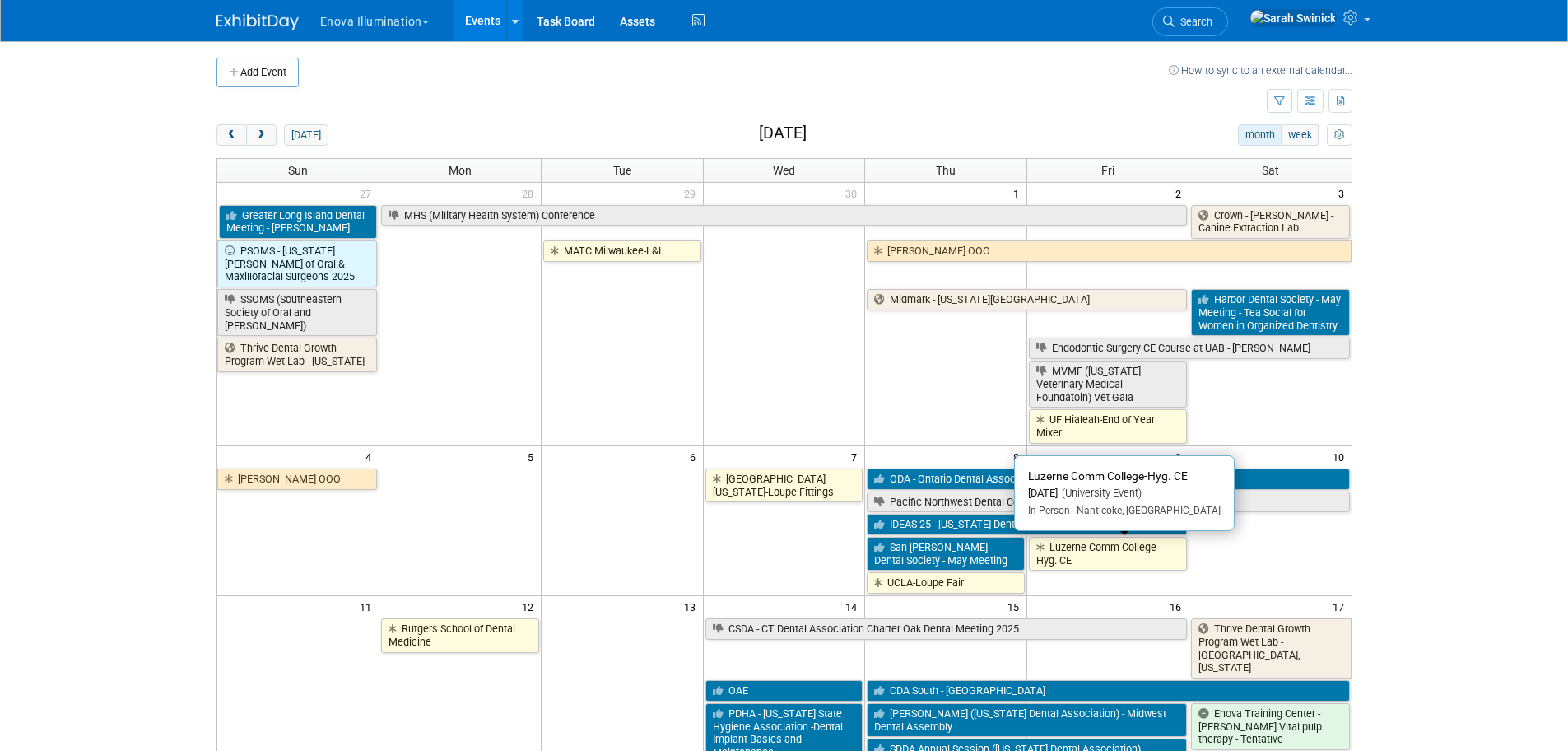
click at [1129, 546] on link "Luzerne Comm College-Hyg. CE" at bounding box center [1107, 553] width 158 height 33
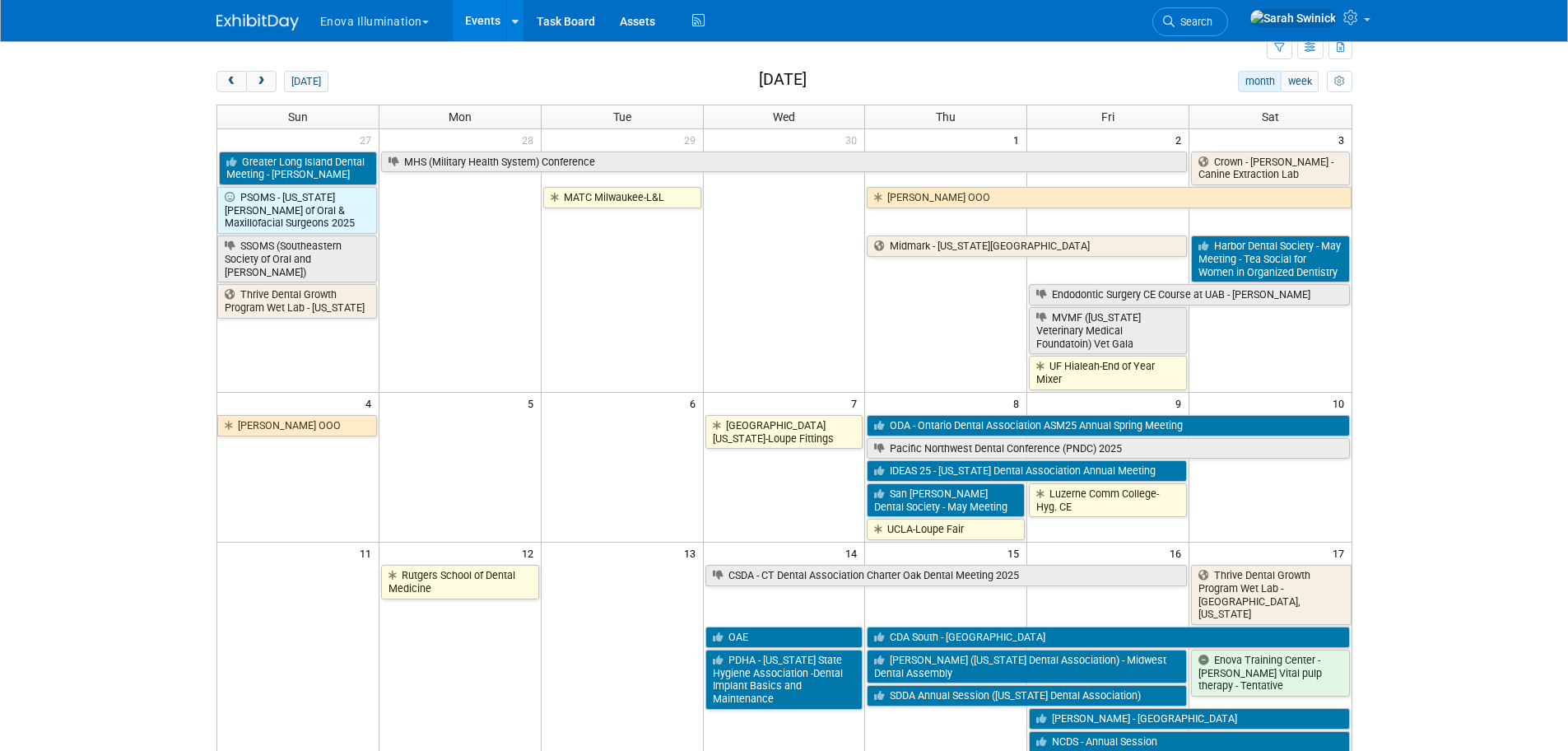
scroll to position [247, 0]
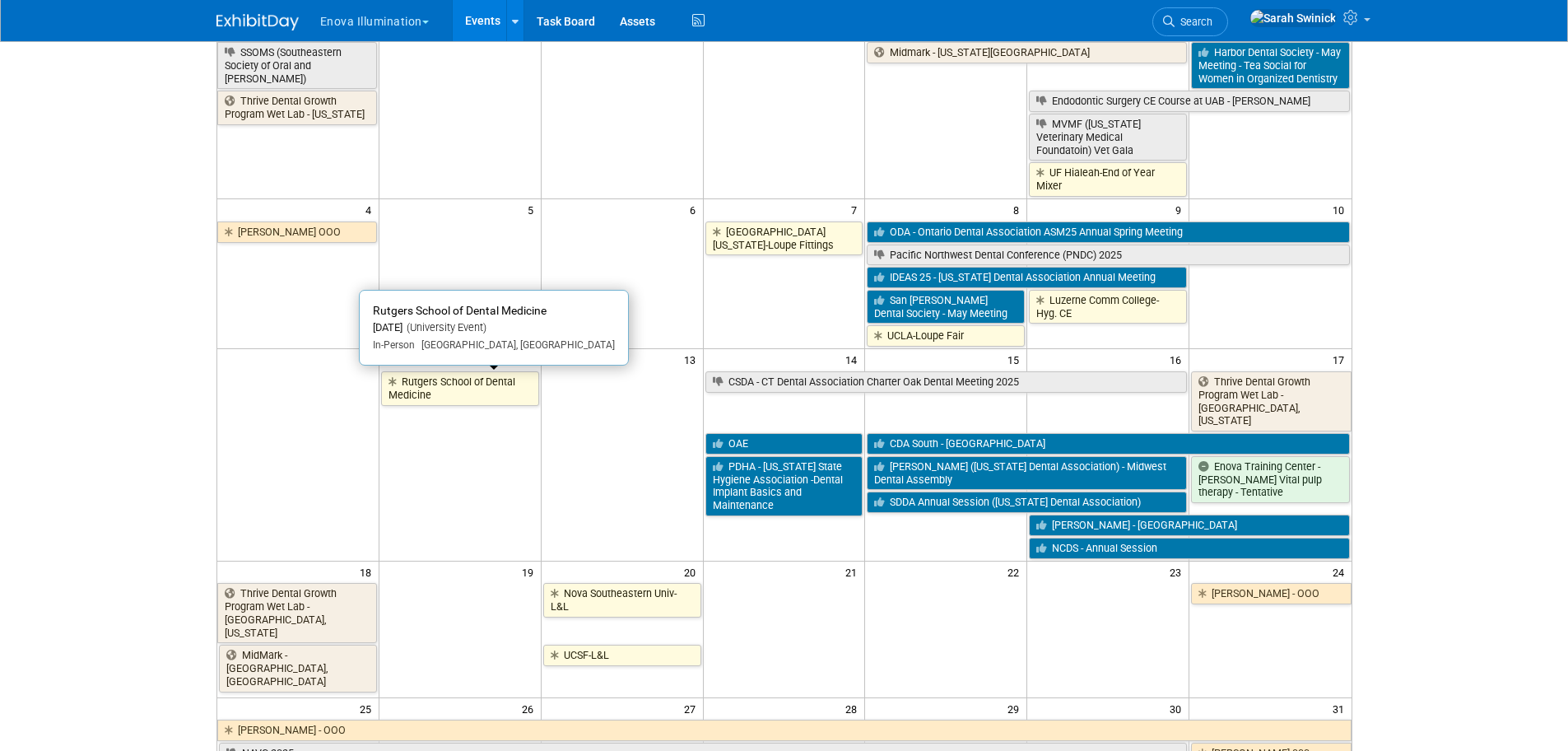
click at [489, 391] on link "Rutgers School of Dental Medicine" at bounding box center [460, 387] width 158 height 33
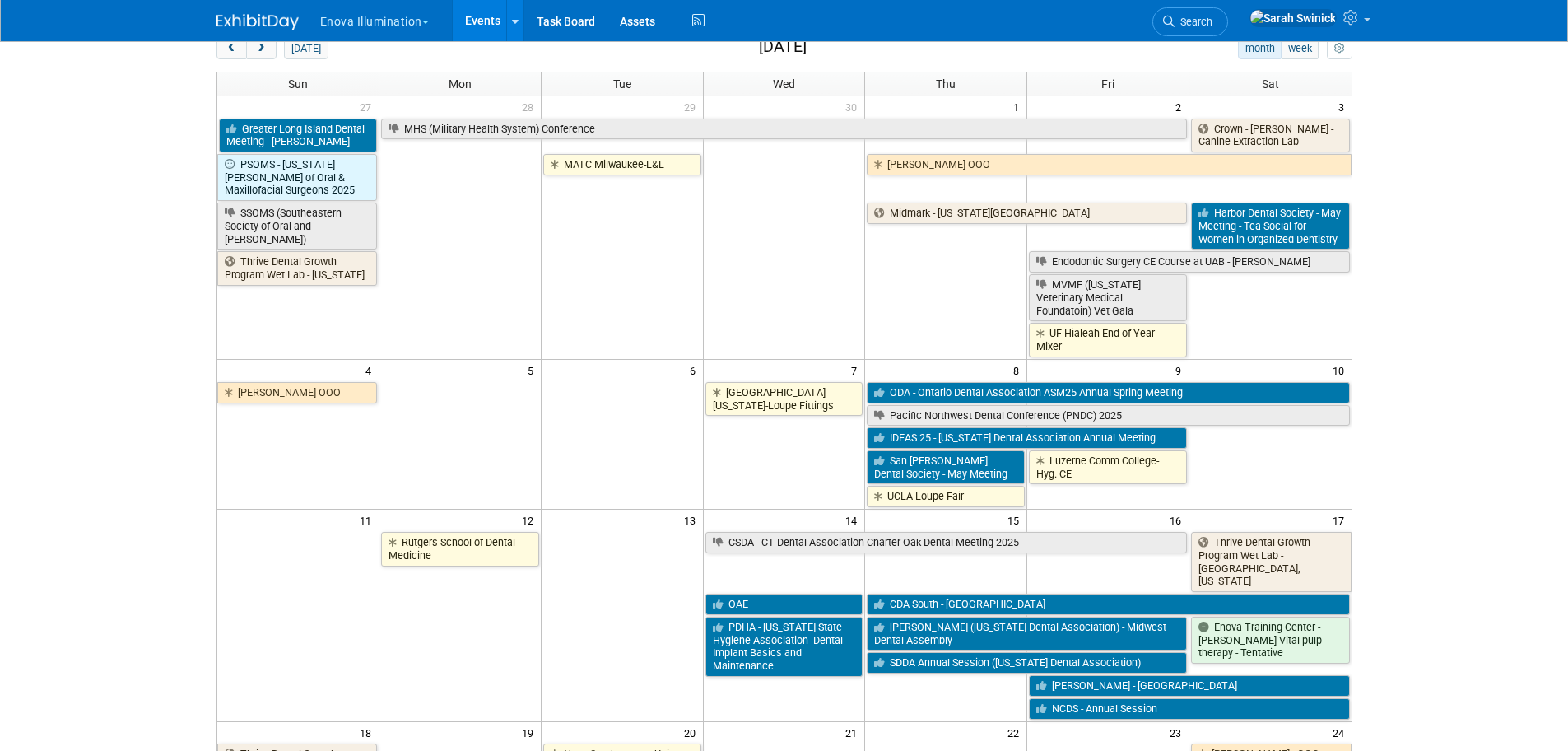
scroll to position [0, 0]
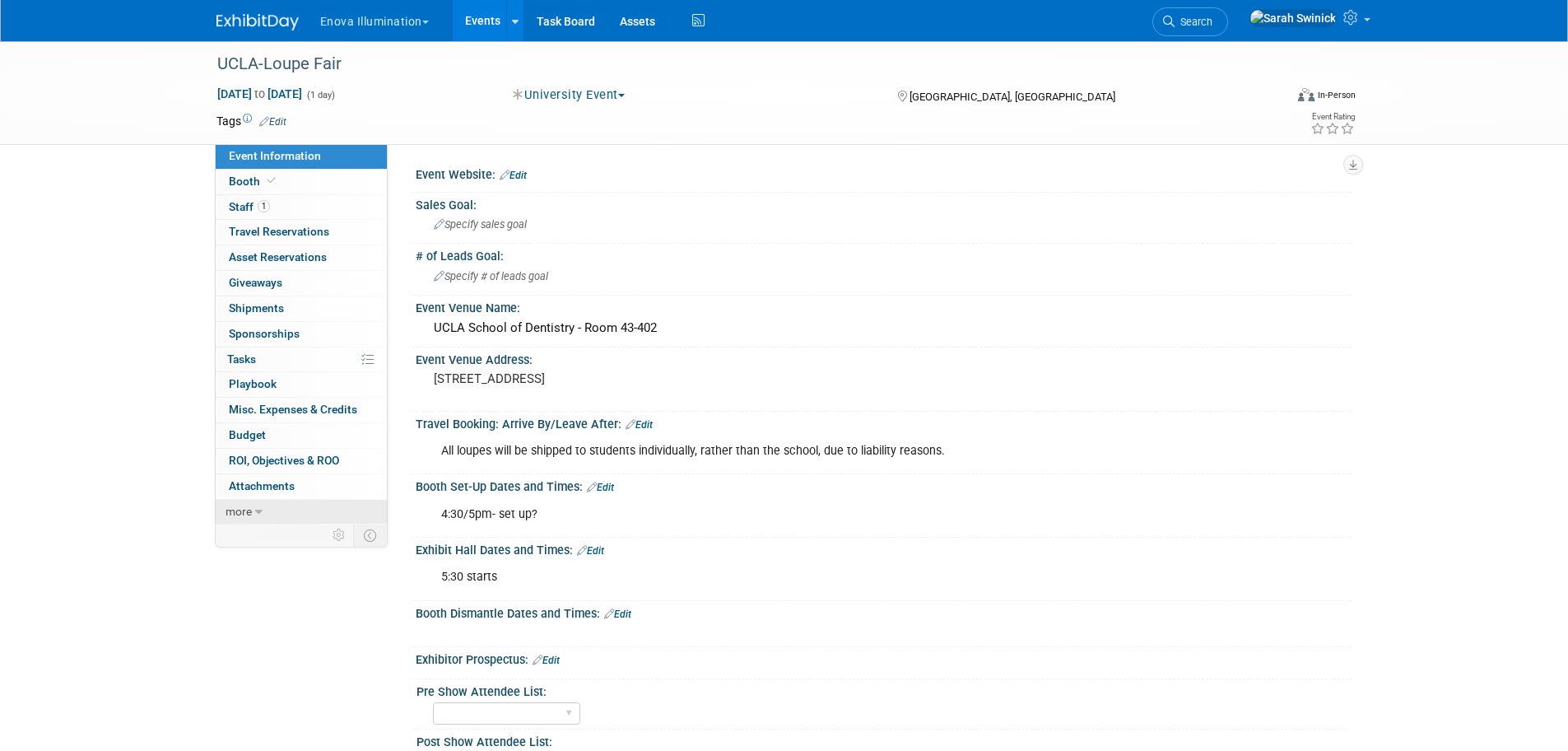
click at [278, 517] on link "more" at bounding box center [300, 511] width 171 height 24
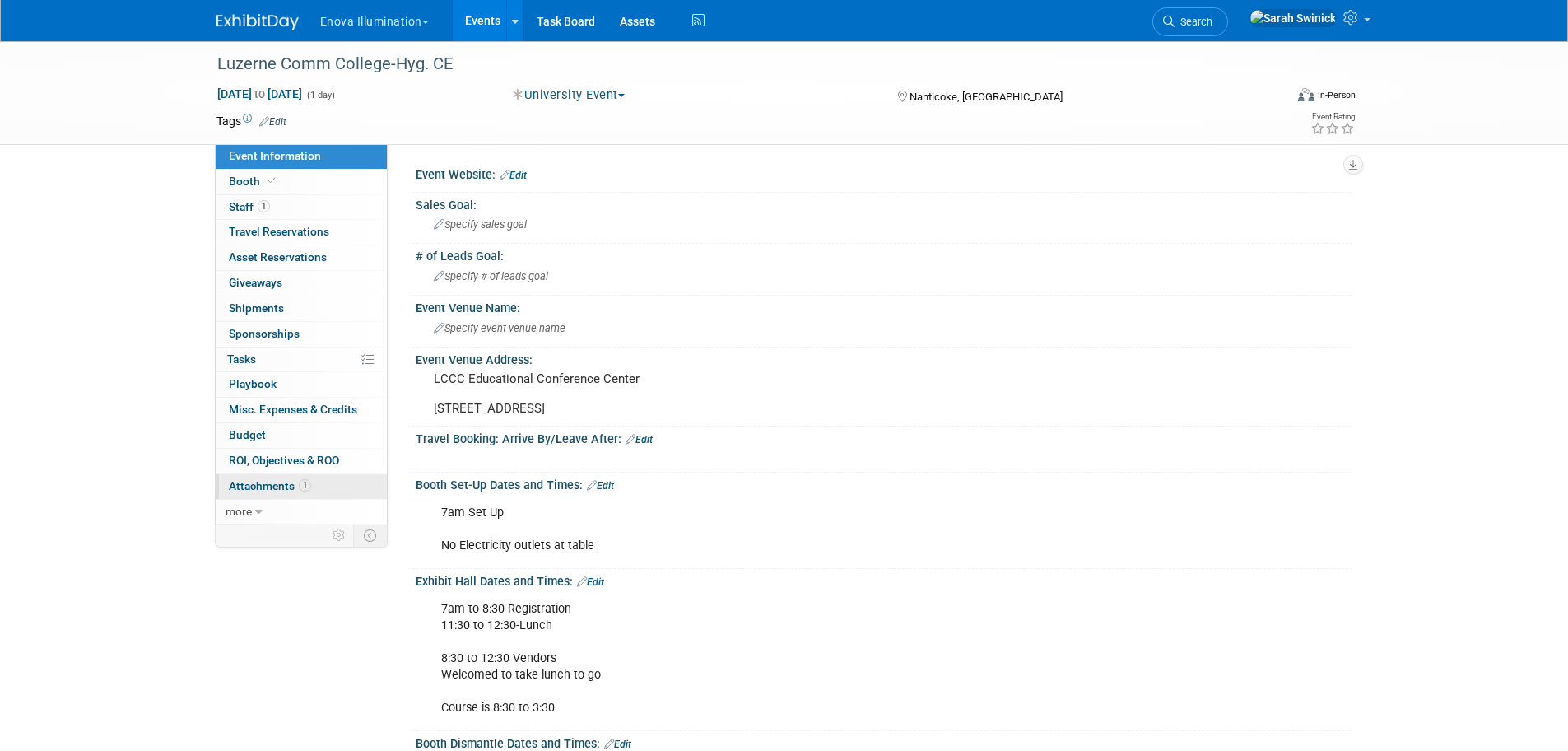
click at [279, 489] on span "Attachments 1" at bounding box center [270, 486] width 82 height 14
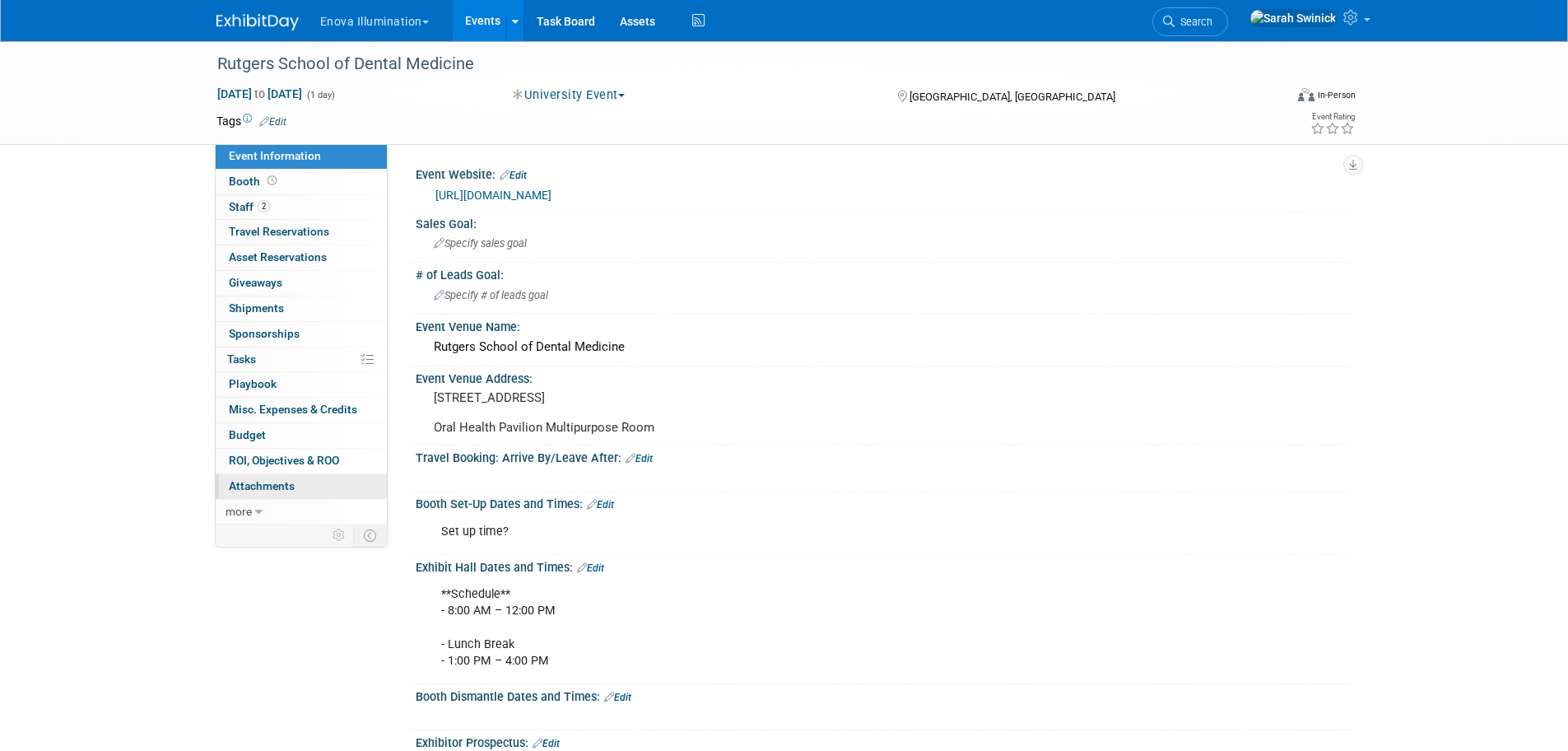
click at [353, 496] on link "0 Attachments 0" at bounding box center [300, 486] width 171 height 24
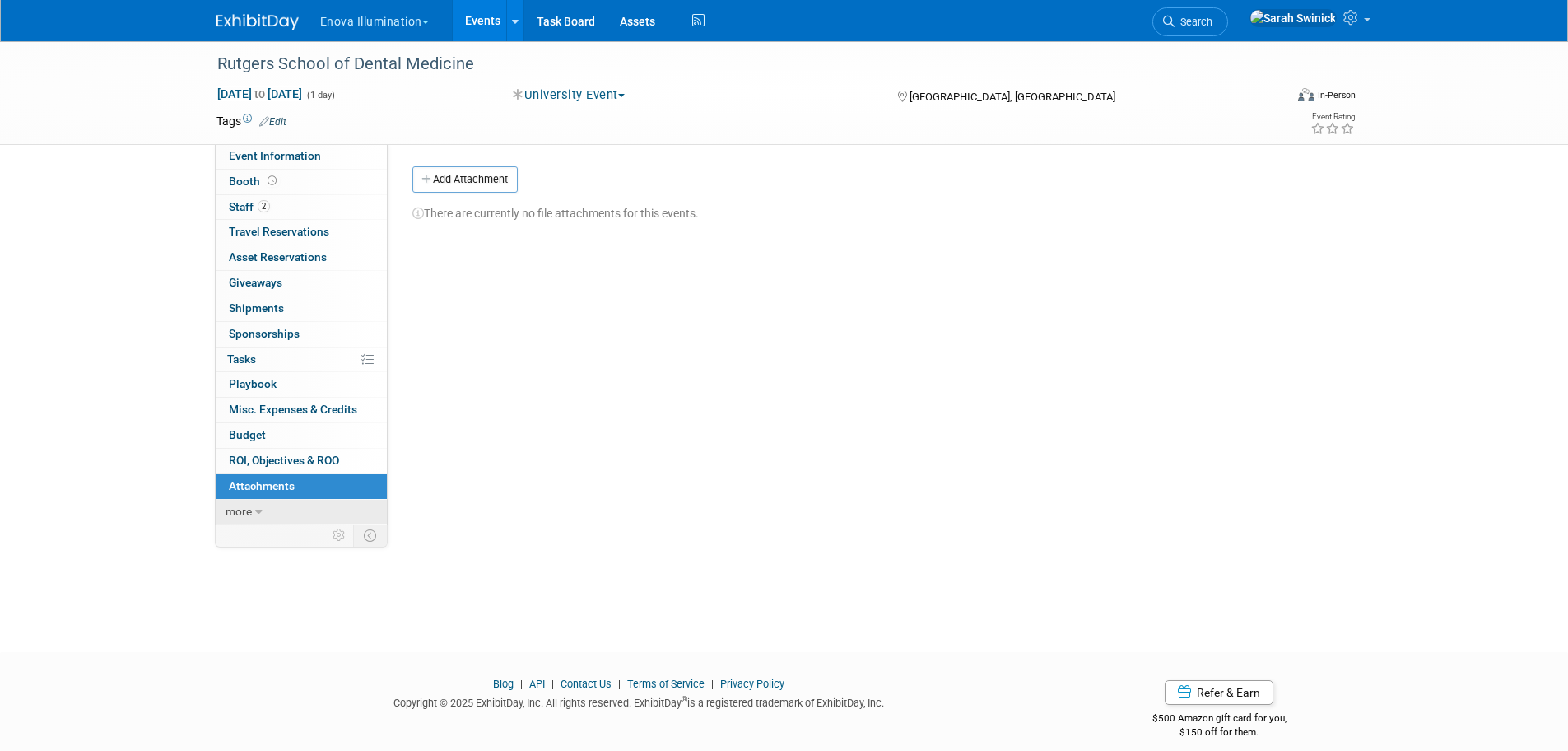
click at [351, 515] on link "more" at bounding box center [300, 511] width 171 height 24
